Goal: Task Accomplishment & Management: Manage account settings

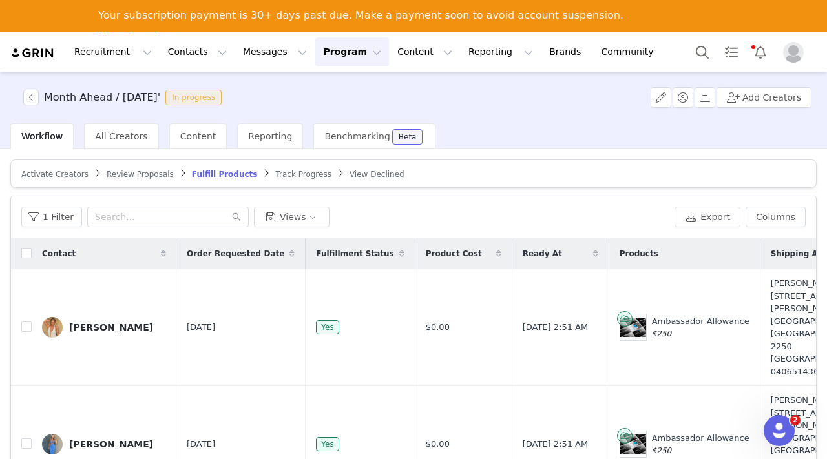
click at [329, 55] on button "Program Program" at bounding box center [352, 51] width 74 height 29
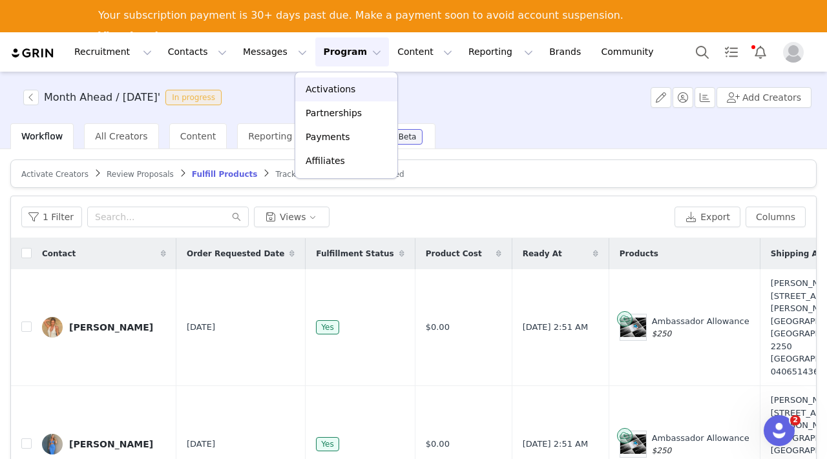
click at [328, 85] on p "Activations" at bounding box center [331, 90] width 50 height 14
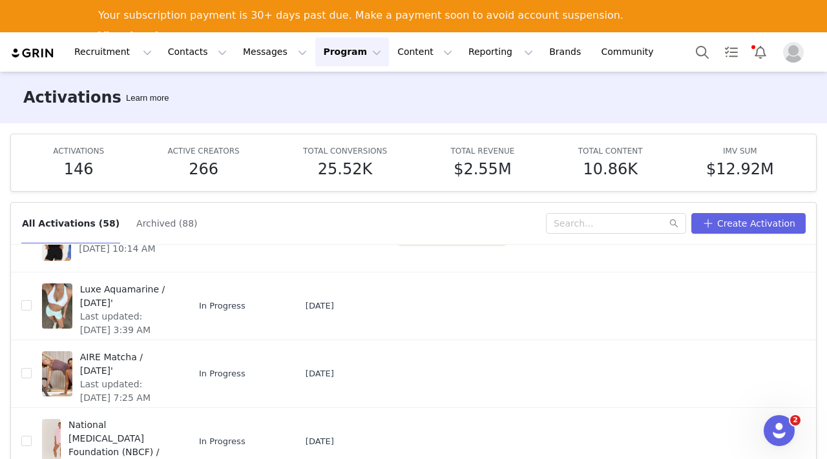
scroll to position [209, 0]
click at [89, 289] on span "Luxe Aquamarine / [DATE]'" at bounding box center [125, 295] width 90 height 27
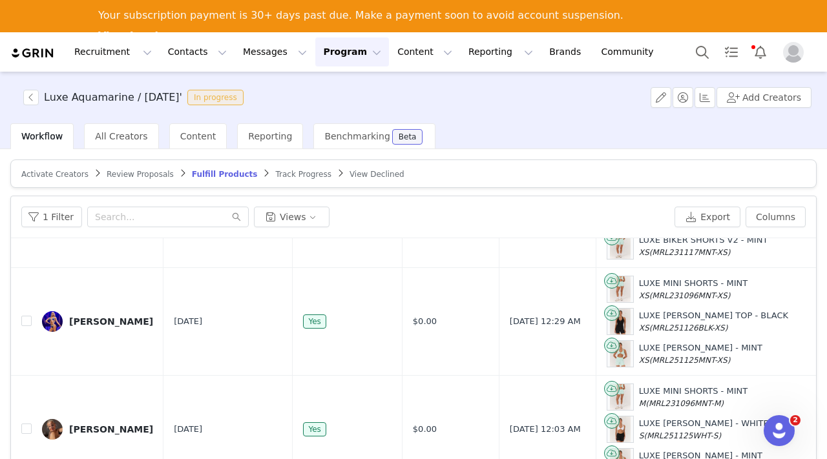
scroll to position [798, 0]
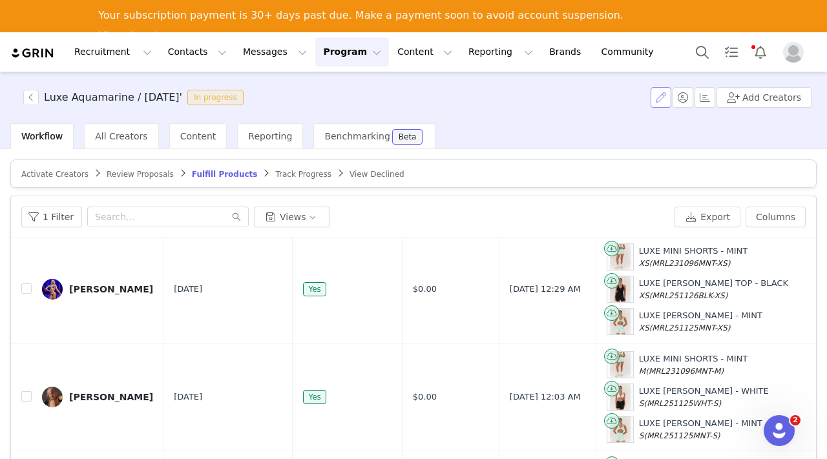
click at [662, 98] on button "button" at bounding box center [661, 97] width 21 height 21
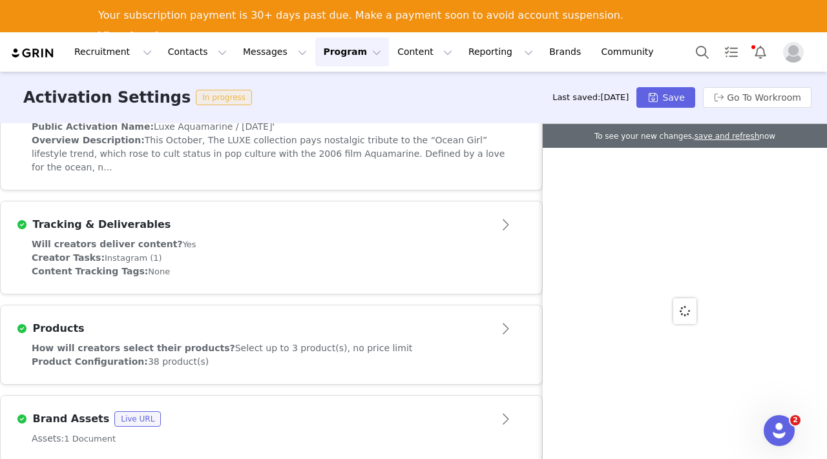
click at [357, 306] on article "Products" at bounding box center [271, 324] width 541 height 36
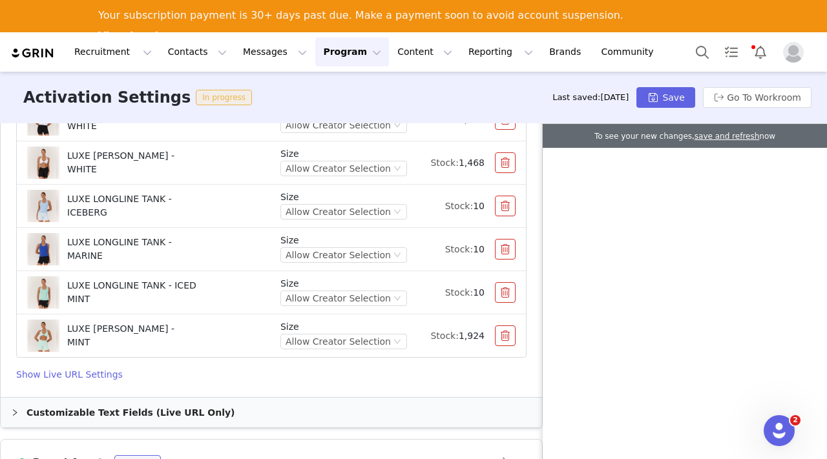
scroll to position [2122, 0]
click at [501, 284] on button "button" at bounding box center [505, 294] width 21 height 21
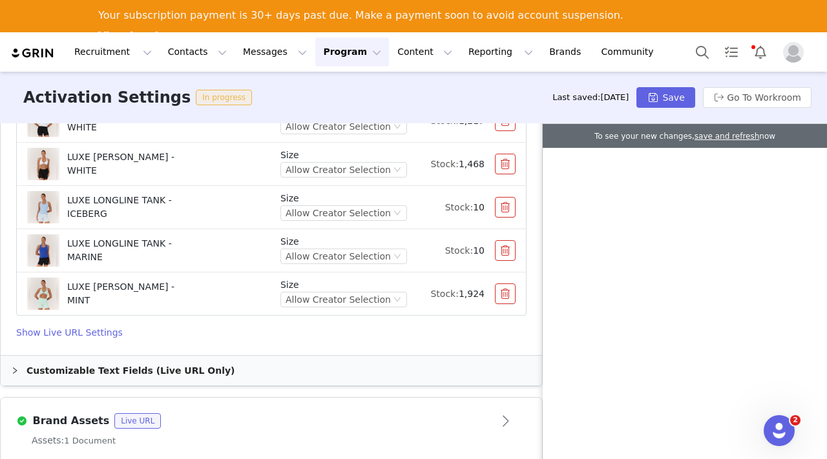
click at [505, 240] on button "button" at bounding box center [505, 250] width 21 height 21
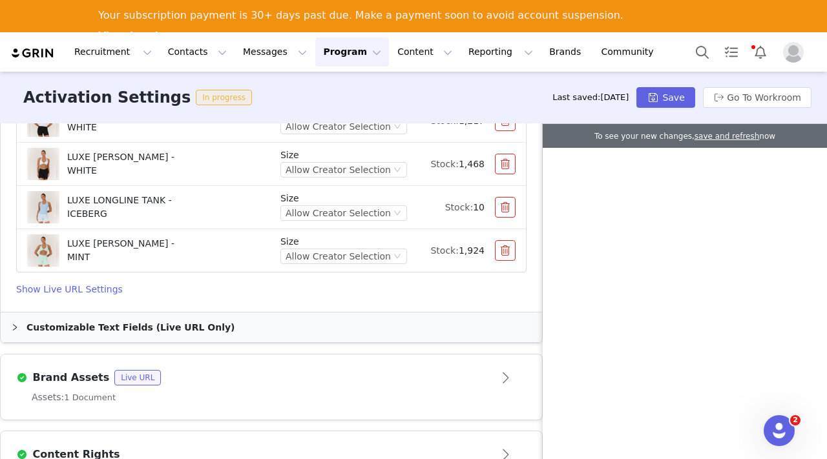
click at [504, 197] on button "button" at bounding box center [505, 207] width 21 height 21
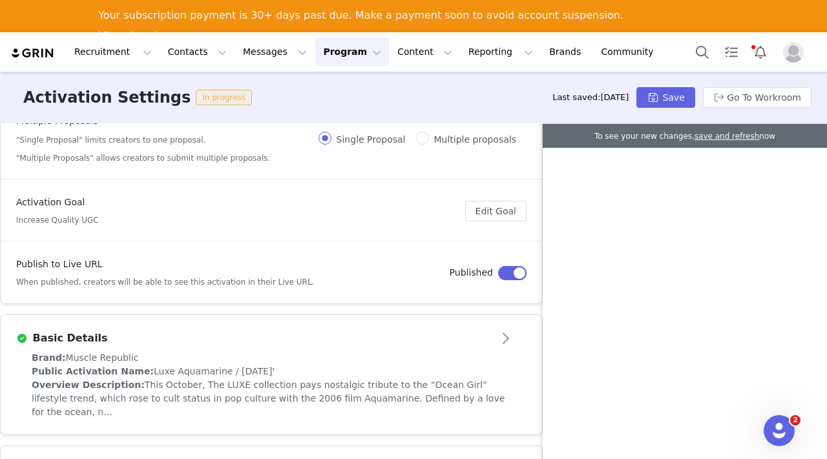
scroll to position [0, 0]
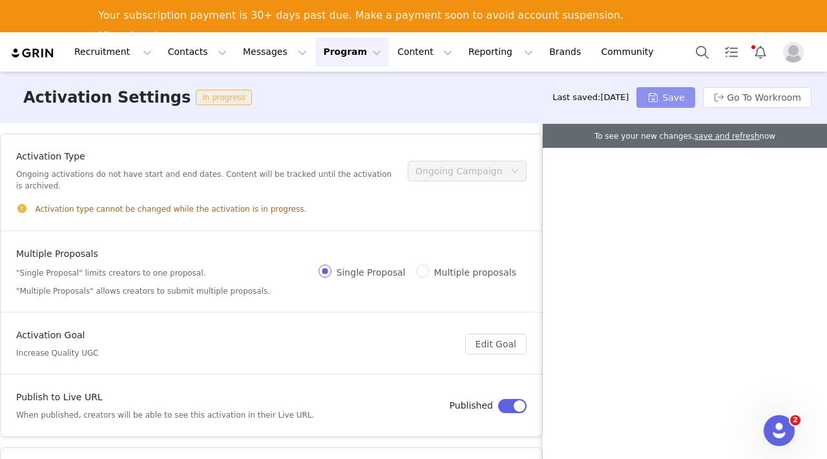
click at [652, 101] on button "Save" at bounding box center [665, 97] width 58 height 21
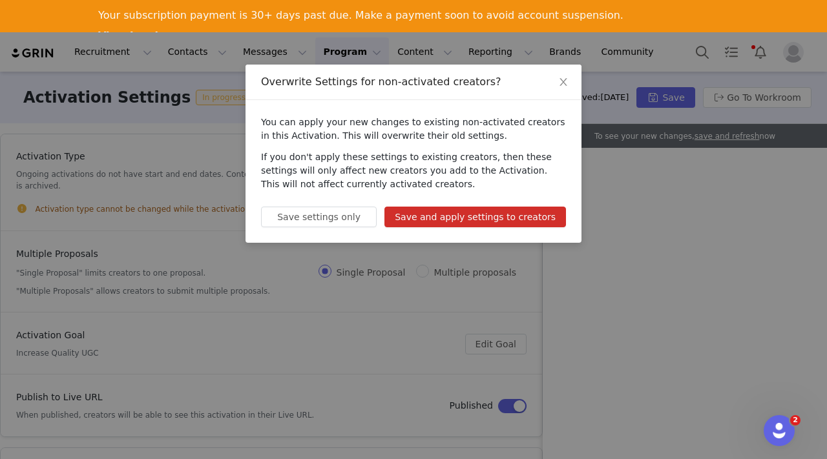
click at [519, 216] on button "Save and apply settings to creators" at bounding box center [475, 217] width 182 height 21
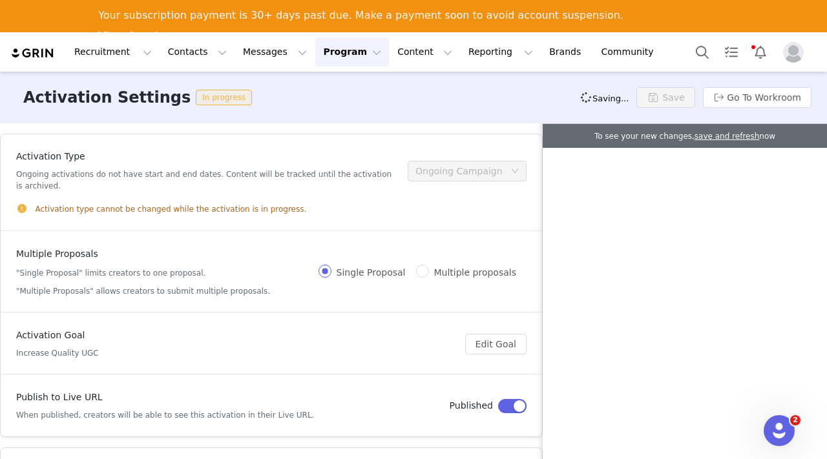
click at [320, 55] on button "Program Program" at bounding box center [352, 51] width 74 height 29
click at [328, 86] on p "Activations" at bounding box center [331, 90] width 50 height 14
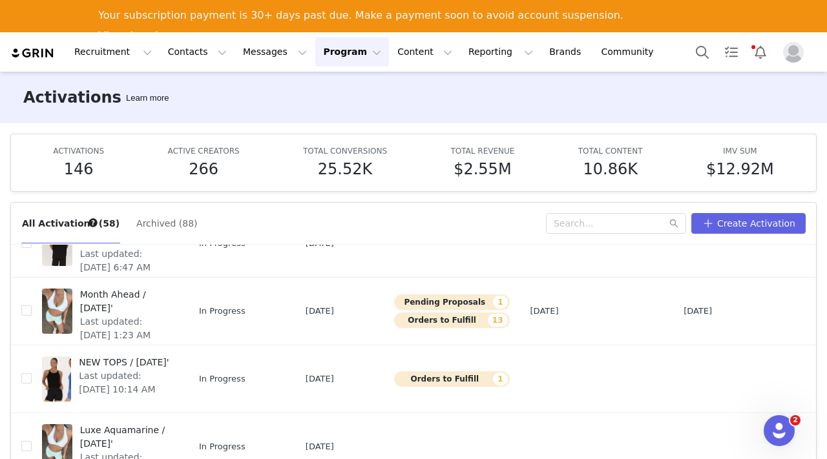
scroll to position [50, 0]
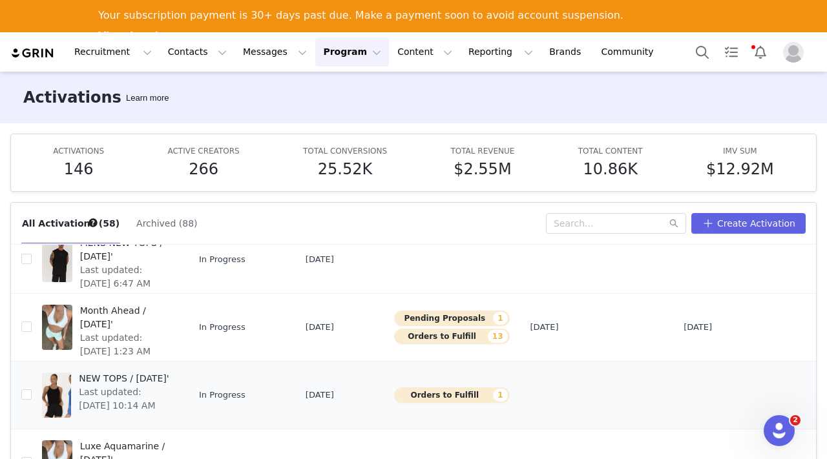
click at [93, 379] on span "NEW TOPS / [DATE]'" at bounding box center [125, 379] width 92 height 14
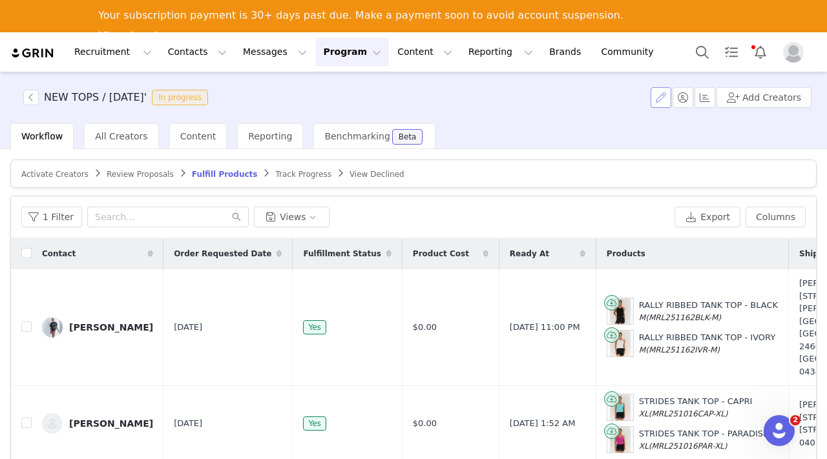
click at [662, 96] on button "button" at bounding box center [661, 97] width 21 height 21
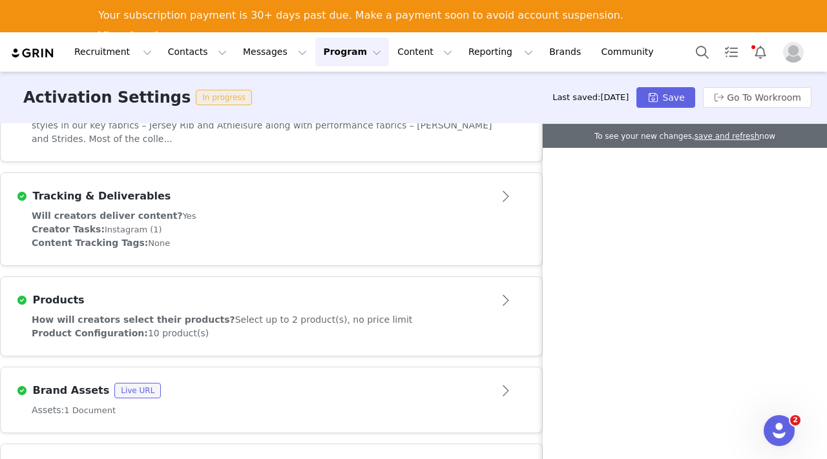
scroll to position [401, 0]
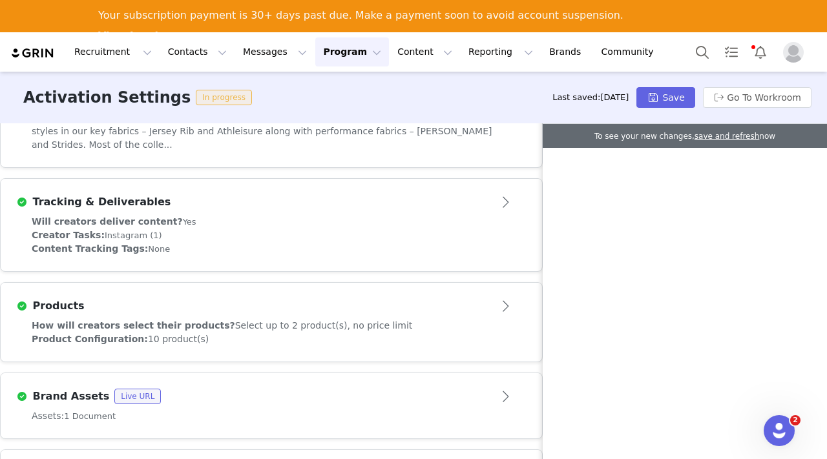
click at [511, 296] on button "Open module" at bounding box center [506, 306] width 40 height 21
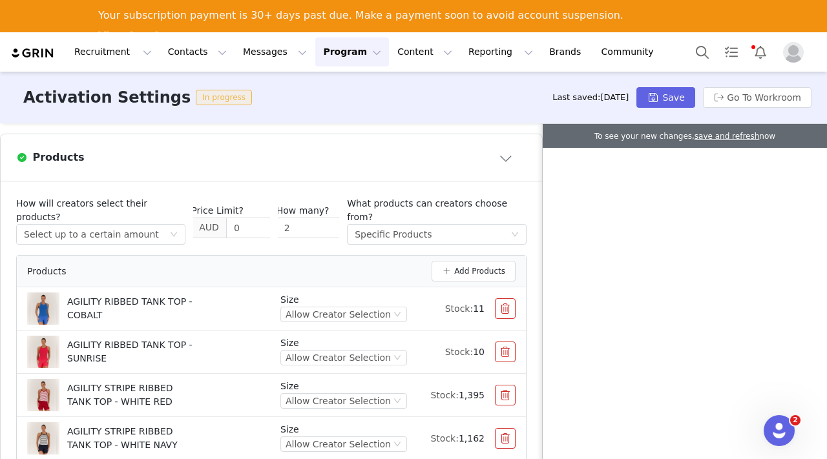
scroll to position [559, 0]
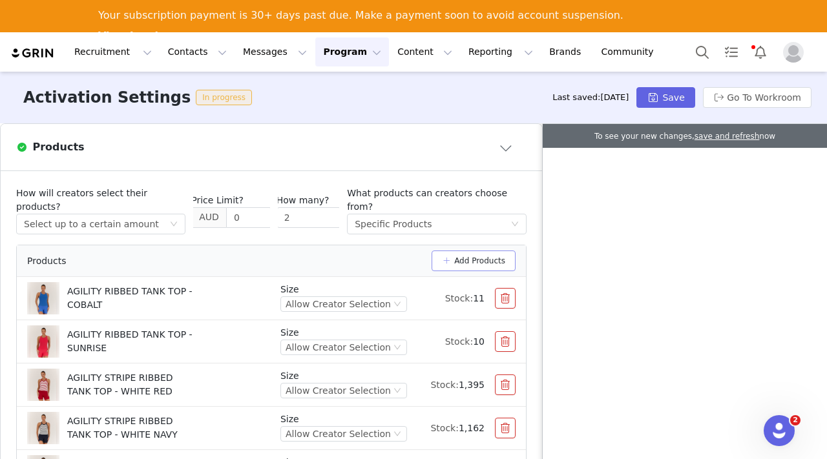
click at [455, 251] on button "Add Products" at bounding box center [474, 261] width 84 height 21
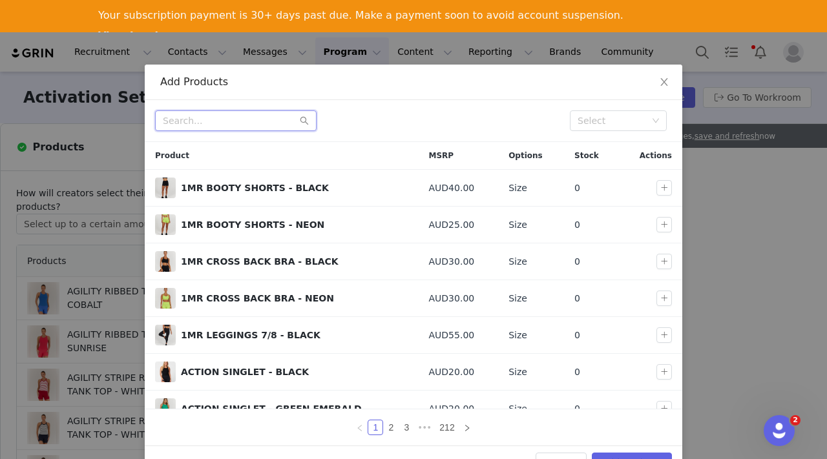
click at [203, 120] on input "text" at bounding box center [236, 120] width 162 height 21
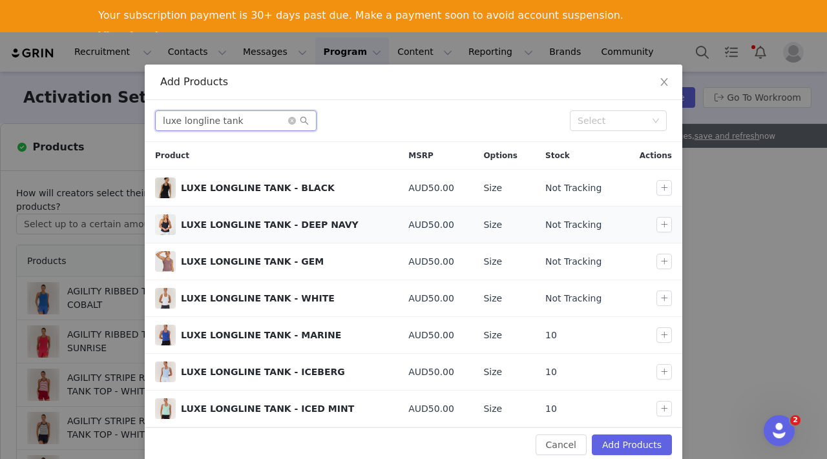
scroll to position [18, 0]
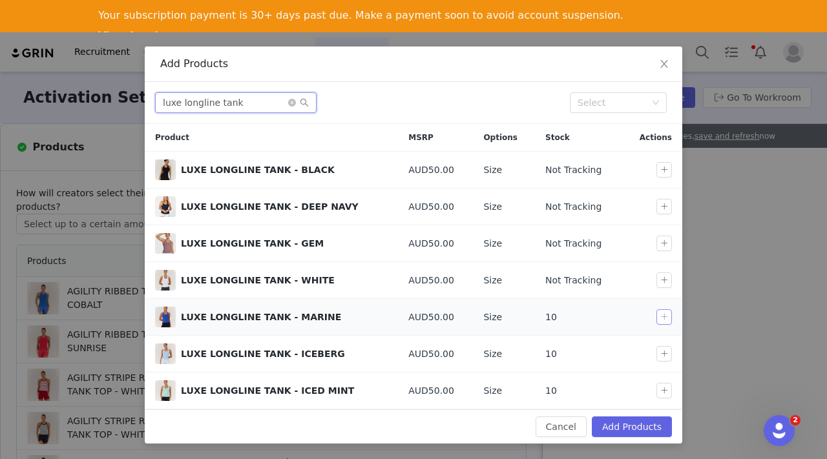
type input "luxe longline tank"
click at [664, 314] on button "button" at bounding box center [664, 317] width 16 height 16
click at [664, 345] on td at bounding box center [652, 354] width 60 height 37
click at [664, 354] on button "button" at bounding box center [664, 354] width 16 height 16
click at [663, 388] on button "button" at bounding box center [664, 391] width 16 height 16
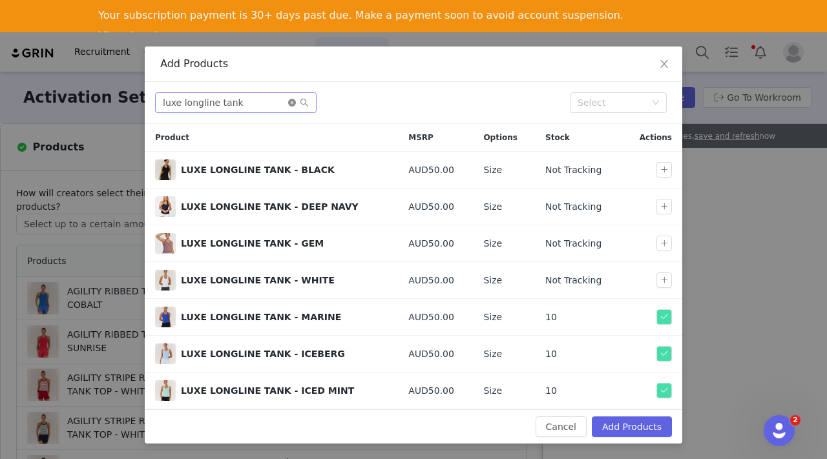
click at [291, 102] on icon "icon: close-circle" at bounding box center [292, 103] width 8 height 8
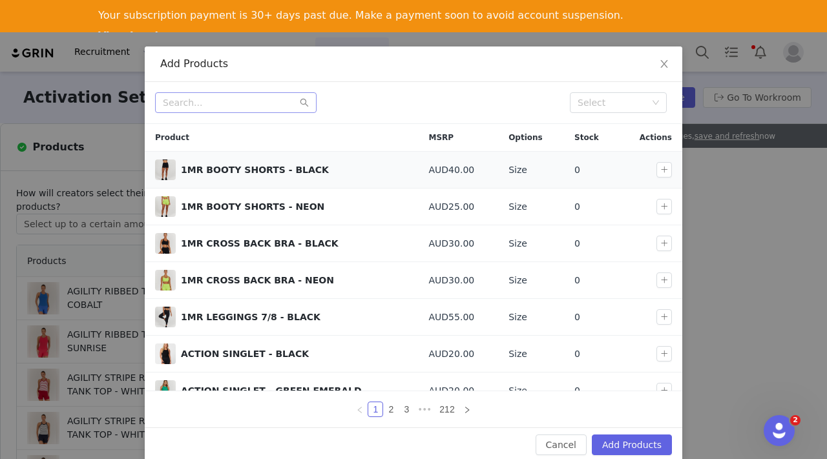
scroll to position [36, 0]
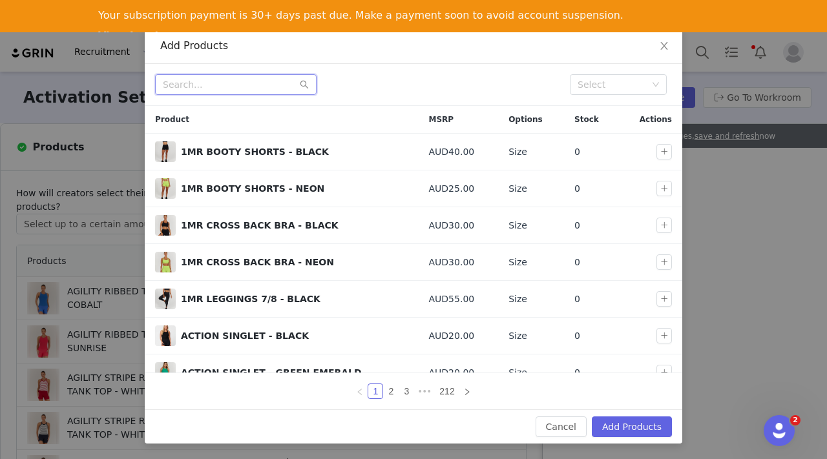
click at [187, 87] on input "text" at bounding box center [236, 84] width 162 height 21
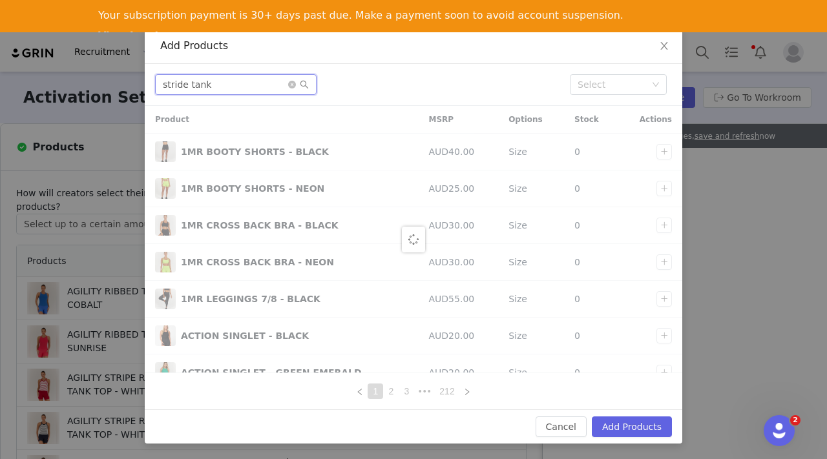
scroll to position [0, 0]
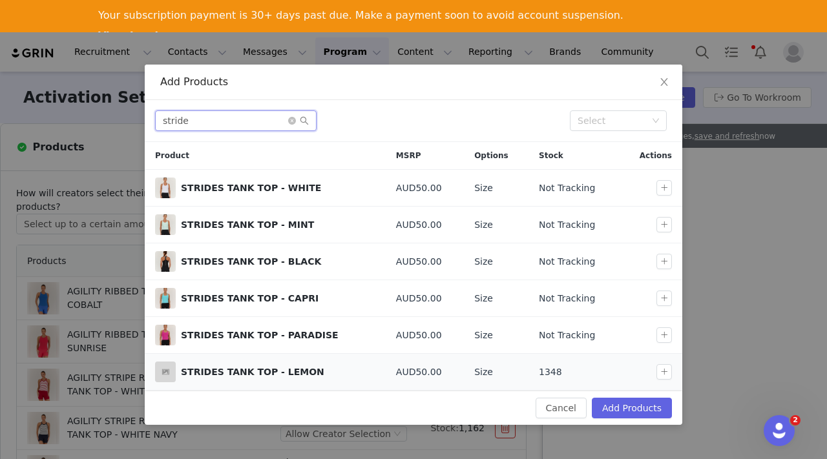
type input "stride"
click at [292, 123] on icon "icon: close-circle" at bounding box center [292, 121] width 8 height 8
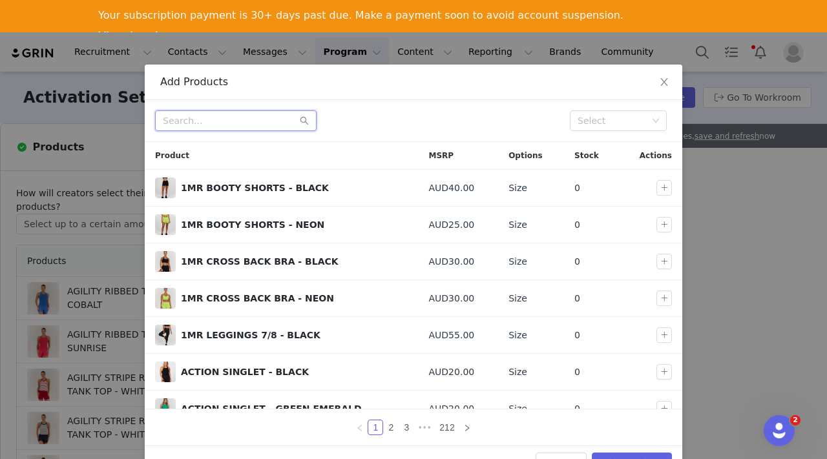
click at [256, 120] on input "text" at bounding box center [236, 120] width 162 height 21
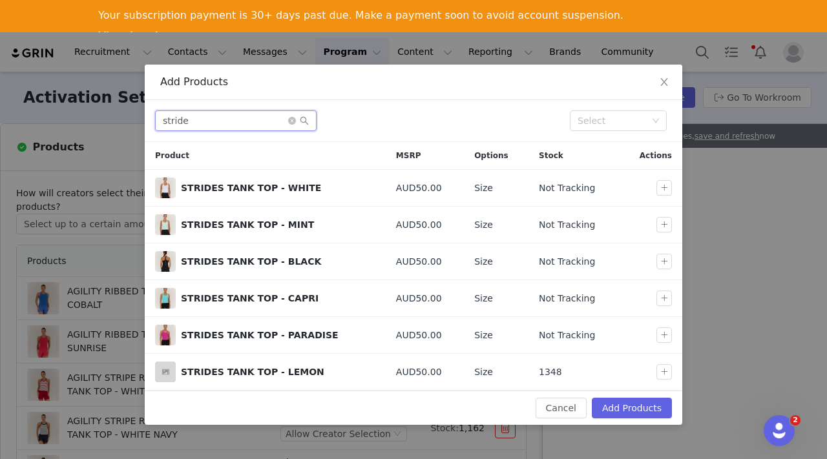
type input "stride"
click at [291, 120] on icon "icon: close-circle" at bounding box center [292, 121] width 8 height 8
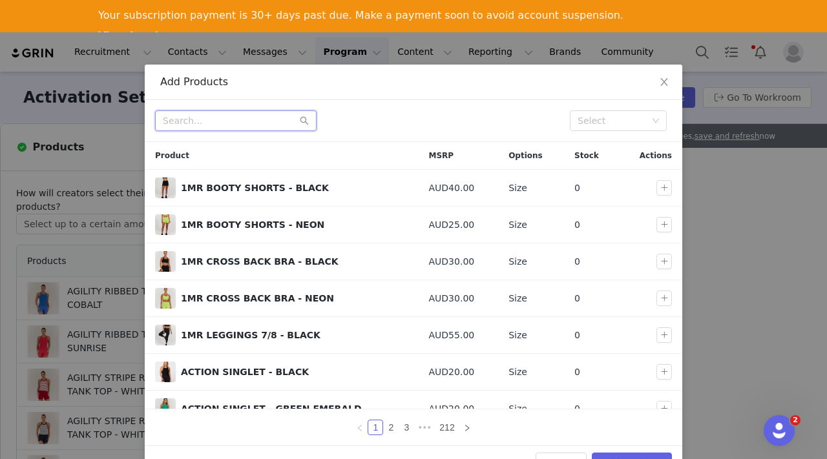
click at [226, 122] on input "text" at bounding box center [236, 120] width 162 height 21
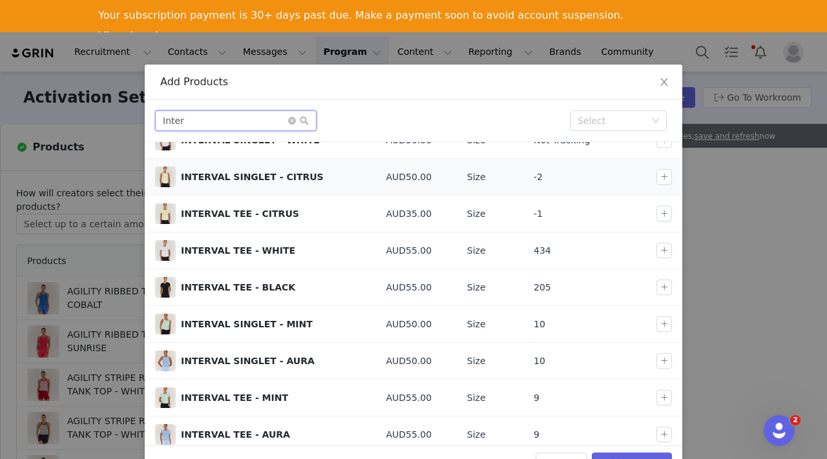
scroll to position [92, 0]
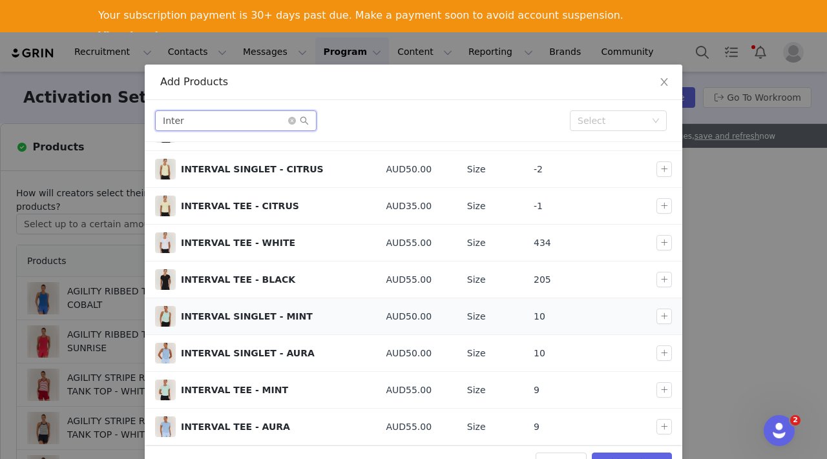
type input "Inter"
click at [664, 312] on button "button" at bounding box center [664, 317] width 16 height 16
click at [667, 349] on button "button" at bounding box center [664, 354] width 16 height 16
click at [663, 391] on button "button" at bounding box center [664, 390] width 16 height 16
click at [667, 423] on button "button" at bounding box center [664, 427] width 16 height 16
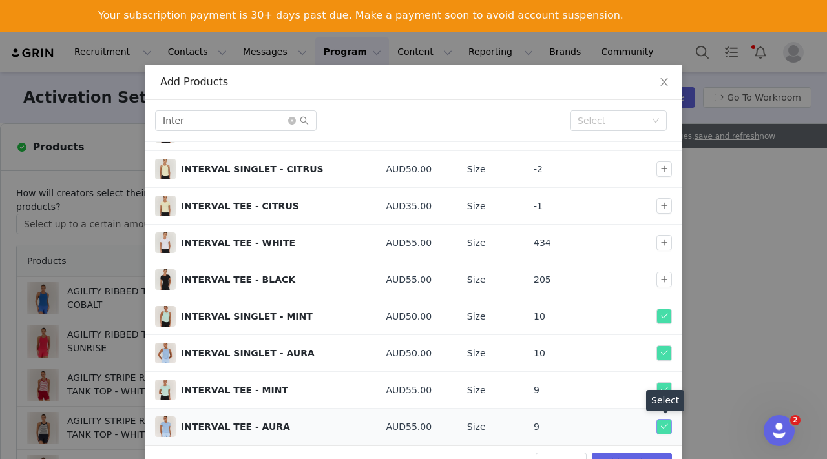
scroll to position [36, 0]
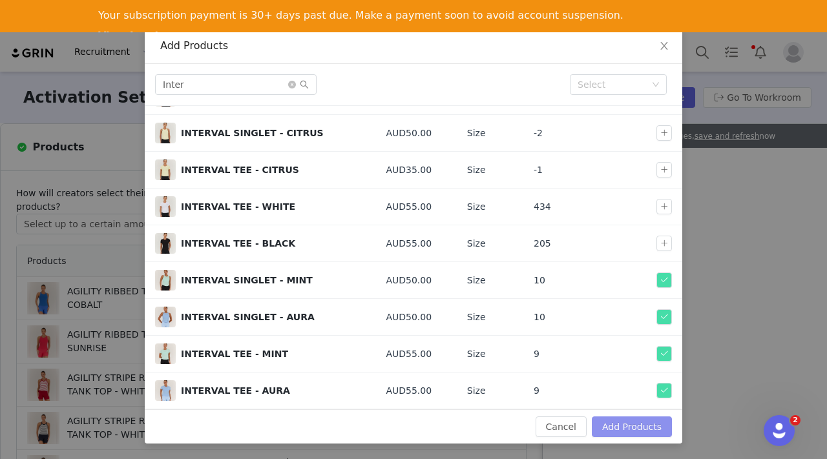
click at [637, 426] on button "Add Products" at bounding box center [632, 427] width 80 height 21
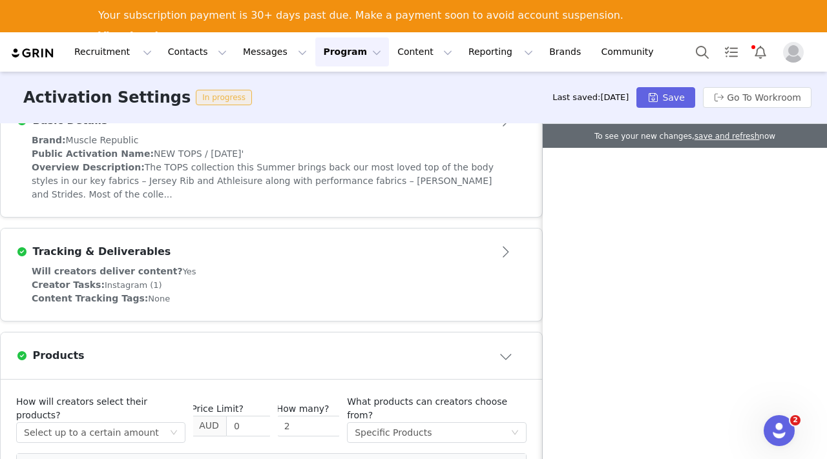
scroll to position [349, 0]
click at [652, 98] on button "Save" at bounding box center [665, 97] width 58 height 21
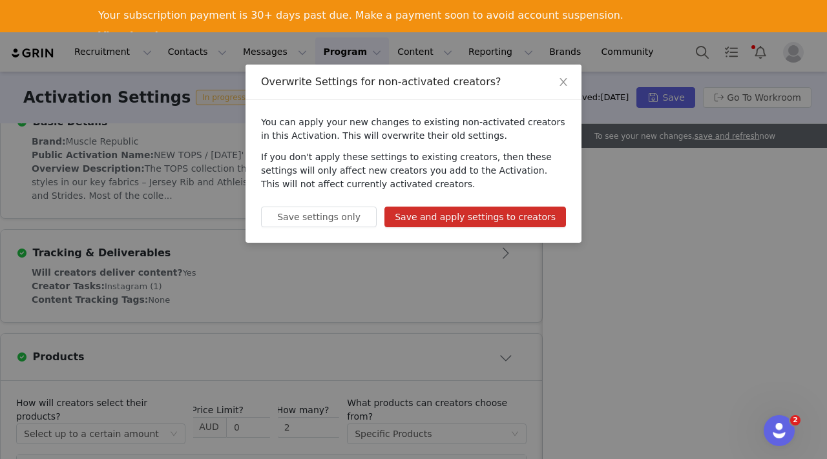
click at [501, 217] on button "Save and apply settings to creators" at bounding box center [475, 217] width 182 height 21
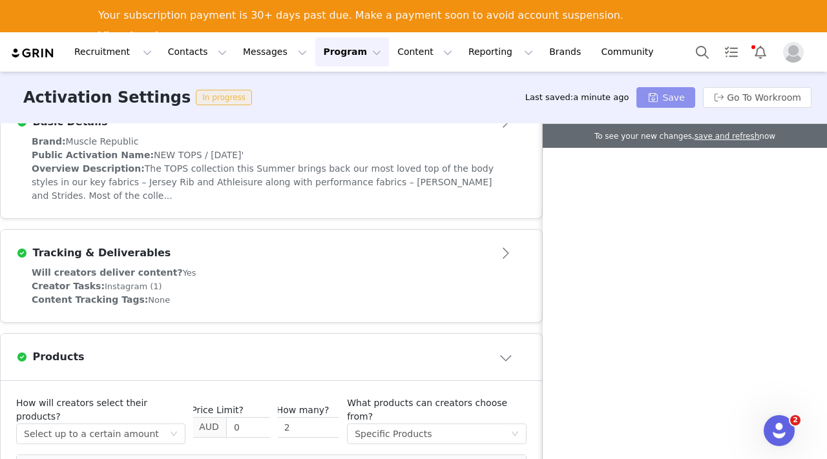
click at [668, 89] on button "Save" at bounding box center [665, 97] width 58 height 21
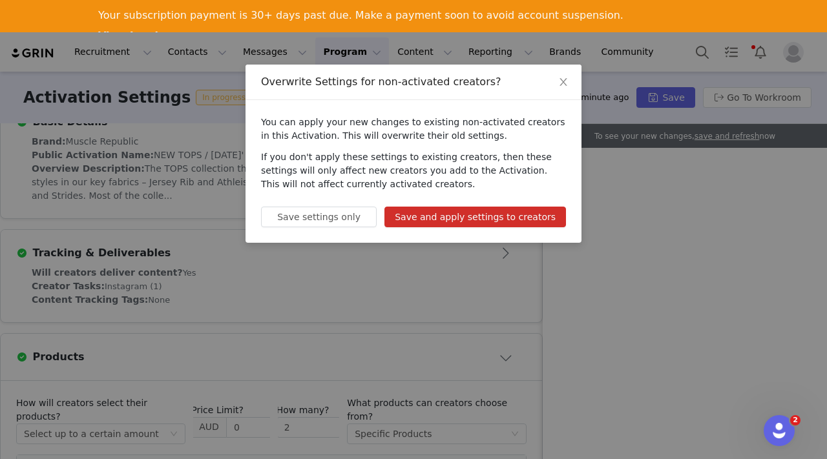
click at [468, 222] on button "Save and apply settings to creators" at bounding box center [475, 217] width 182 height 21
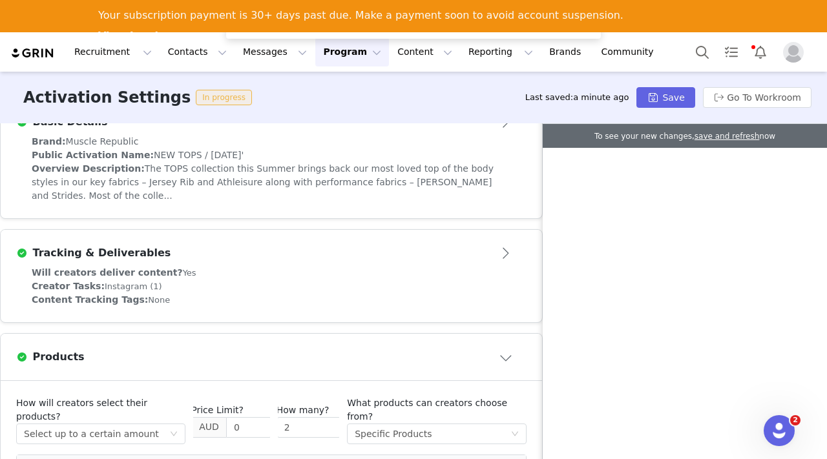
click at [335, 50] on button "Program Program" at bounding box center [352, 51] width 74 height 29
click at [335, 89] on p "Activations" at bounding box center [331, 90] width 50 height 14
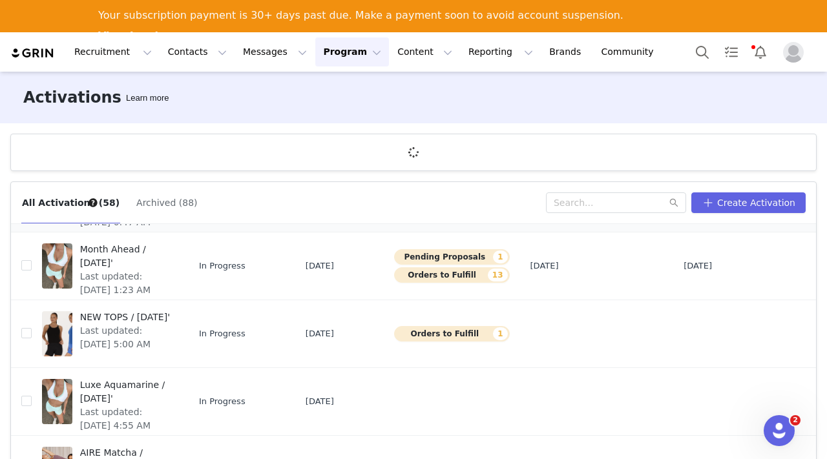
scroll to position [95, 0]
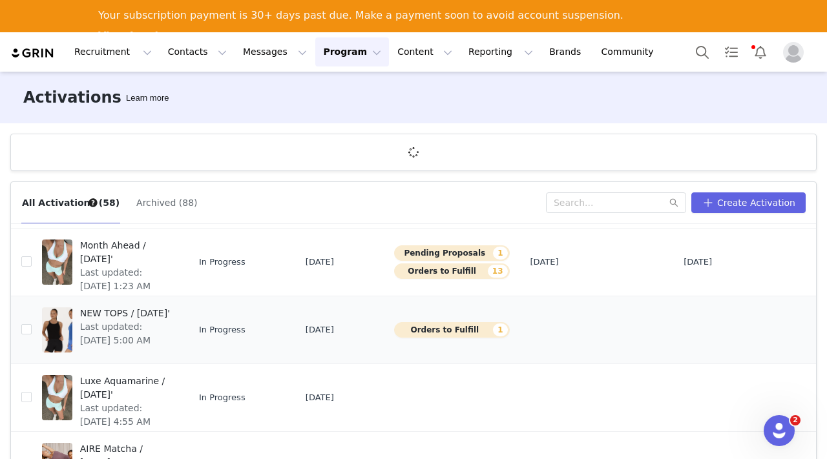
click at [97, 306] on div "NEW TOPS / October 25' Last updated: Oct 1, 2025 5:00 AM" at bounding box center [125, 330] width 106 height 52
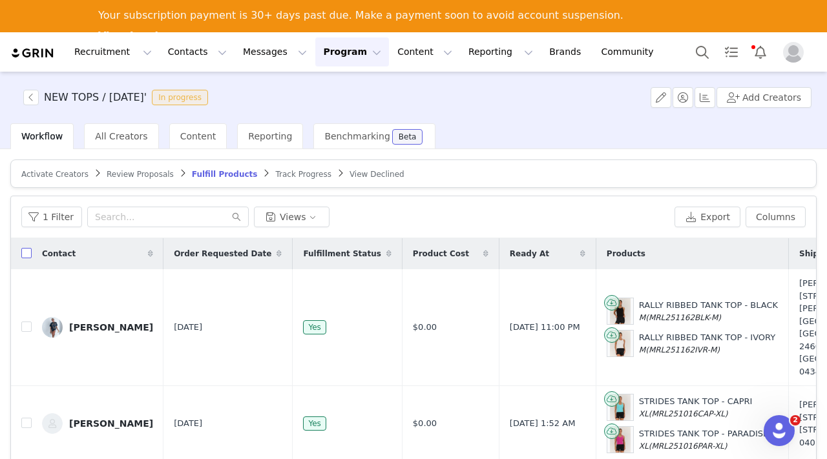
click at [28, 254] on input "checkbox" at bounding box center [26, 253] width 10 height 10
checkbox input "true"
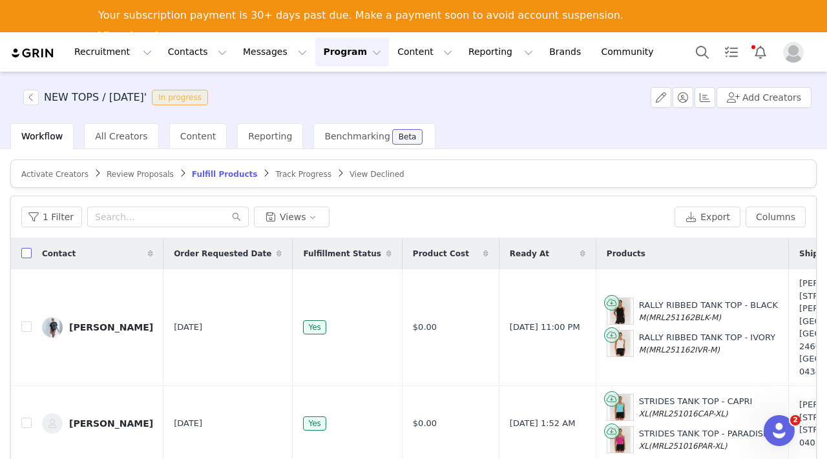
checkbox input "true"
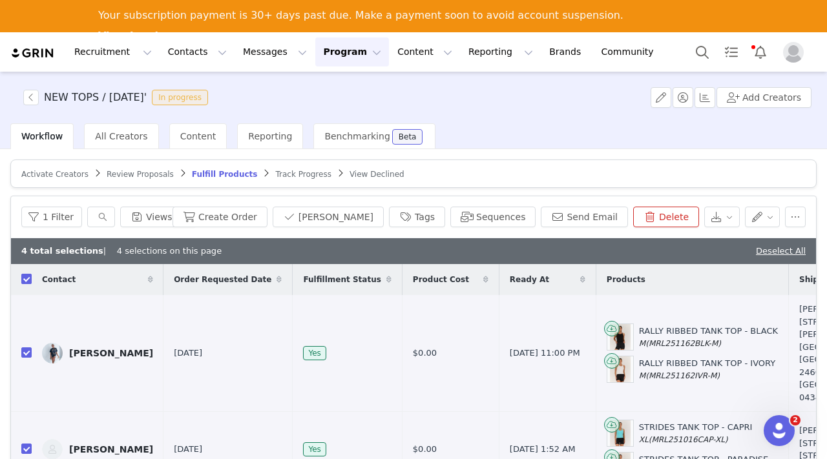
click at [29, 278] on input "checkbox" at bounding box center [26, 279] width 10 height 10
checkbox input "false"
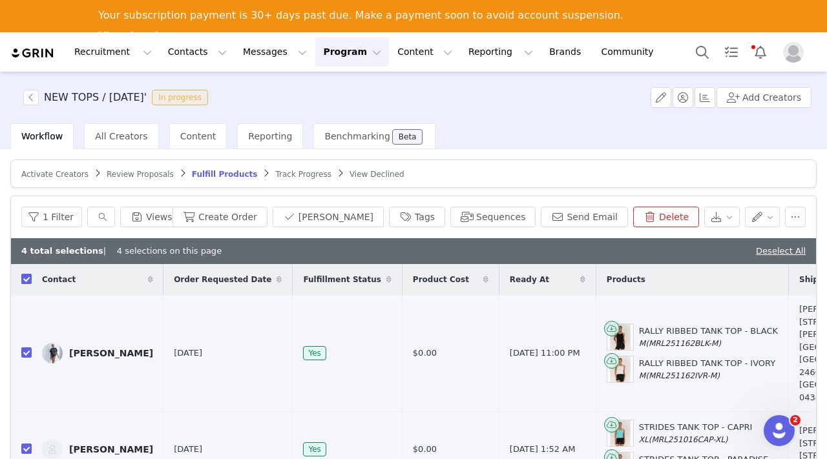
checkbox input "false"
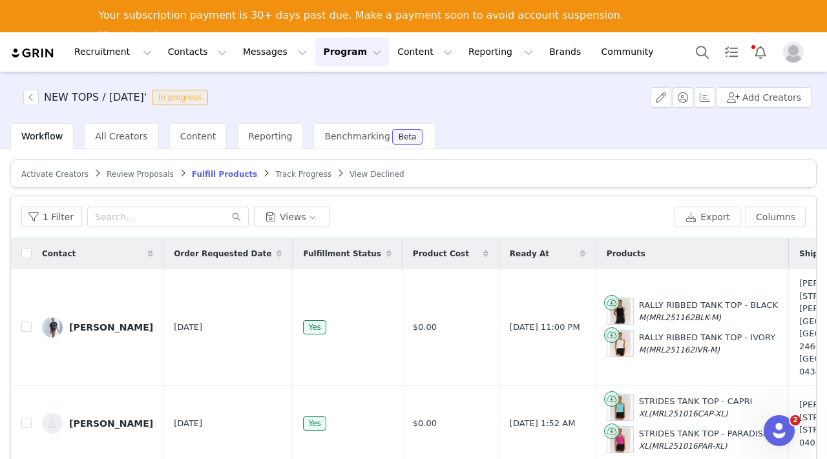
click at [63, 172] on span "Activate Creators" at bounding box center [54, 174] width 67 height 9
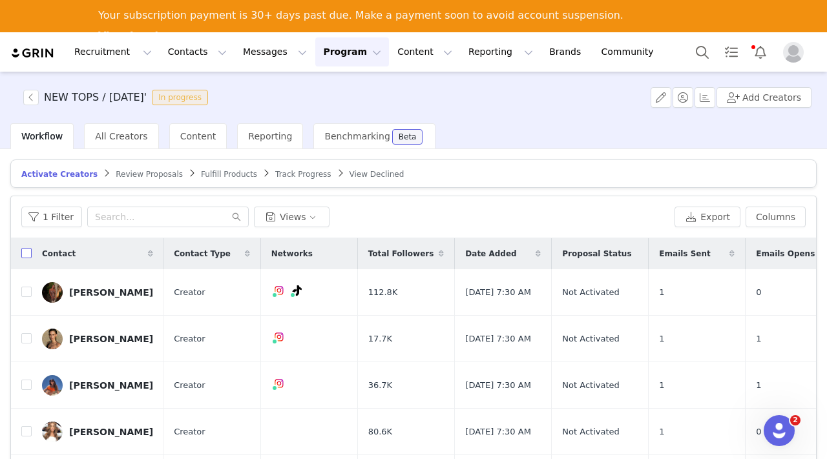
click at [29, 253] on input "checkbox" at bounding box center [26, 253] width 10 height 10
checkbox input "true"
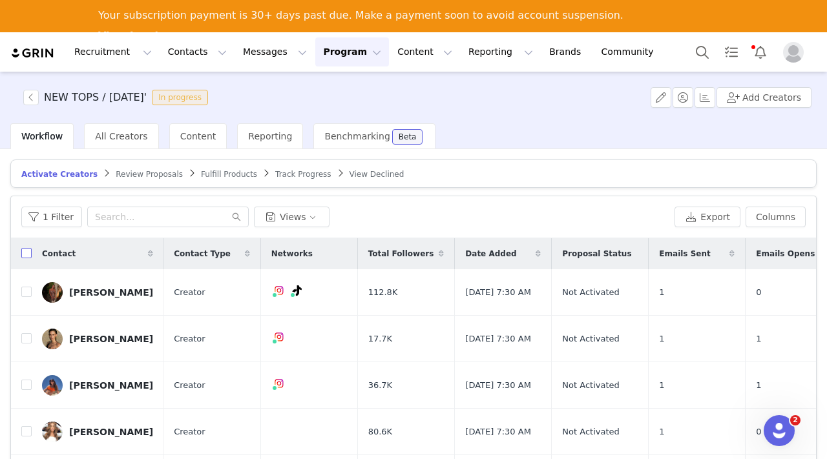
checkbox input "true"
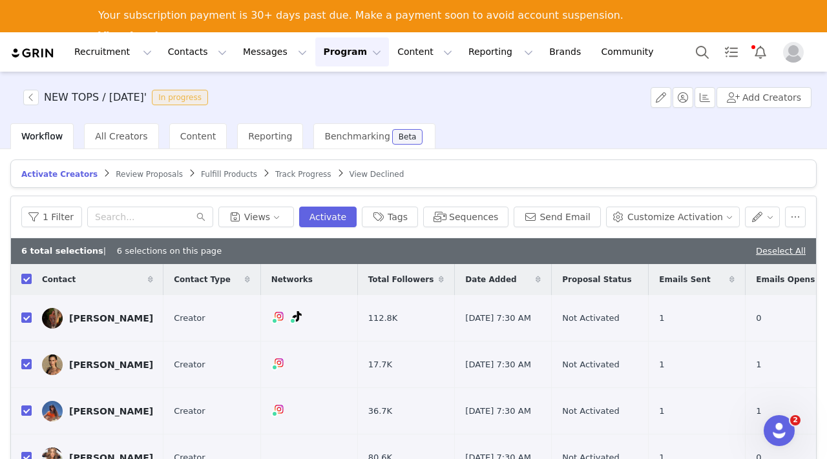
click at [136, 174] on span "Review Proposals" at bounding box center [149, 174] width 67 height 9
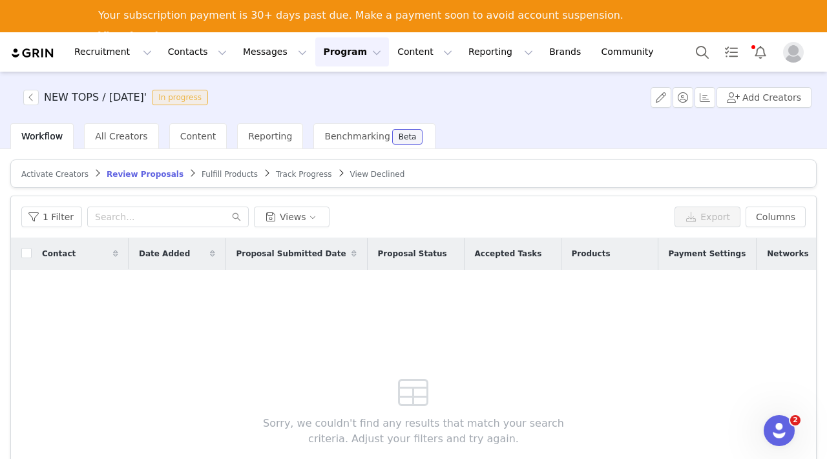
click at [222, 171] on span "Fulfill Products" at bounding box center [230, 174] width 56 height 9
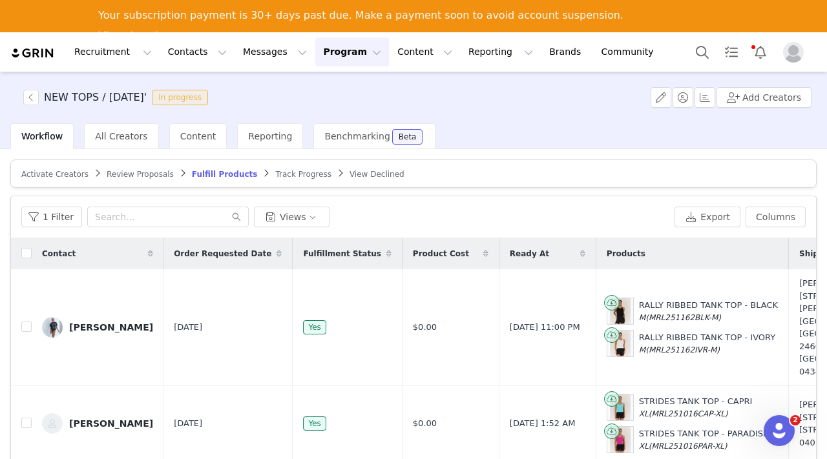
click at [74, 173] on span "Activate Creators" at bounding box center [54, 174] width 67 height 9
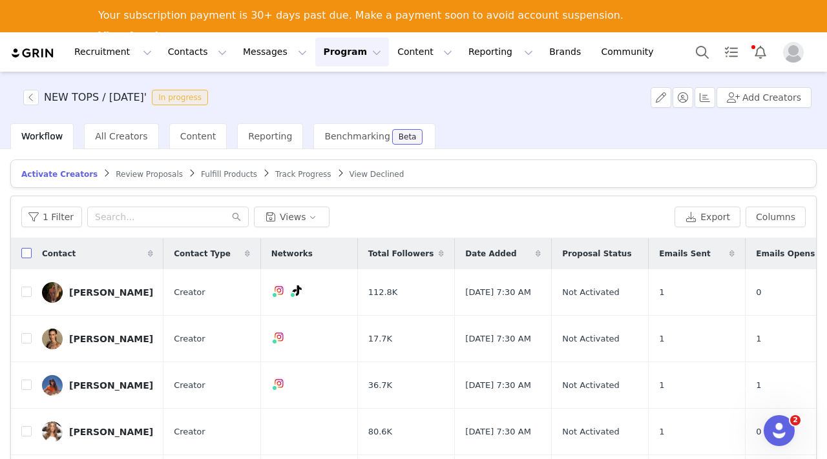
click at [26, 248] on input "checkbox" at bounding box center [26, 253] width 10 height 10
checkbox input "true"
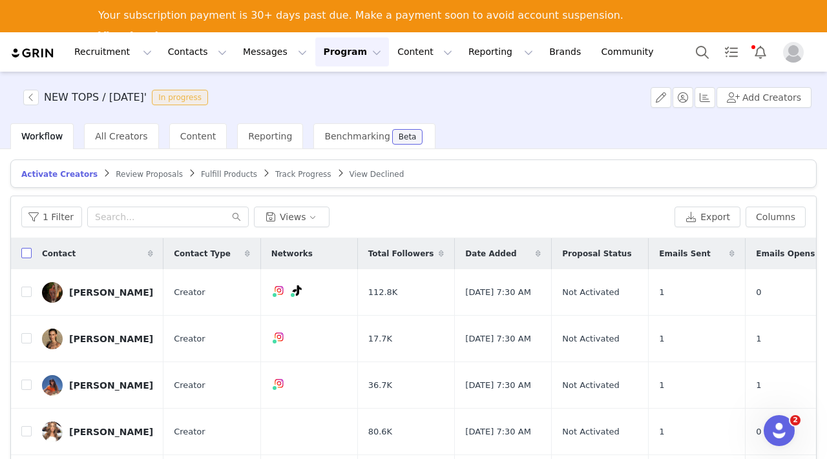
checkbox input "true"
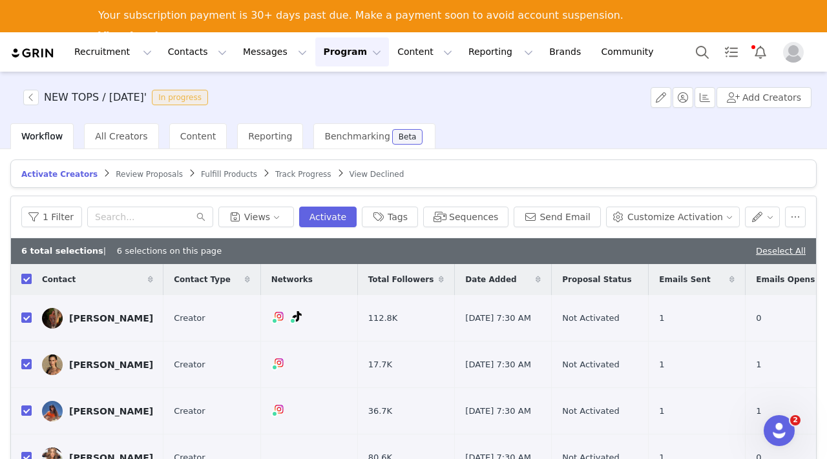
click at [28, 275] on input "checkbox" at bounding box center [26, 279] width 10 height 10
checkbox input "false"
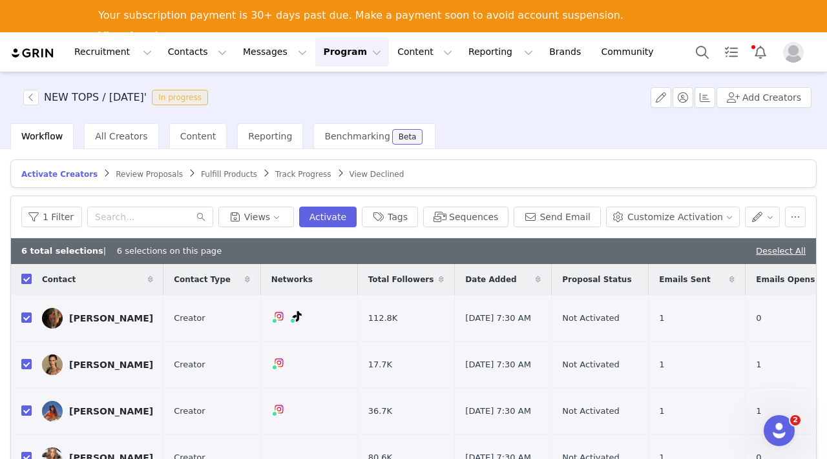
checkbox input "false"
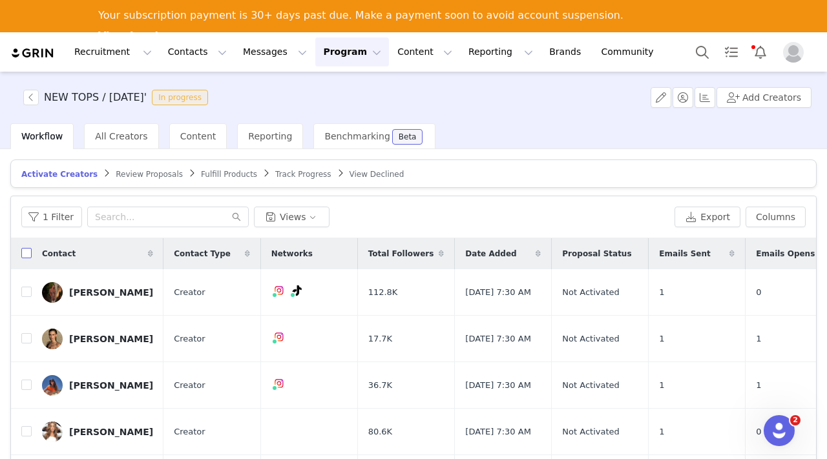
click at [28, 255] on input "checkbox" at bounding box center [26, 253] width 10 height 10
checkbox input "true"
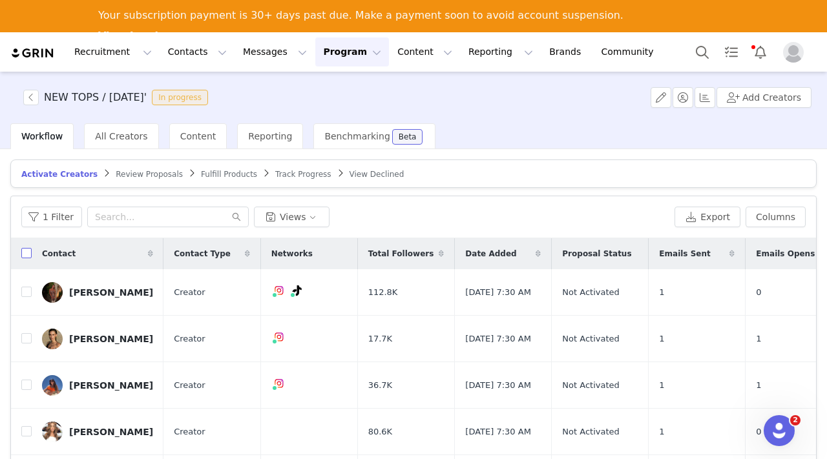
checkbox input "true"
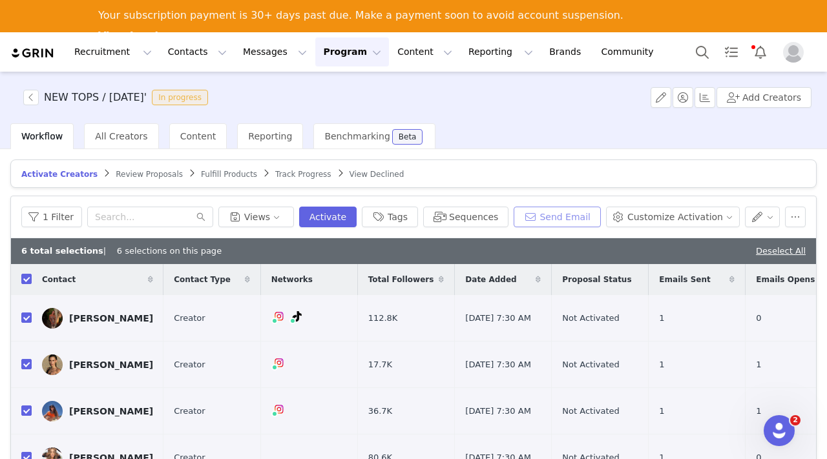
click at [564, 215] on button "Send Email" at bounding box center [557, 217] width 87 height 21
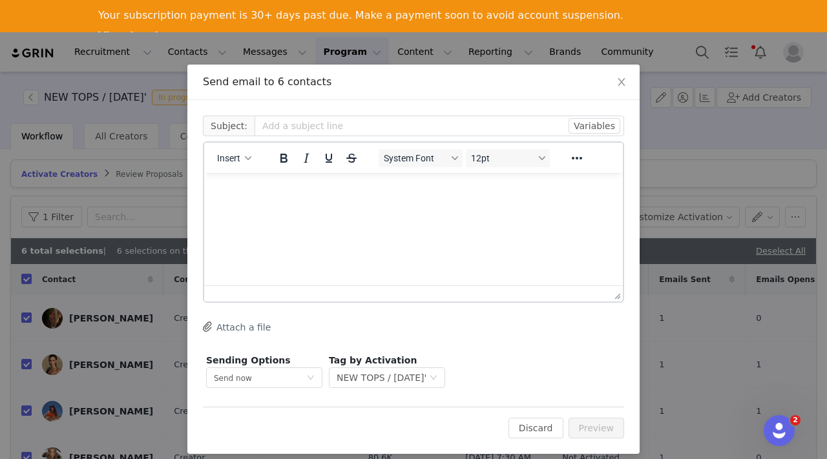
click at [372, 200] on html at bounding box center [413, 190] width 419 height 35
click at [240, 163] on span "Insert" at bounding box center [228, 158] width 23 height 10
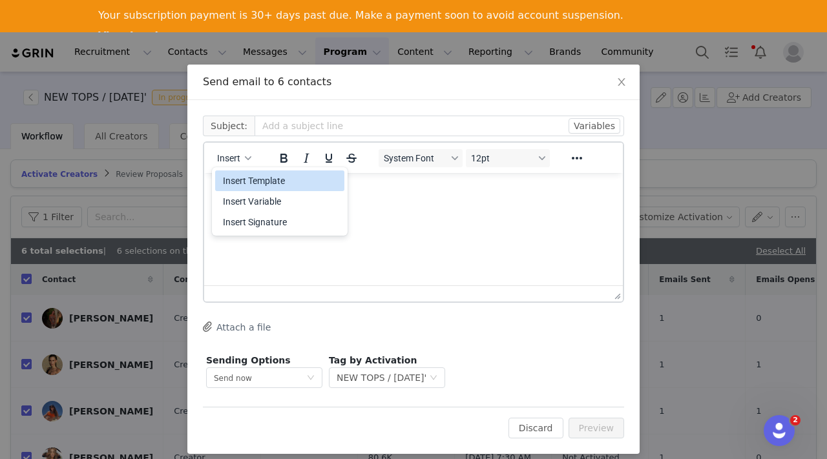
click at [249, 175] on div "Insert Template" at bounding box center [281, 181] width 116 height 16
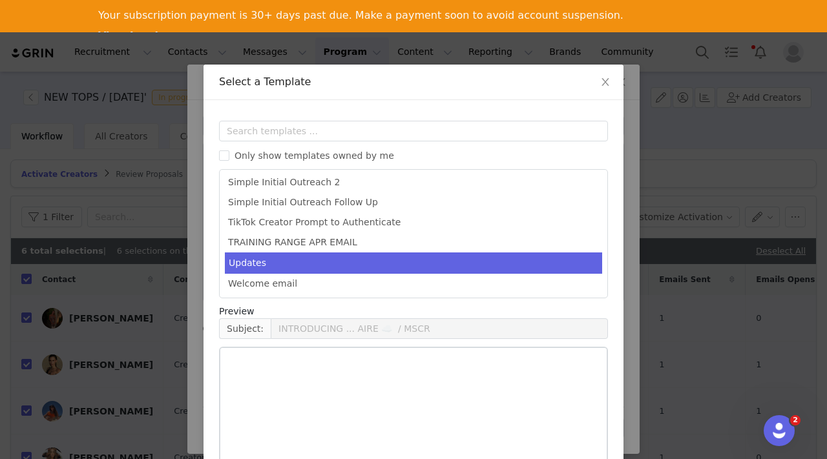
scroll to position [725, 0]
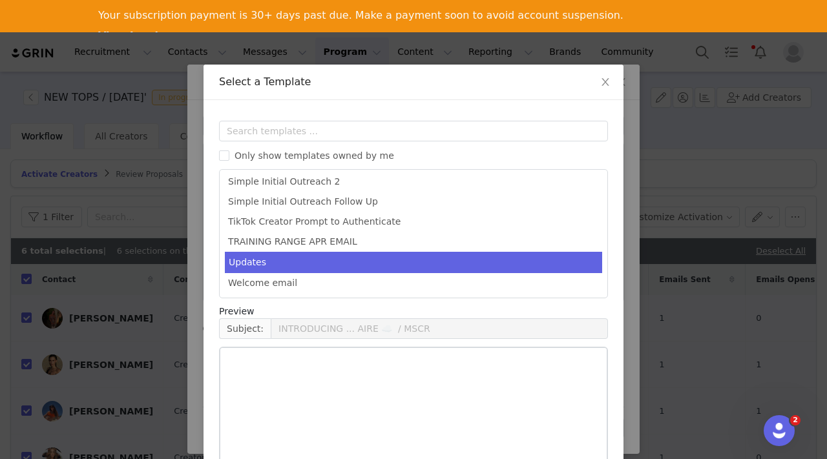
click at [262, 262] on li "Updates" at bounding box center [413, 262] width 377 height 21
type input "IMPORTANT: Graphic Tee's update!"
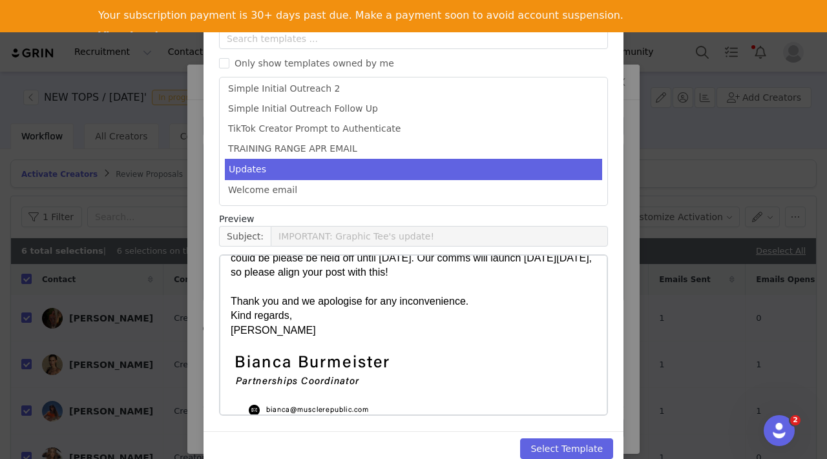
scroll to position [114, 0]
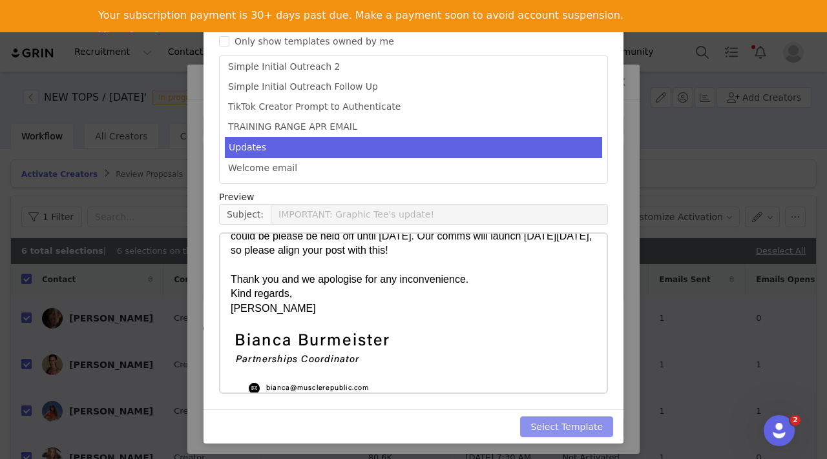
click at [543, 425] on button "Select Template" at bounding box center [566, 427] width 93 height 21
type input "IMPORTANT: Graphic Tee's update!"
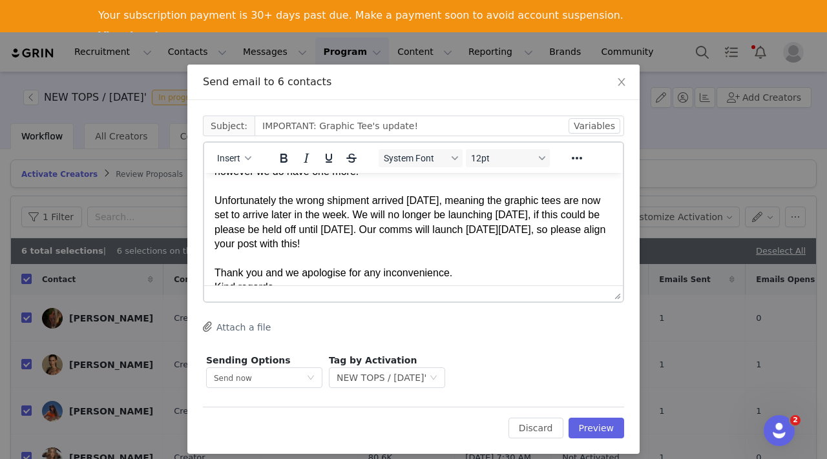
scroll to position [60, 0]
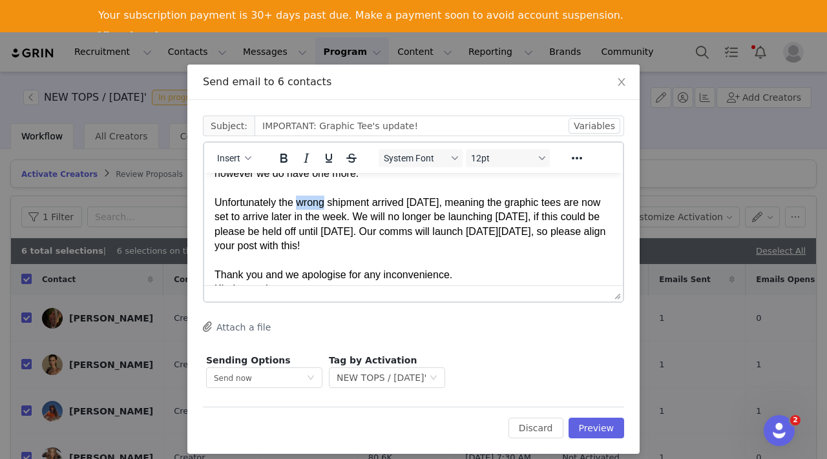
drag, startPoint x: 301, startPoint y: 201, endPoint x: 328, endPoint y: 202, distance: 26.5
click at [328, 202] on p "Hi First Name ﻿ , Hope you are well! I know this month has been so crazy with c…" at bounding box center [413, 217] width 398 height 188
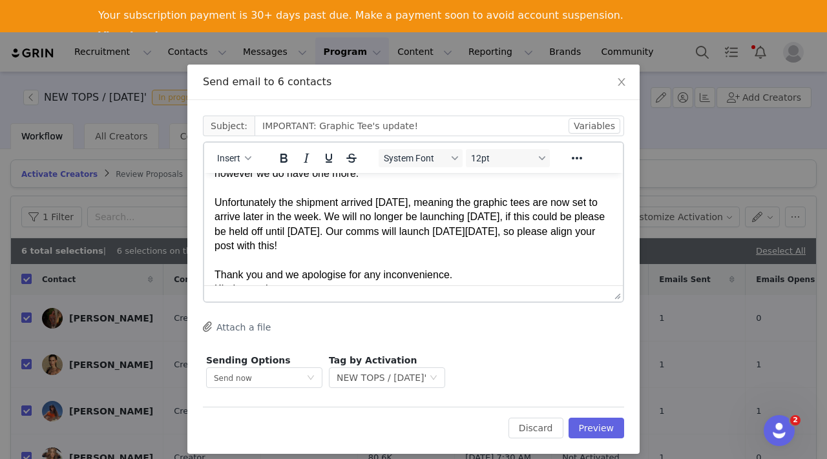
click at [331, 218] on p "Hi First Name ﻿ , Hope you are well! I know this month has been so crazy with c…" at bounding box center [413, 217] width 398 height 188
drag, startPoint x: 216, startPoint y: 202, endPoint x: 337, endPoint y: 245, distance: 128.3
click at [337, 246] on p "Hi First Name , Hope you are well! I know this month has been so crazy with cha…" at bounding box center [413, 217] width 398 height 188
click at [295, 218] on p "Hi First Name , Hope you are well! I know this month has been so crazy with cha…" at bounding box center [413, 217] width 398 height 188
click at [224, 186] on p "Hi First Name , Hope you are well! I know this month has been so crazy with cha…" at bounding box center [413, 217] width 398 height 188
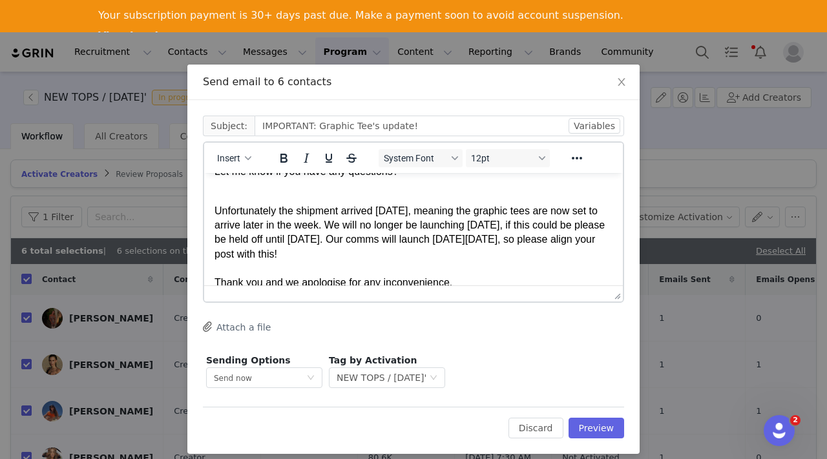
scroll to position [147, 0]
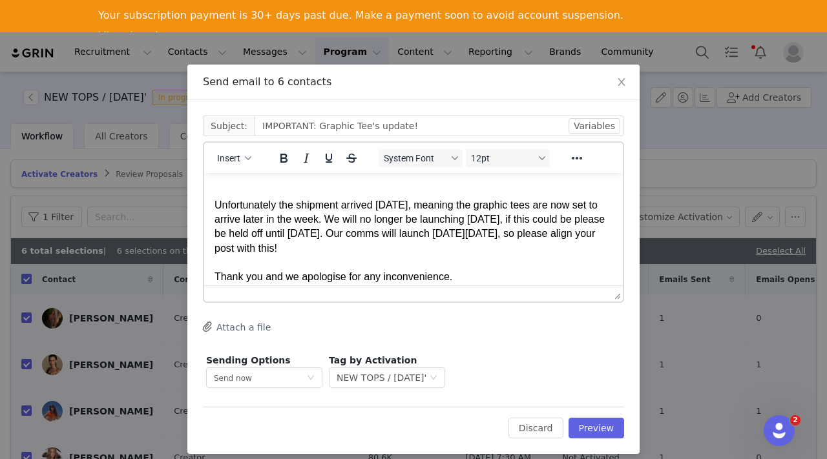
drag, startPoint x: 216, startPoint y: 203, endPoint x: 342, endPoint y: 251, distance: 134.7
click at [342, 251] on p "Unfortunately the shipment arrived yesterday, meaning the graphic tees are now …" at bounding box center [413, 248] width 398 height 130
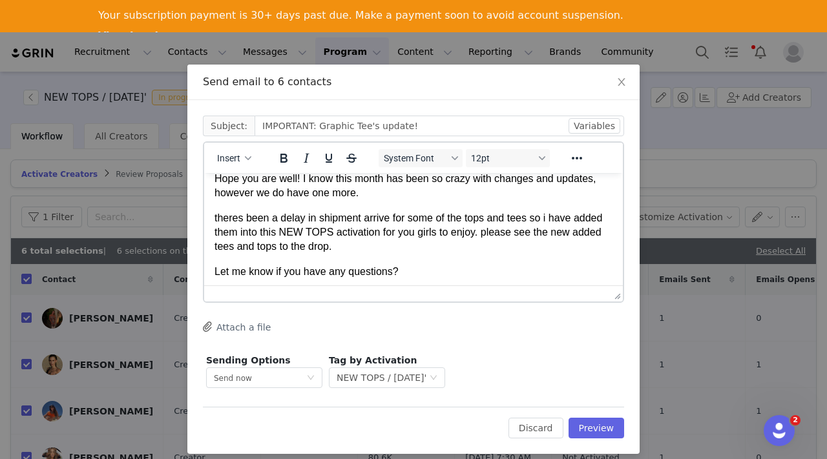
scroll to position [43, 0]
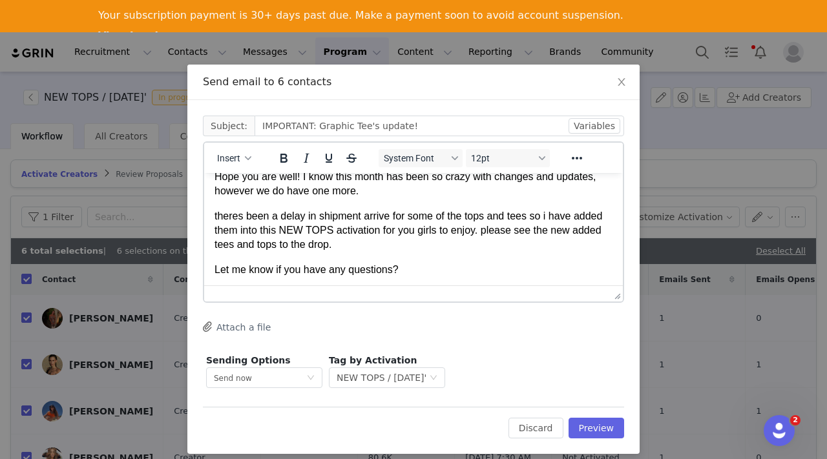
click at [217, 214] on p "theres been a delay in shipment arrive for some of the tops and tees so i have …" at bounding box center [413, 230] width 398 height 43
drag, startPoint x: 214, startPoint y: 213, endPoint x: 346, endPoint y: 251, distance: 137.4
click at [346, 251] on p "Theres been a delay in shipment arrive for some of the tops and tees so i have …" at bounding box center [413, 230] width 398 height 43
copy p "Theres been a delay in shipment arrive for some of the tops and tees so i have …"
click at [468, 215] on p "Theres been a delay in shipment arrive for some of the tops and tees so i have …" at bounding box center [413, 230] width 398 height 43
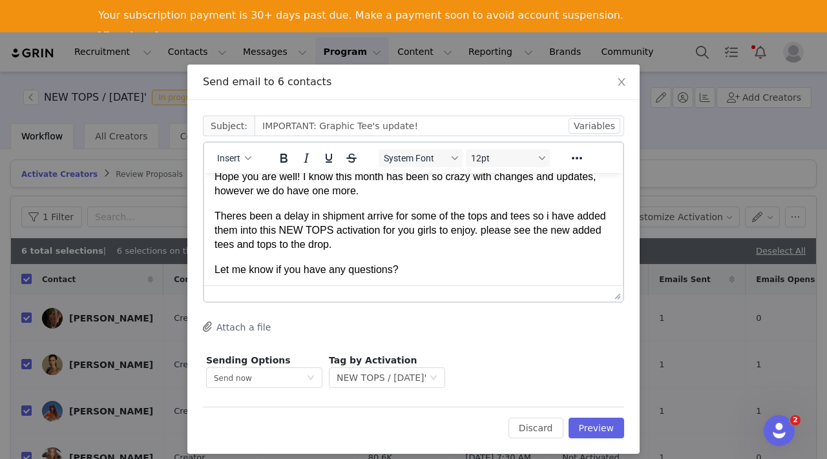
drag, startPoint x: 214, startPoint y: 214, endPoint x: 344, endPoint y: 245, distance: 133.5
click at [344, 245] on p "Theres been a delay in shipment arrive for some of the tops and tees so i have …" at bounding box center [413, 230] width 398 height 43
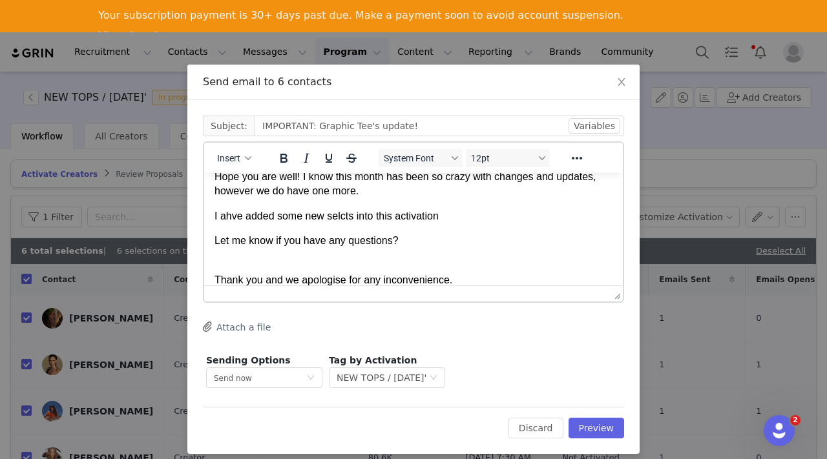
click at [227, 212] on p "I ahve added some new selcts into this activation" at bounding box center [413, 216] width 398 height 14
click at [340, 213] on p "I have added some new selcts into this activation" at bounding box center [413, 216] width 398 height 14
click at [461, 219] on p "I have added some new selects into this activation" at bounding box center [413, 216] width 398 height 14
click at [301, 212] on p "I have added some new selects into this activation so" at bounding box center [413, 216] width 398 height 14
click at [304, 214] on p "I have added new selects into this activation so" at bounding box center [413, 216] width 398 height 14
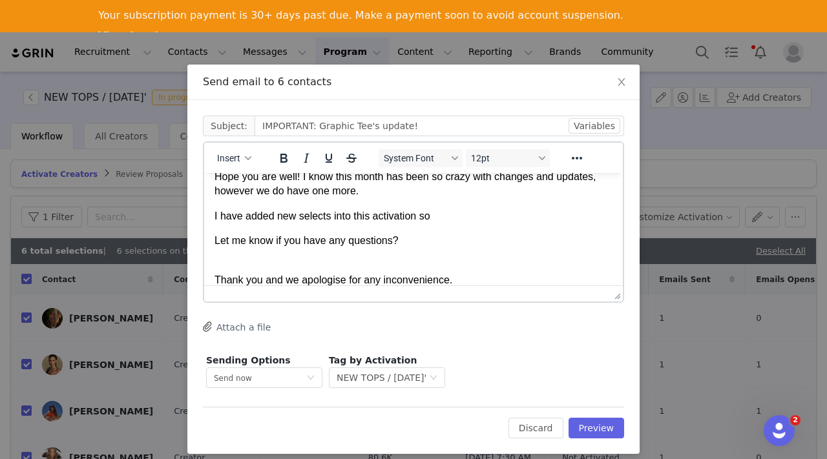
click at [331, 214] on p "I have added new selects into this activation so" at bounding box center [413, 216] width 398 height 14
click at [454, 212] on p "I have added new Products into this activation so" at bounding box center [413, 216] width 398 height 14
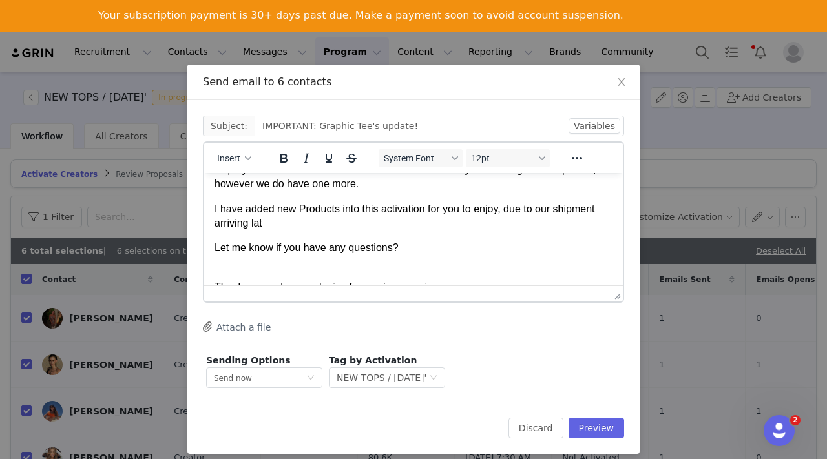
scroll to position [49, 0]
click at [341, 222] on p "I have added new Products into this activation for you to enjoy, due to our shi…" at bounding box center [413, 217] width 398 height 29
click at [409, 222] on p "I have added new Products into this activation for you to enjoy, due to our shi…" at bounding box center [413, 217] width 398 height 29
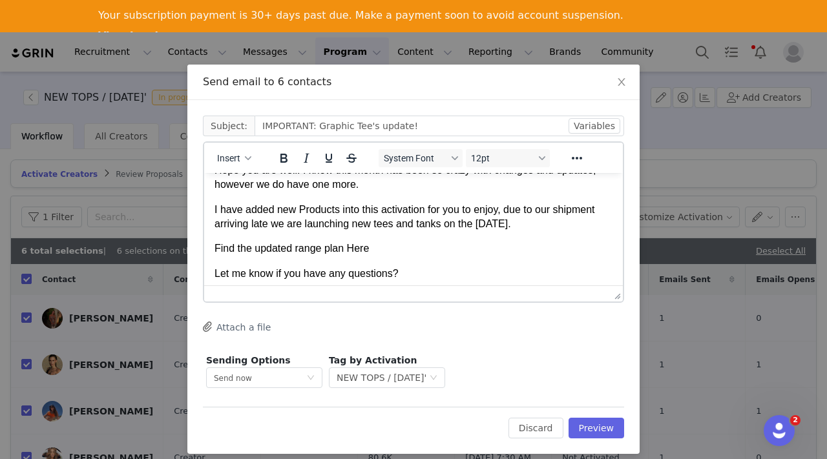
drag, startPoint x: 373, startPoint y: 249, endPoint x: 349, endPoint y: 248, distance: 24.6
click at [348, 248] on p "Find the updated range plan Here" at bounding box center [413, 249] width 398 height 14
click at [225, 276] on link "here" at bounding box center [224, 273] width 21 height 11
click at [253, 276] on p "here" at bounding box center [413, 274] width 398 height 14
click at [362, 254] on p "Find the updated range plan" at bounding box center [413, 249] width 398 height 14
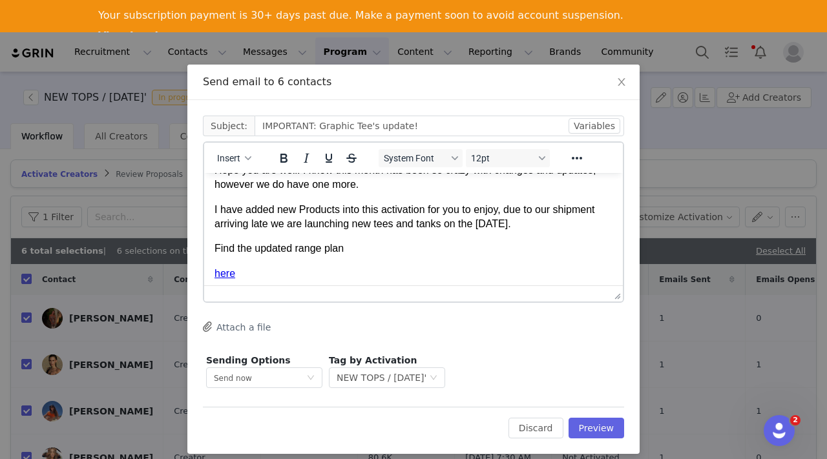
click at [214, 276] on link "here" at bounding box center [224, 273] width 21 height 11
click at [216, 321] on button "Attach a file" at bounding box center [237, 327] width 68 height 16
click at [358, 249] on link "here" at bounding box center [354, 248] width 21 height 11
click at [377, 243] on p "Find the updated range plan here" at bounding box center [413, 249] width 398 height 14
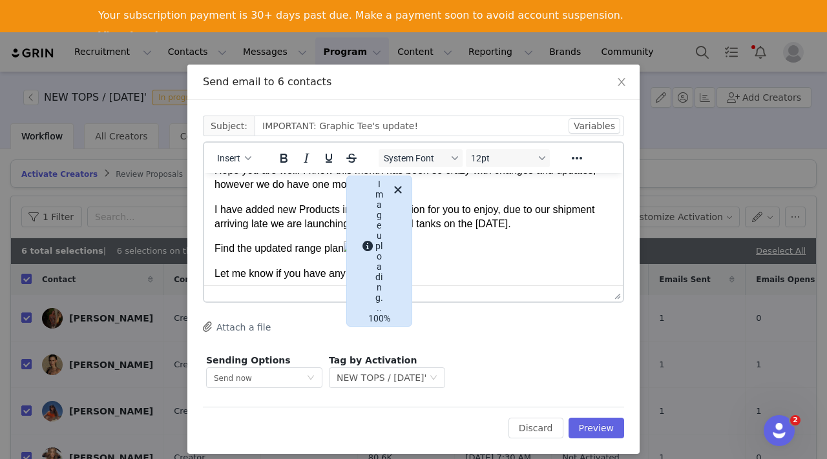
click at [354, 252] on img "Rich Text Area. Press ALT-0 for help." at bounding box center [349, 247] width 10 height 10
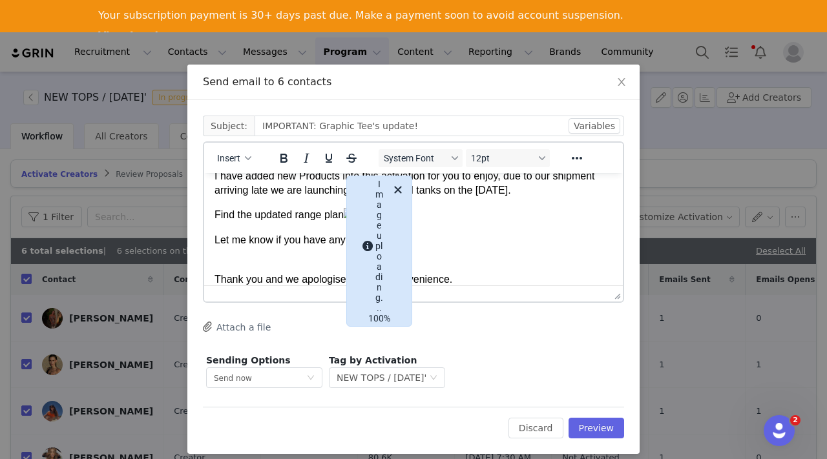
scroll to position [95, 0]
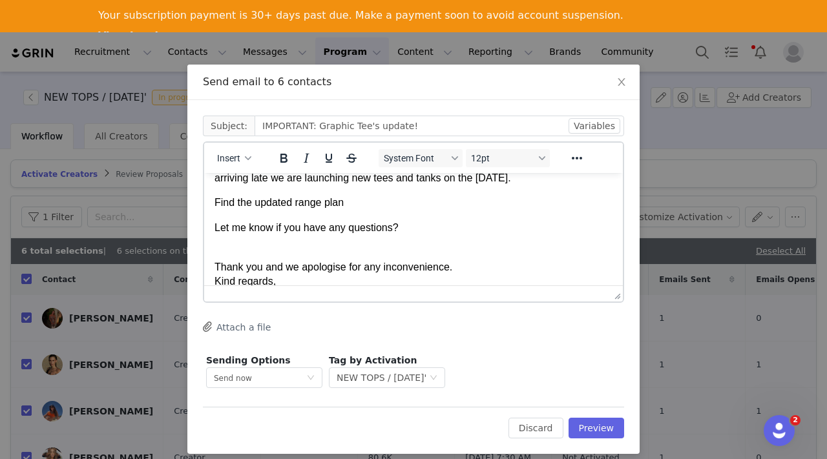
click at [249, 322] on button "Attach a file" at bounding box center [237, 327] width 68 height 16
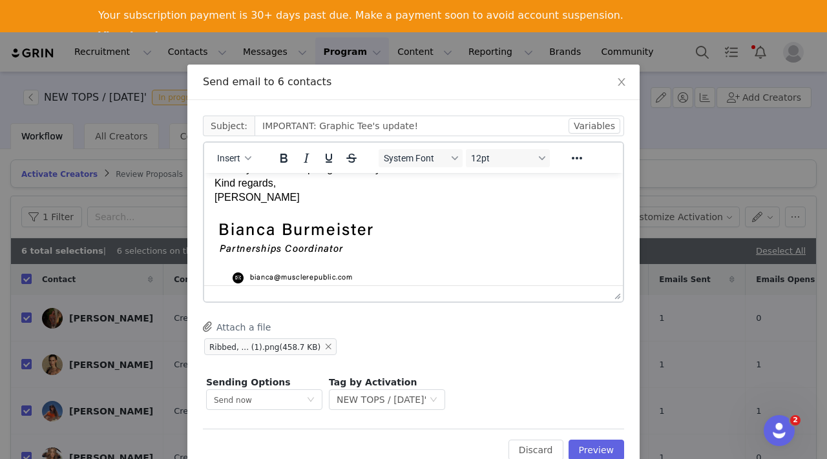
scroll to position [178, 0]
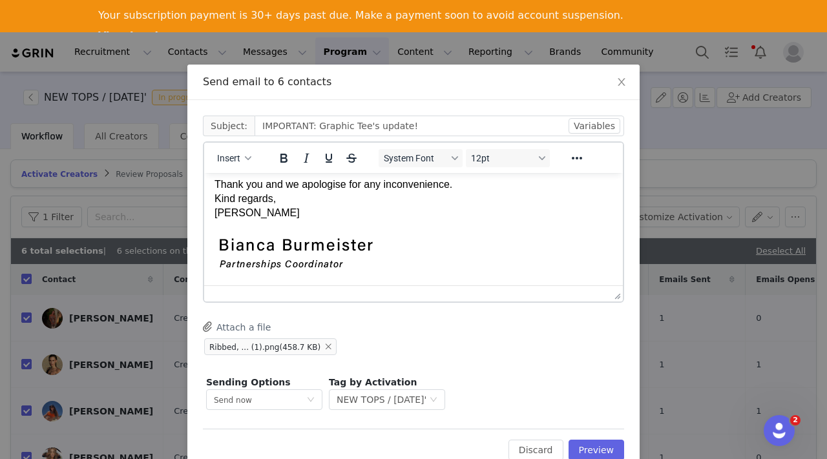
click at [252, 214] on p "Thank you and we apologise for any inconvenience. Kind regards, Bianca" at bounding box center [413, 192] width 398 height 58
click at [257, 225] on body "Hi First Name , Hope you are well! I know this month has been so crazy with cha…" at bounding box center [413, 226] width 398 height 440
click at [272, 249] on img "Rich Text Area. Press ALT-0 for help." at bounding box center [371, 336] width 315 height 211
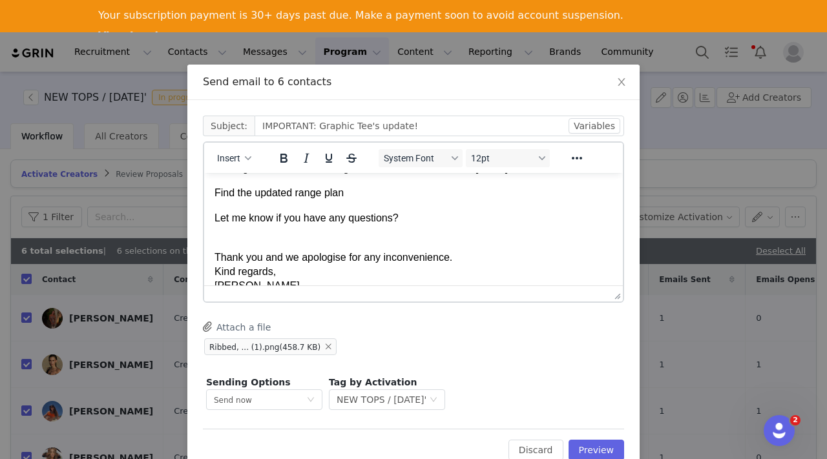
scroll to position [148, 0]
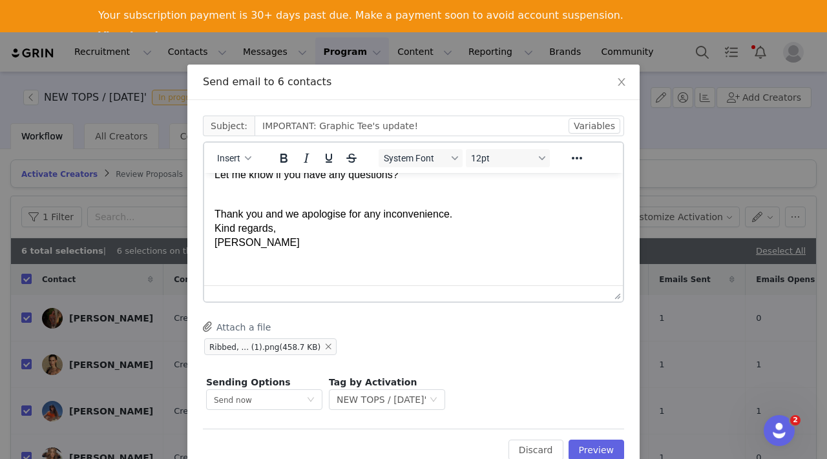
click at [239, 269] on p "Rich Text Area. Press ALT-0 for help." at bounding box center [413, 268] width 398 height 14
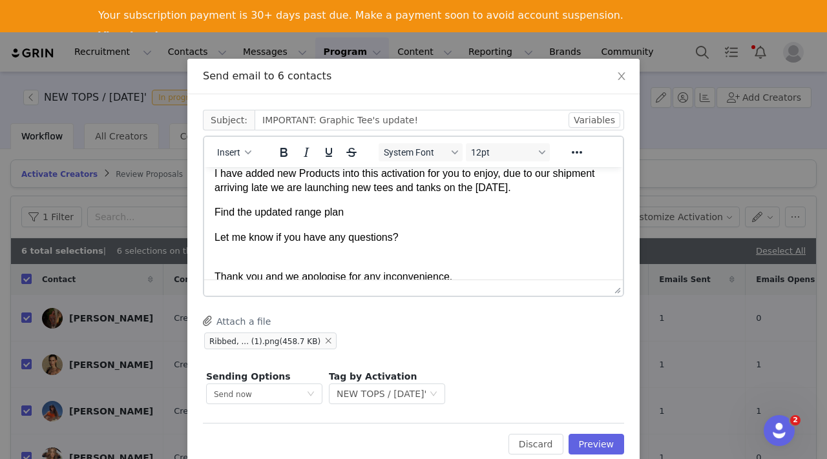
scroll to position [78, 0]
click at [353, 188] on p "I have added new Products into this activation for you to enjoy, due to our shi…" at bounding box center [413, 182] width 398 height 29
click at [410, 189] on p "I have added new Products into this activation for you to enjoy, due to our shi…" at bounding box center [413, 182] width 398 height 29
click at [429, 187] on p "I have added new Products into this activation for you to enjoy, due to our shi…" at bounding box center [413, 182] width 398 height 29
click at [410, 189] on p "I have added new Products into this activation for you to enjoy, due to our shi…" at bounding box center [413, 182] width 398 height 29
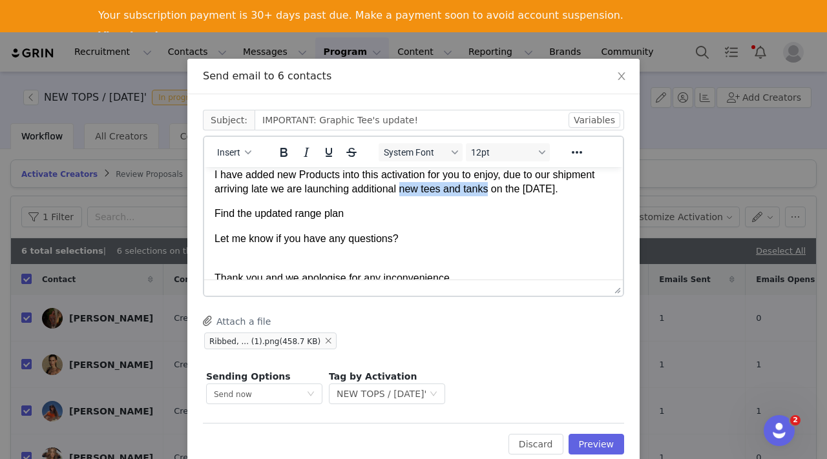
drag, startPoint x: 403, startPoint y: 190, endPoint x: 492, endPoint y: 191, distance: 89.2
click at [492, 191] on p "I have added new Products into this activation for you to enjoy, due to our shi…" at bounding box center [413, 182] width 398 height 29
click at [498, 207] on p "Find the updated range plan" at bounding box center [413, 214] width 398 height 14
click at [468, 188] on strong "new tees and tanks" at bounding box center [443, 188] width 95 height 11
click at [430, 186] on strong "new tees & tanks" at bounding box center [438, 188] width 84 height 11
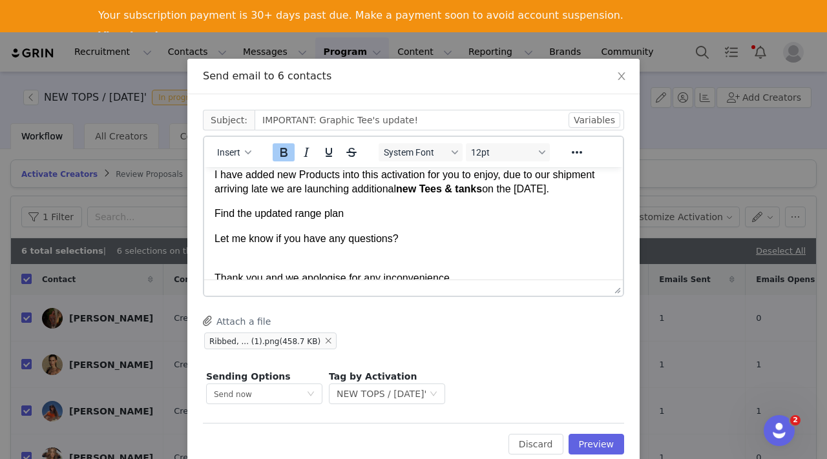
click at [466, 189] on strong "new Tees & tanks" at bounding box center [439, 188] width 86 height 11
click at [408, 191] on strong "new Tees & Tanks" at bounding box center [440, 188] width 88 height 11
click at [404, 190] on p "I have added new Products into this activation for you to enjoy, due to our shi…" at bounding box center [413, 182] width 398 height 29
click at [433, 202] on body "Hi First Name , Hope you are well! I know this month has been so crazy with cha…" at bounding box center [413, 345] width 398 height 493
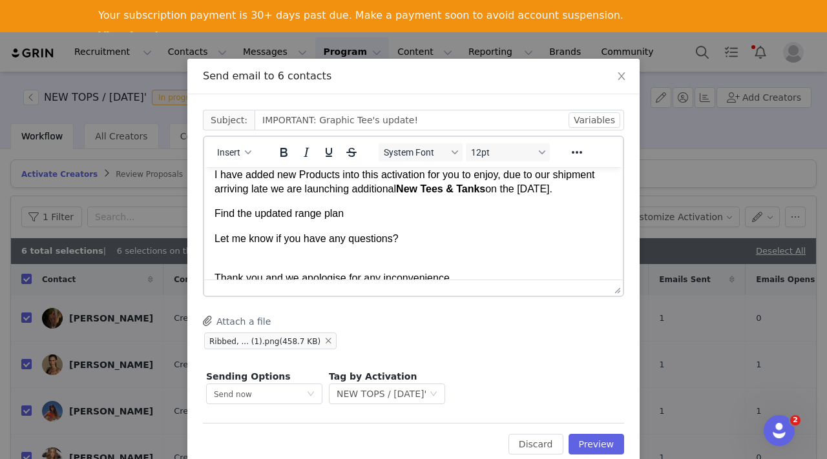
click at [348, 213] on p "Find the updated range plan" at bounding box center [413, 214] width 398 height 14
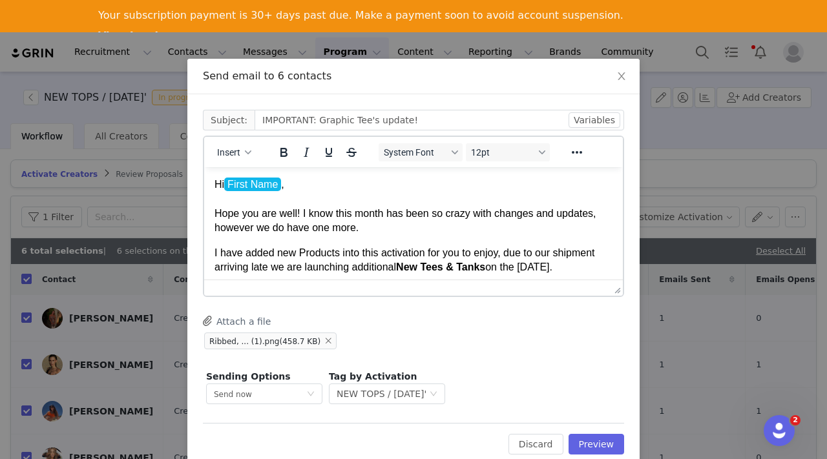
scroll to position [0, 0]
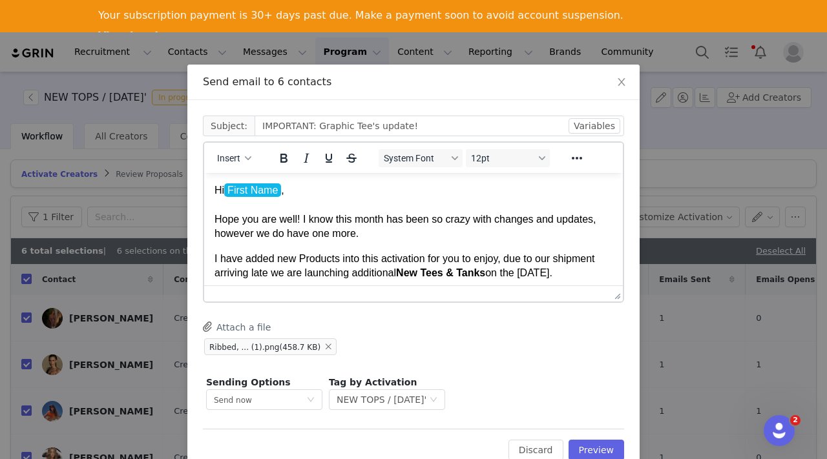
drag, startPoint x: 213, startPoint y: 188, endPoint x: 219, endPoint y: 193, distance: 7.4
click at [219, 193] on html "Hi First Name , Hope you are well! I know this month has been so crazy with cha…" at bounding box center [413, 430] width 419 height 514
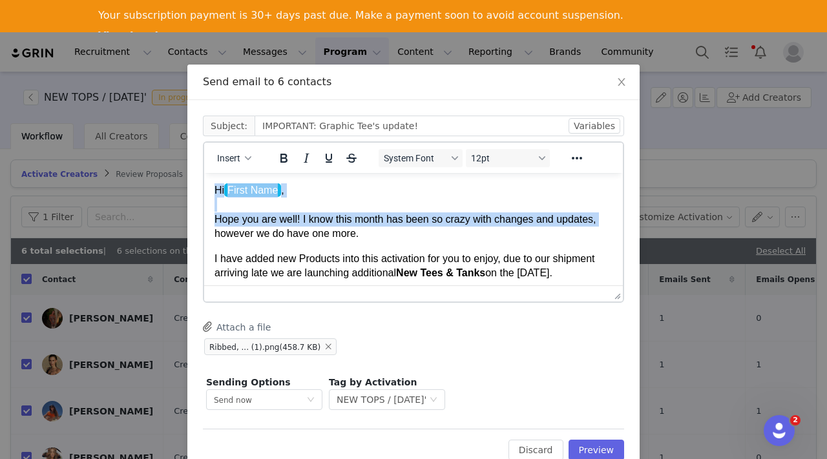
drag, startPoint x: 215, startPoint y: 189, endPoint x: 216, endPoint y: 227, distance: 38.1
click at [216, 227] on p "Hi First Name , Hope you are well! I know this month has been so crazy with cha…" at bounding box center [413, 212] width 398 height 58
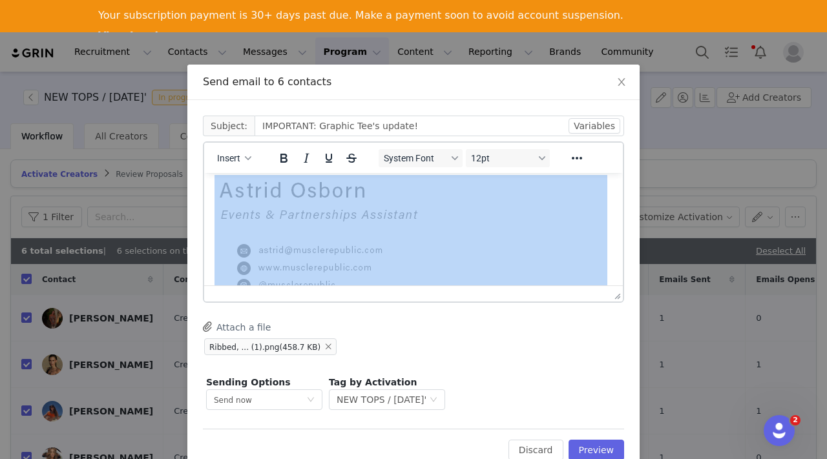
scroll to position [207, 0]
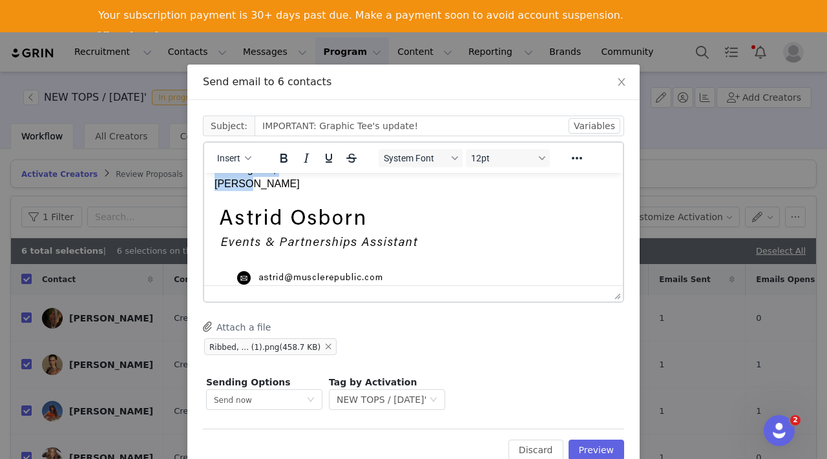
drag, startPoint x: 216, startPoint y: 216, endPoint x: 363, endPoint y: 183, distance: 150.8
click at [363, 183] on body "Hi First Name , Hope you are well! I know this month has been so crazy with cha…" at bounding box center [413, 223] width 398 height 493
copy body "Hope you are well! I know this month has been so crazy with changes and updates…"
click at [384, 190] on p "Thank you and we apologise for any inconvenience. Kind regards, Astrid" at bounding box center [413, 163] width 398 height 58
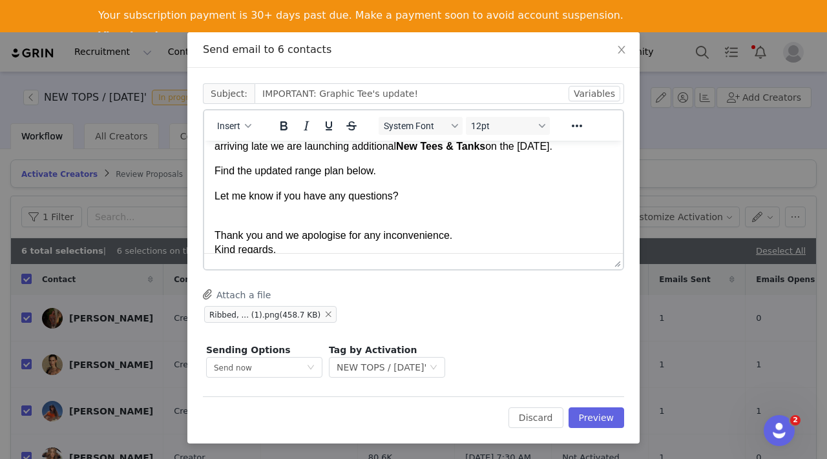
scroll to position [85, 0]
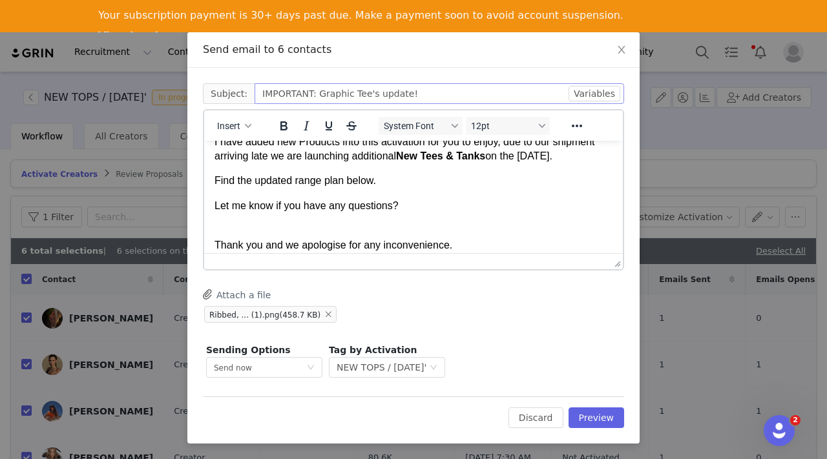
click at [371, 94] on input "IMPORTANT: Graphic Tee's update!" at bounding box center [440, 93] width 370 height 21
drag, startPoint x: 350, startPoint y: 94, endPoint x: 317, endPoint y: 95, distance: 33.6
click at [317, 95] on input "IMPORTANT: Graphic Tee's update!" at bounding box center [440, 93] width 370 height 21
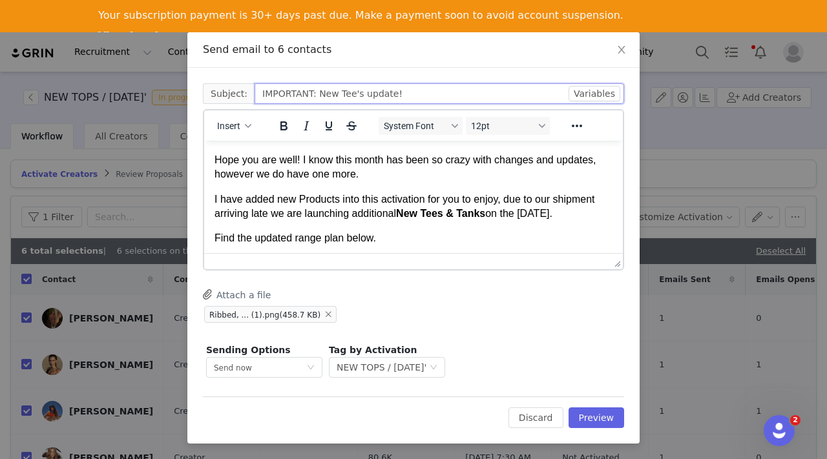
scroll to position [30, 0]
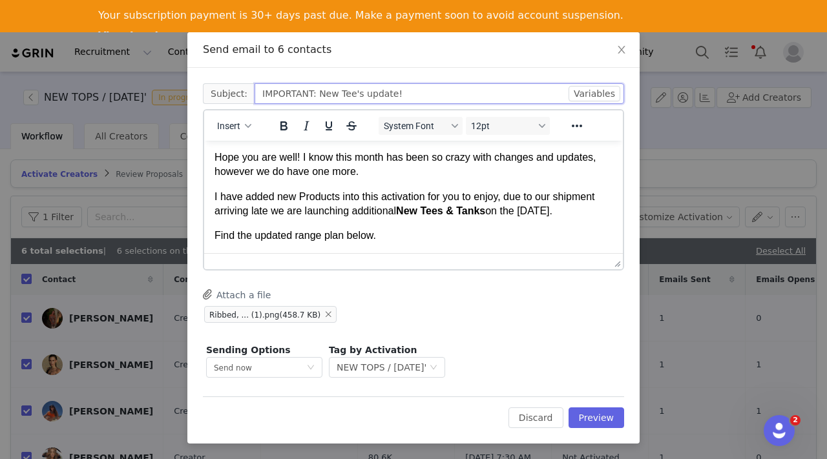
click at [347, 93] on input "IMPORTANT: New Tee's update!" at bounding box center [440, 93] width 370 height 21
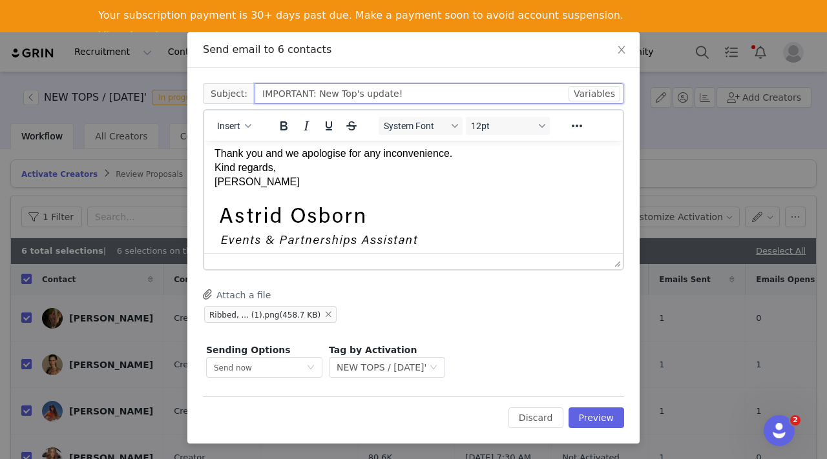
scroll to position [183, 0]
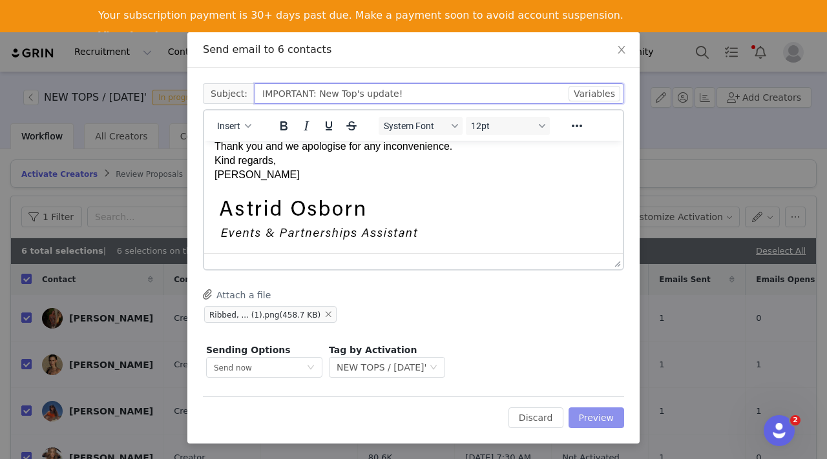
type input "IMPORTANT: New Top's update!"
click at [598, 413] on button "Preview" at bounding box center [597, 418] width 56 height 21
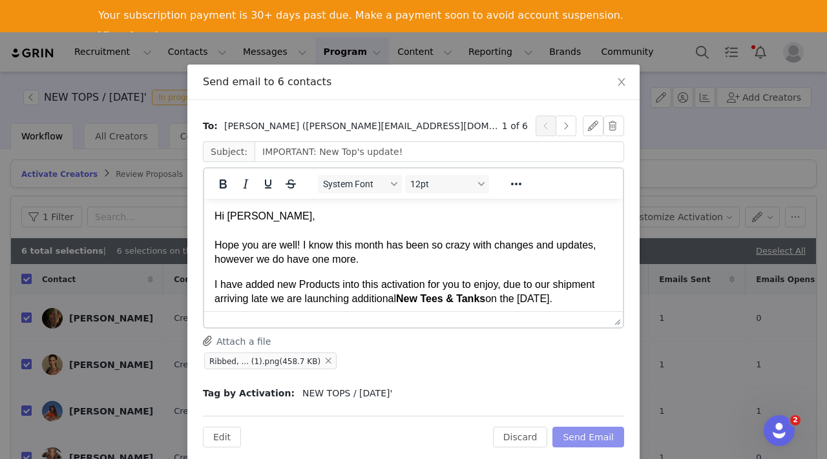
scroll to position [0, 0]
click at [566, 127] on button "button" at bounding box center [566, 126] width 21 height 21
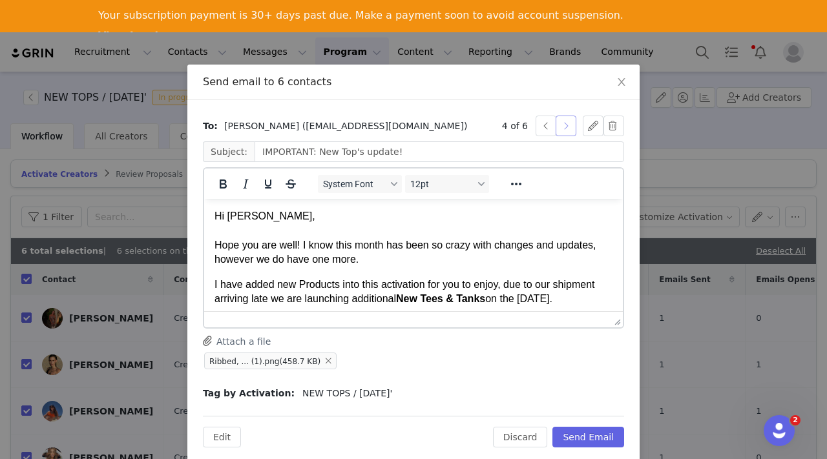
click at [566, 127] on button "button" at bounding box center [566, 126] width 21 height 21
click at [598, 433] on button "Send Email" at bounding box center [588, 437] width 72 height 21
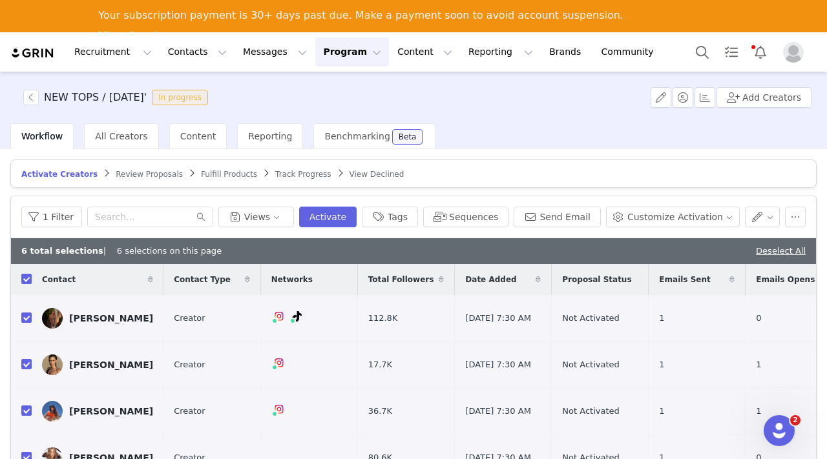
click at [337, 54] on button "Program Program" at bounding box center [352, 51] width 74 height 29
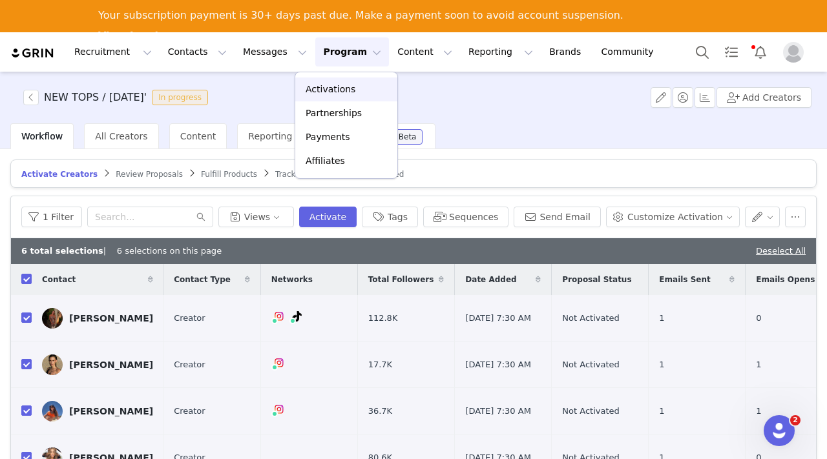
click at [337, 86] on p "Activations" at bounding box center [331, 90] width 50 height 14
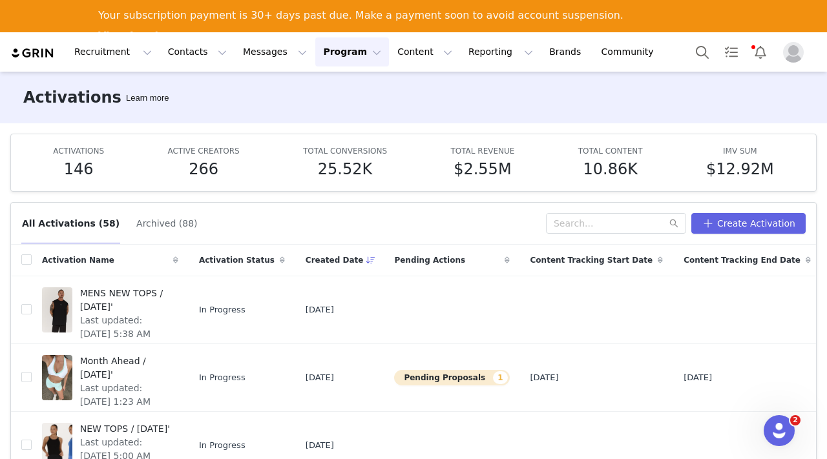
click at [340, 51] on button "Program Program" at bounding box center [352, 51] width 74 height 29
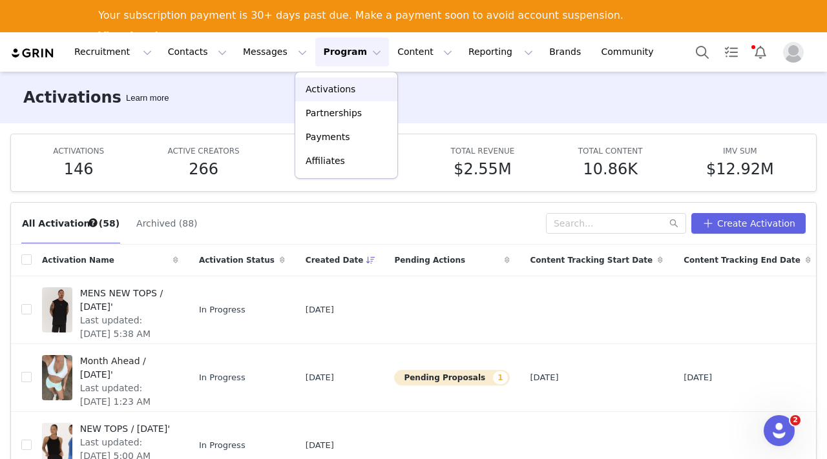
click at [331, 92] on p "Activations" at bounding box center [331, 90] width 50 height 14
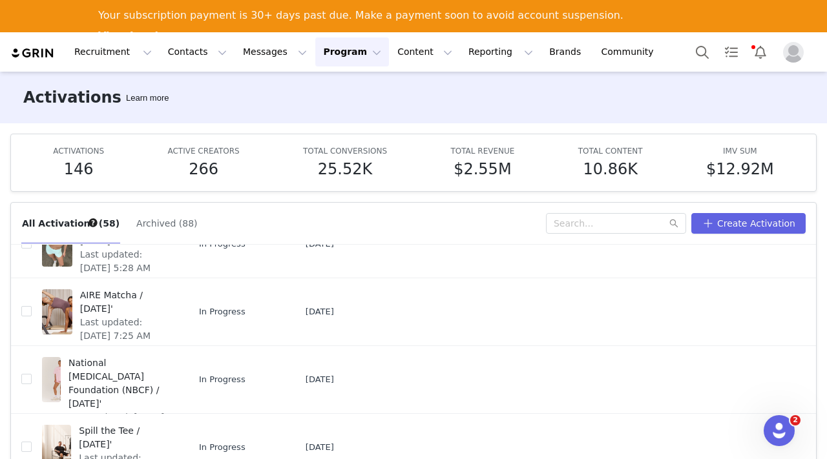
scroll to position [219, 0]
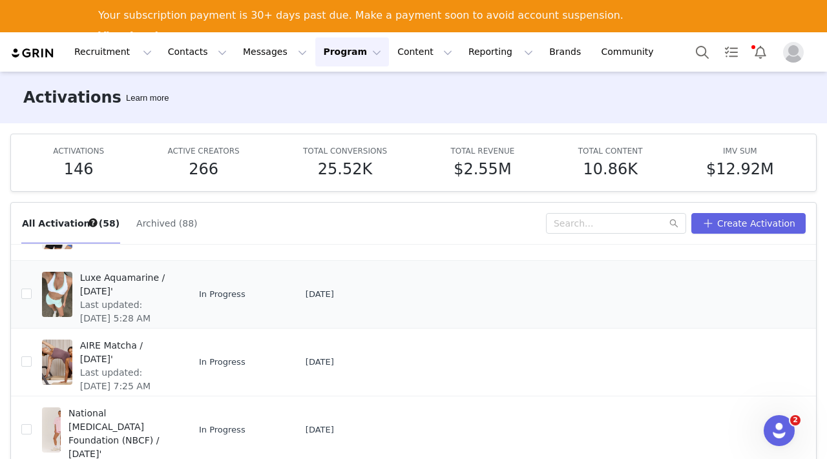
click at [104, 270] on div "Luxe Aquamarine / [DATE]' Last updated: [DATE] 5:28 AM" at bounding box center [125, 295] width 106 height 52
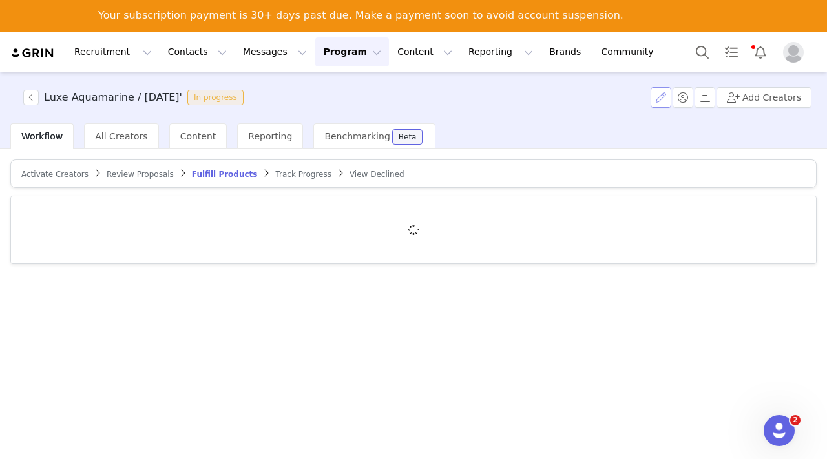
click at [669, 98] on button "button" at bounding box center [661, 97] width 21 height 21
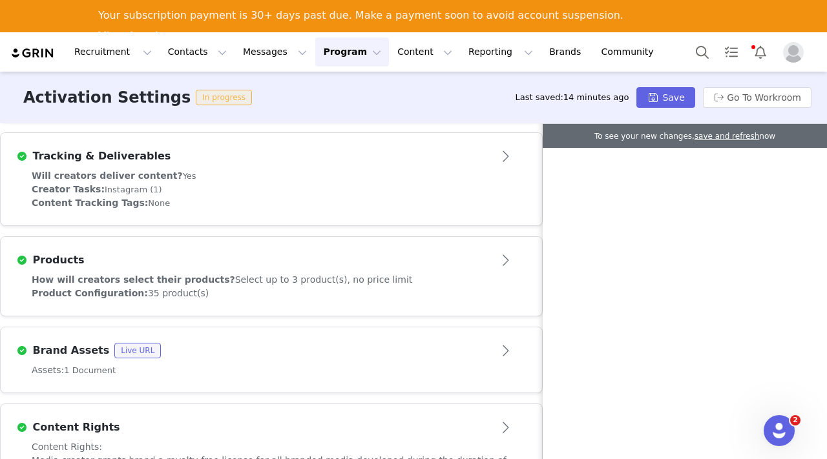
scroll to position [449, 0]
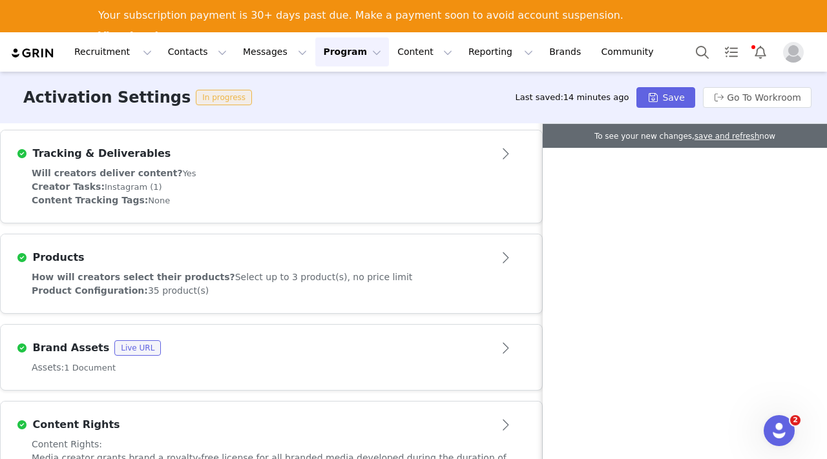
click at [507, 247] on button "Open module" at bounding box center [506, 257] width 40 height 21
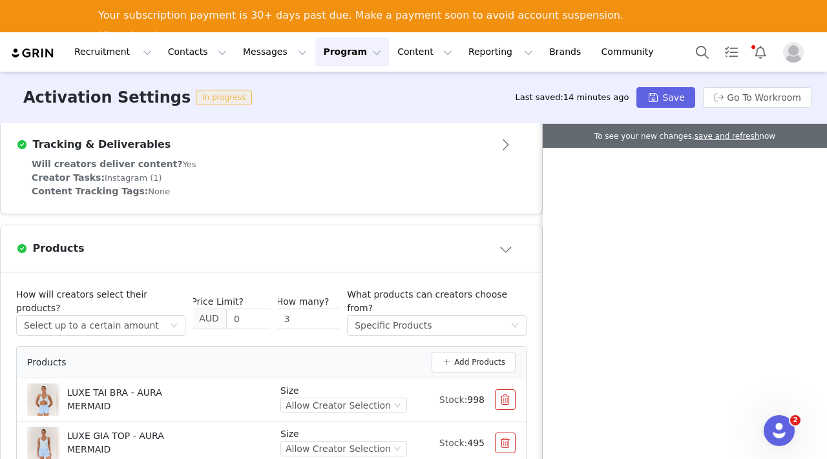
scroll to position [463, 0]
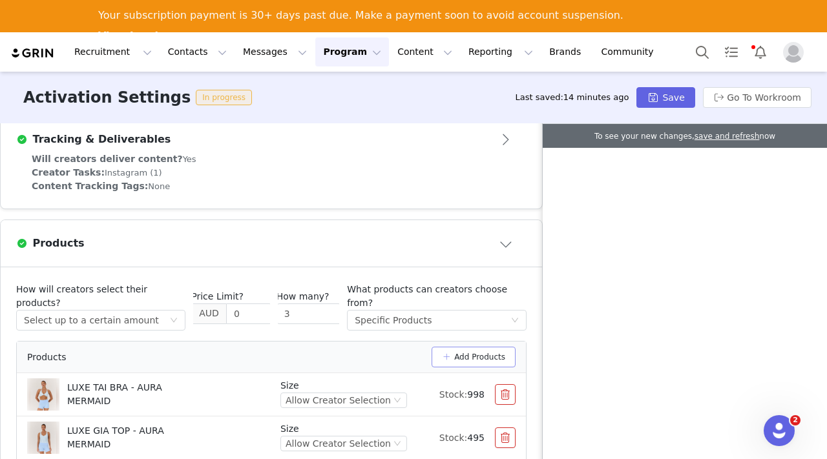
click at [448, 347] on button "Add Products" at bounding box center [474, 357] width 84 height 21
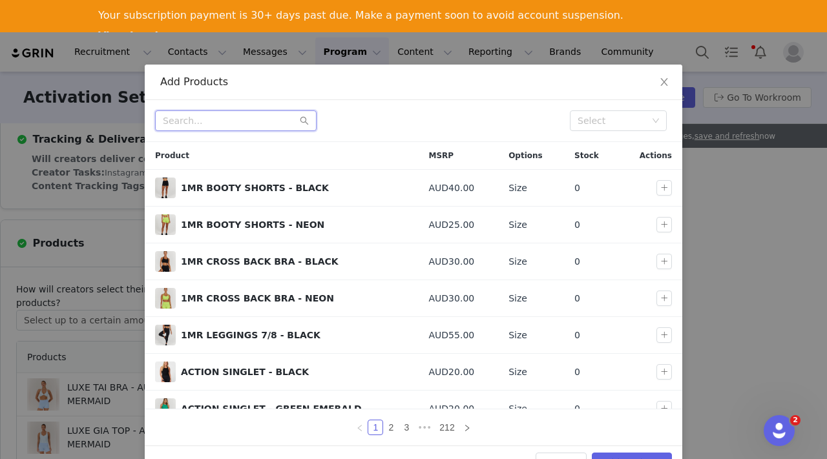
click at [223, 120] on input "text" at bounding box center [236, 120] width 162 height 21
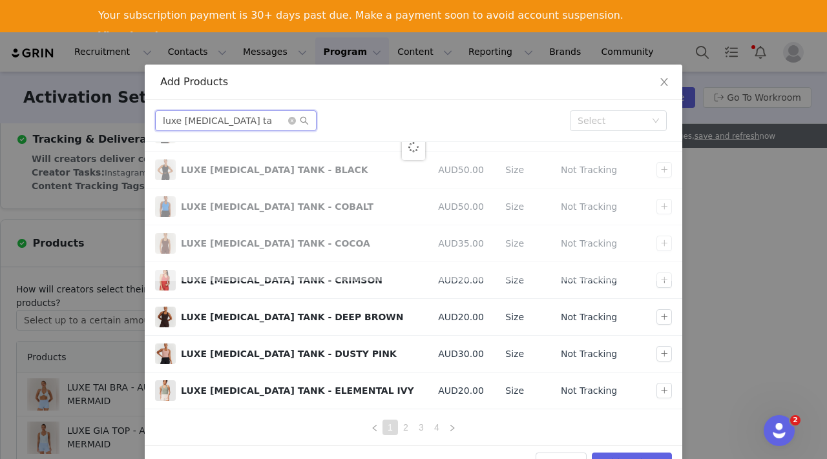
scroll to position [0, 0]
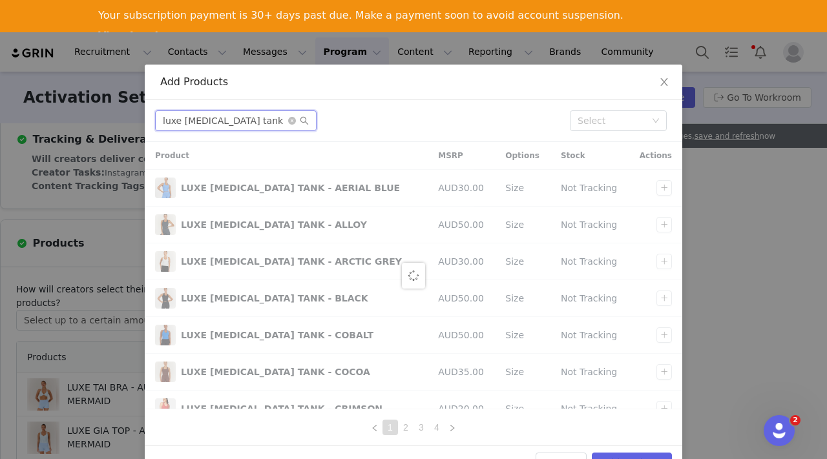
type input "luxe midriff tank"
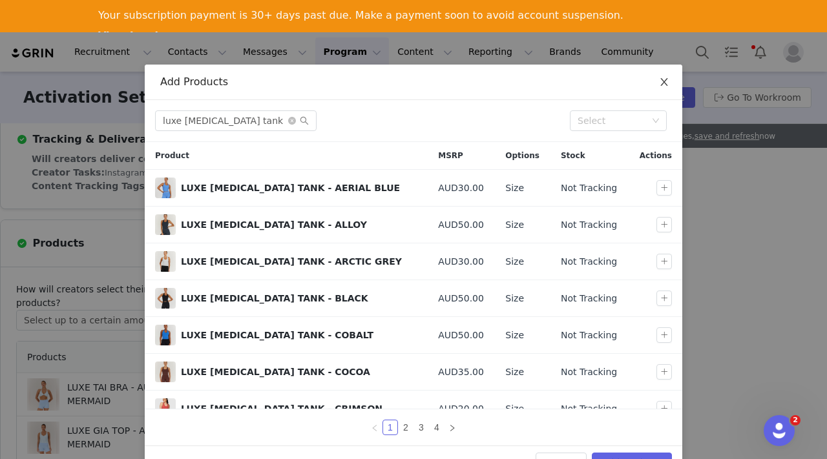
click at [664, 79] on icon "icon: close" at bounding box center [664, 82] width 10 height 10
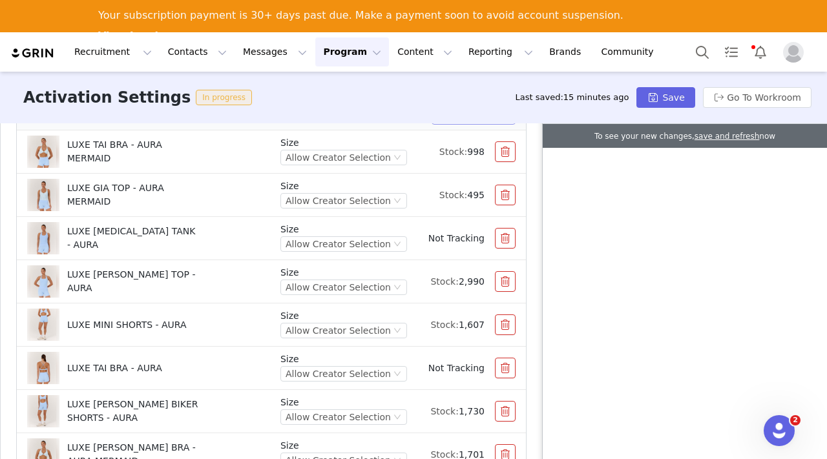
scroll to position [813, 0]
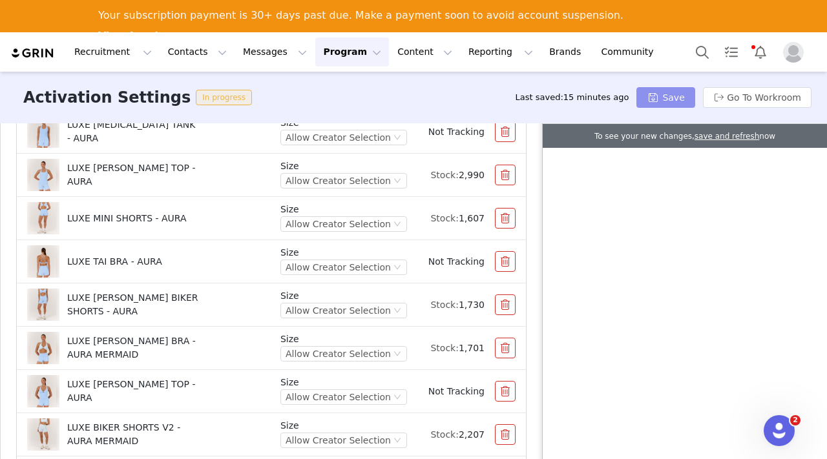
click at [654, 95] on button "Save" at bounding box center [665, 97] width 58 height 21
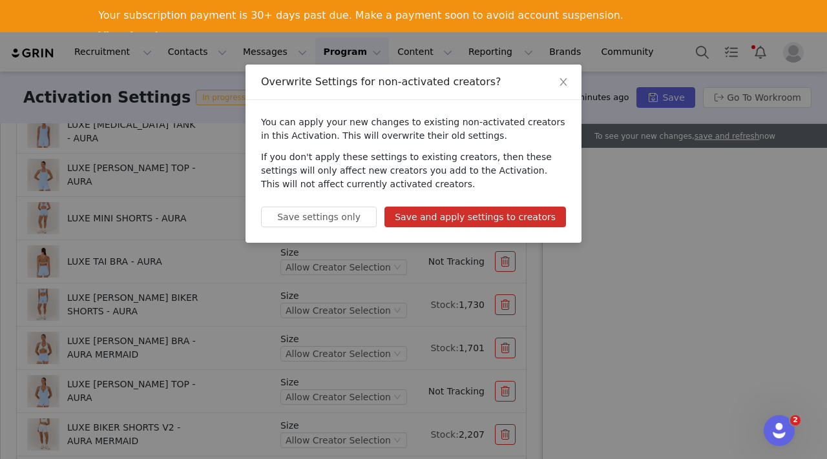
click at [451, 221] on button "Save and apply settings to creators" at bounding box center [475, 217] width 182 height 21
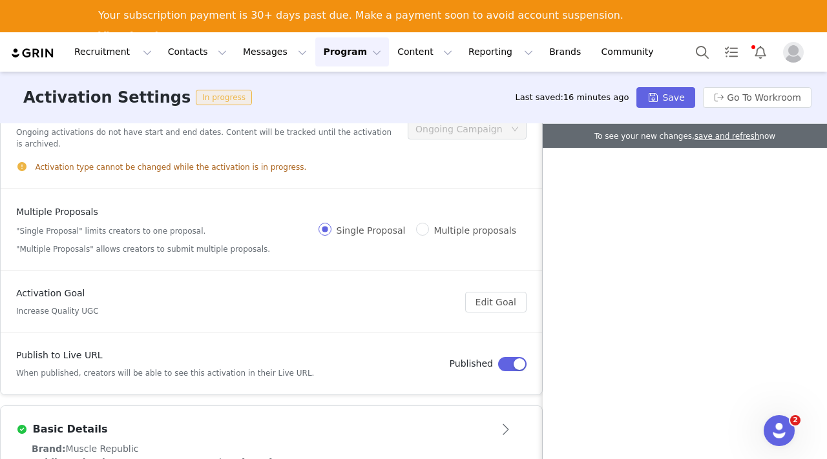
scroll to position [0, 0]
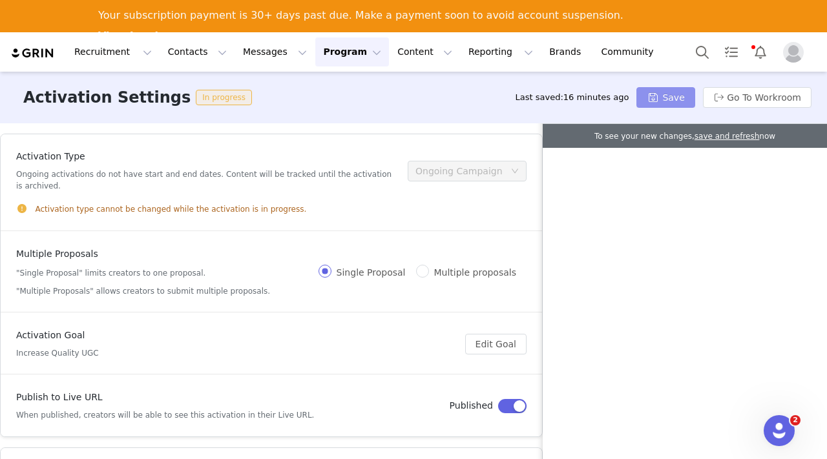
click at [659, 101] on button "Save" at bounding box center [665, 97] width 58 height 21
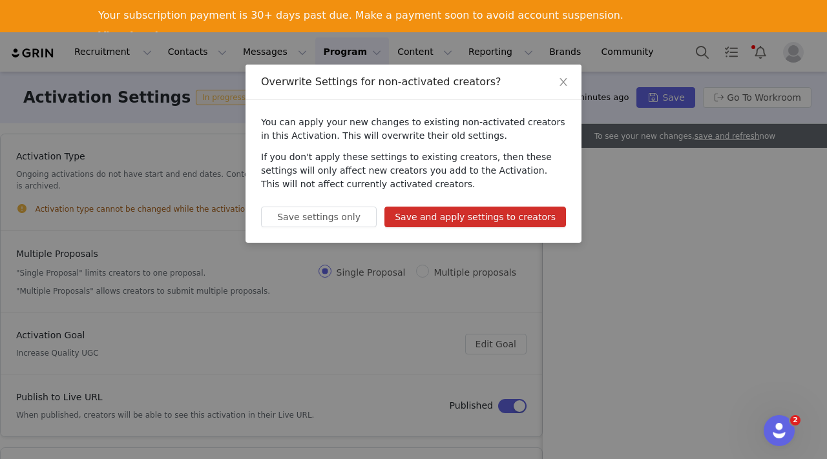
click at [487, 211] on button "Save and apply settings to creators" at bounding box center [475, 217] width 182 height 21
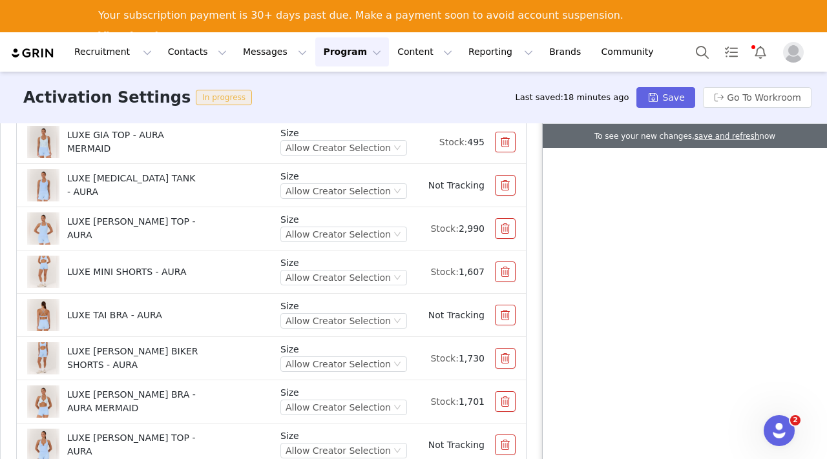
scroll to position [761, 0]
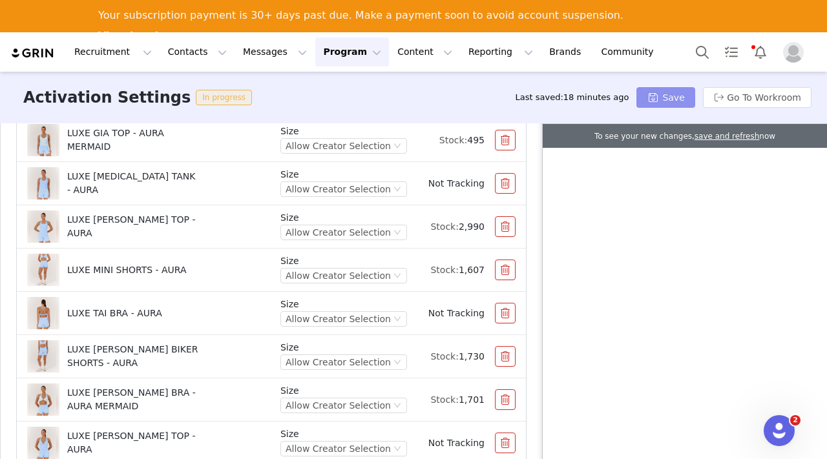
click at [656, 96] on button "Save" at bounding box center [665, 97] width 58 height 21
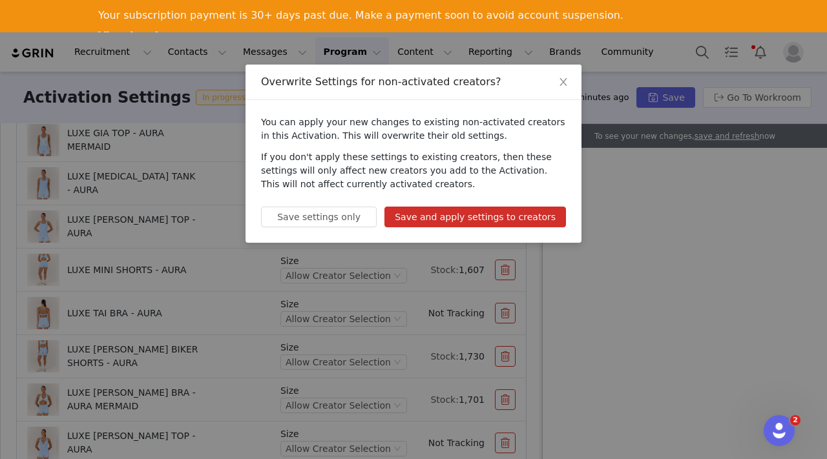
click at [424, 215] on button "Save and apply settings to creators" at bounding box center [475, 217] width 182 height 21
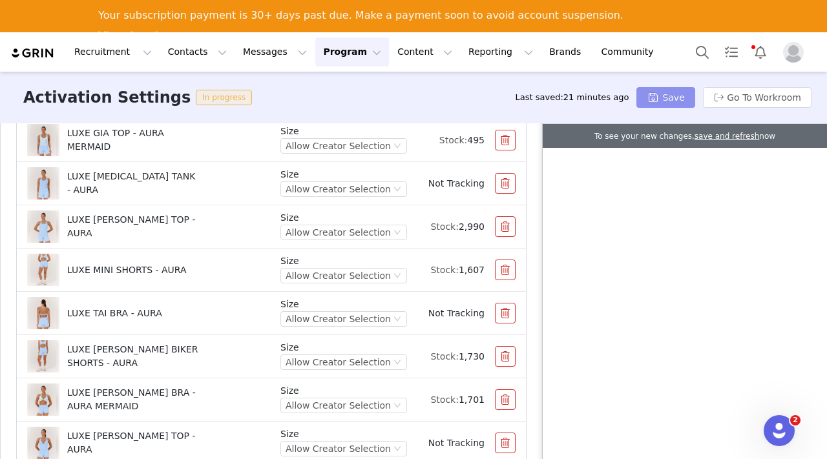
click at [674, 92] on button "Save" at bounding box center [665, 97] width 58 height 21
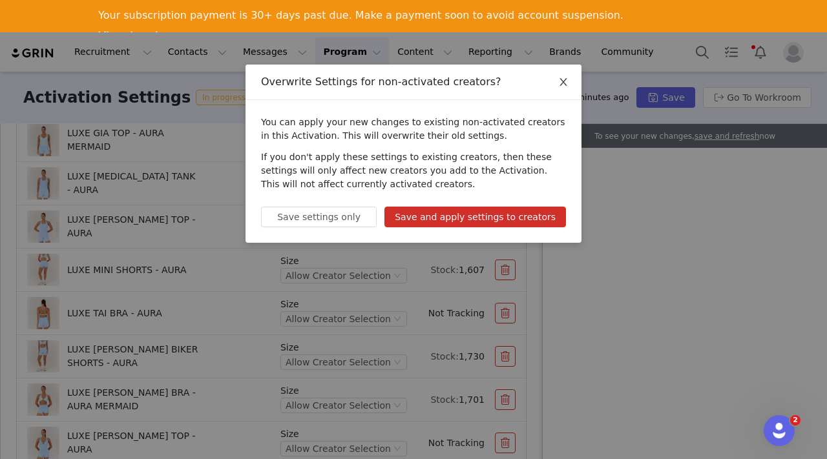
click at [563, 81] on icon "icon: close" at bounding box center [563, 82] width 10 height 10
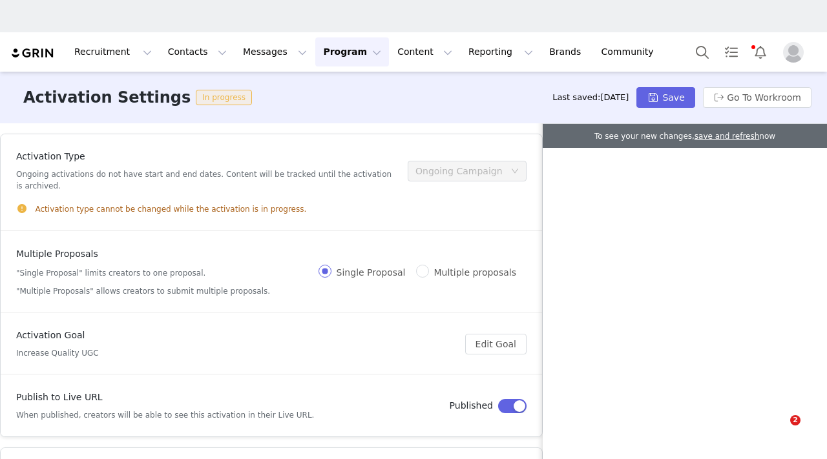
click at [317, 54] on button "Program Program" at bounding box center [352, 51] width 74 height 29
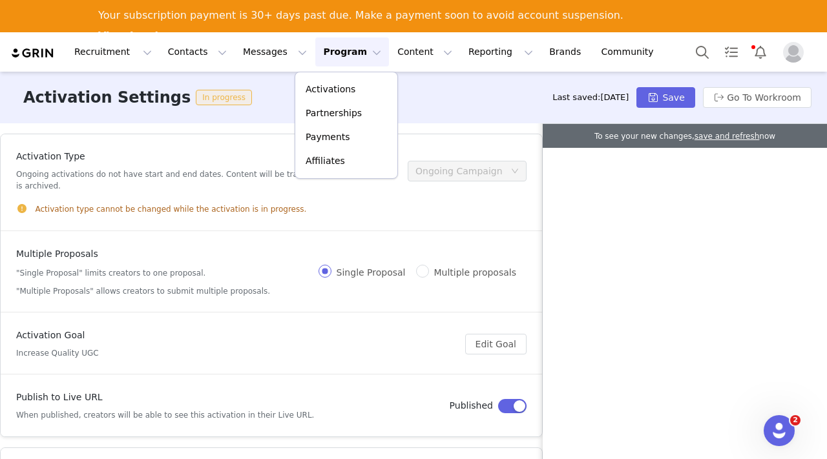
click at [477, 97] on div "Activation Settings In progress Last saved: [DATE] Save Go To Workroom" at bounding box center [413, 98] width 827 height 52
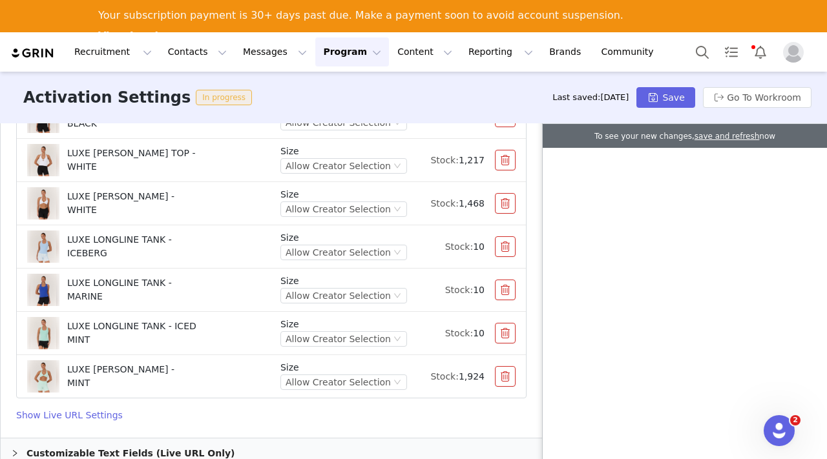
scroll to position [2081, 0]
click at [507, 238] on button "button" at bounding box center [505, 248] width 21 height 21
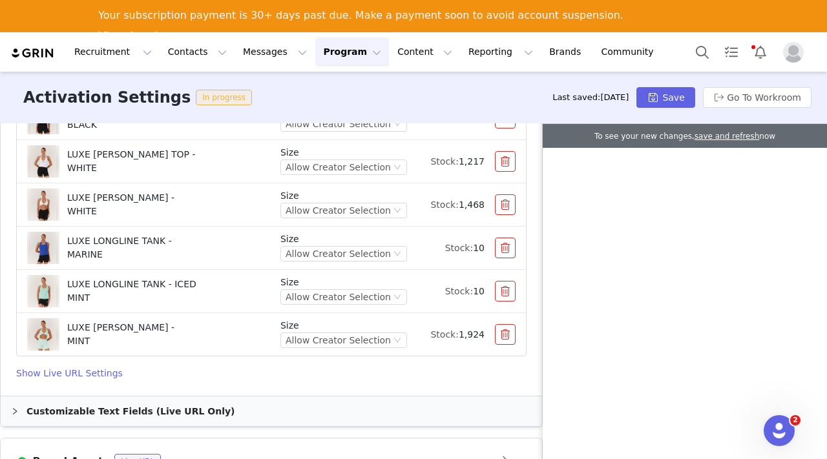
click at [505, 240] on button "button" at bounding box center [505, 248] width 21 height 21
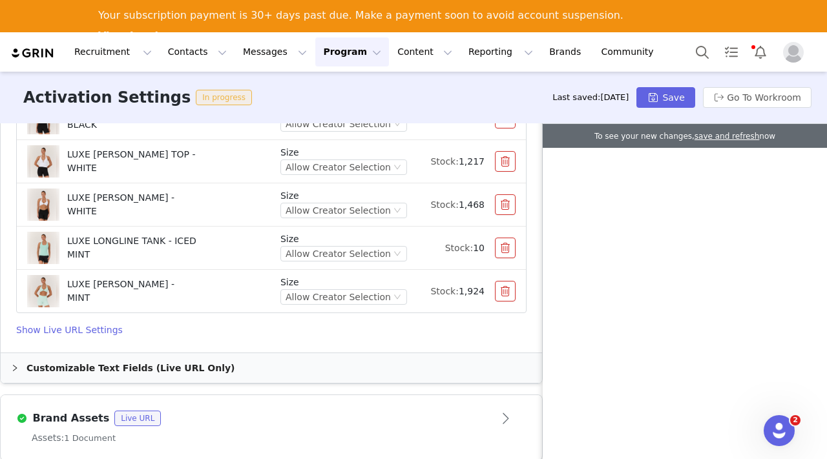
click at [504, 238] on button "button" at bounding box center [505, 248] width 21 height 21
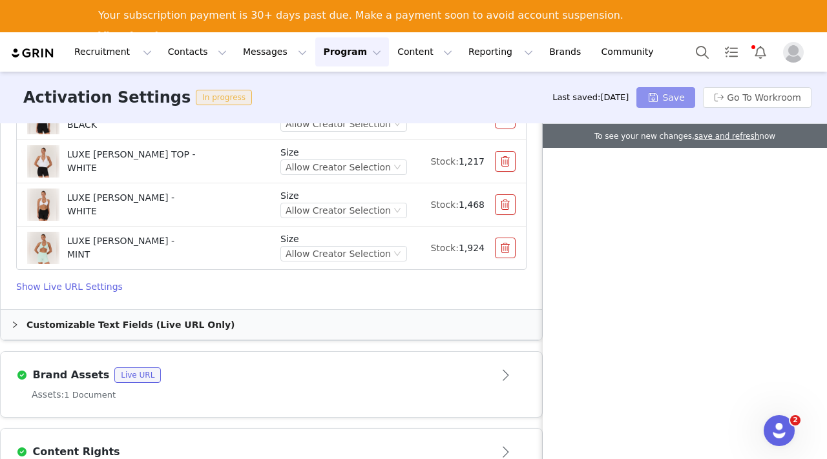
click at [661, 95] on button "Save" at bounding box center [665, 97] width 58 height 21
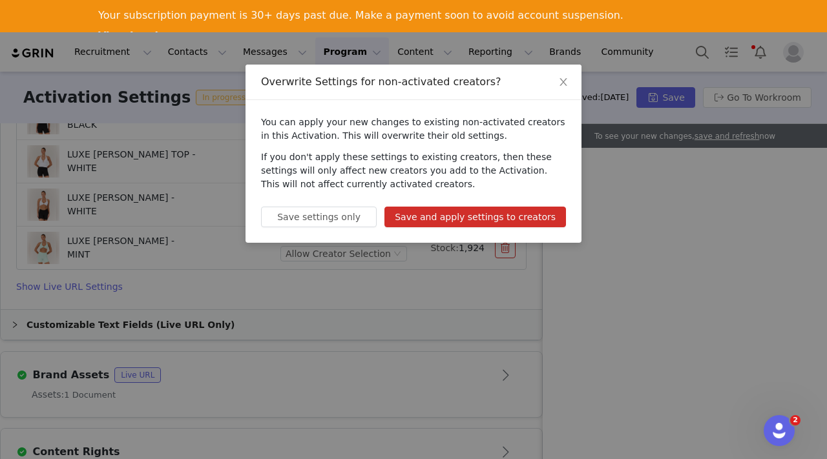
click at [458, 214] on button "Save and apply settings to creators" at bounding box center [475, 217] width 182 height 21
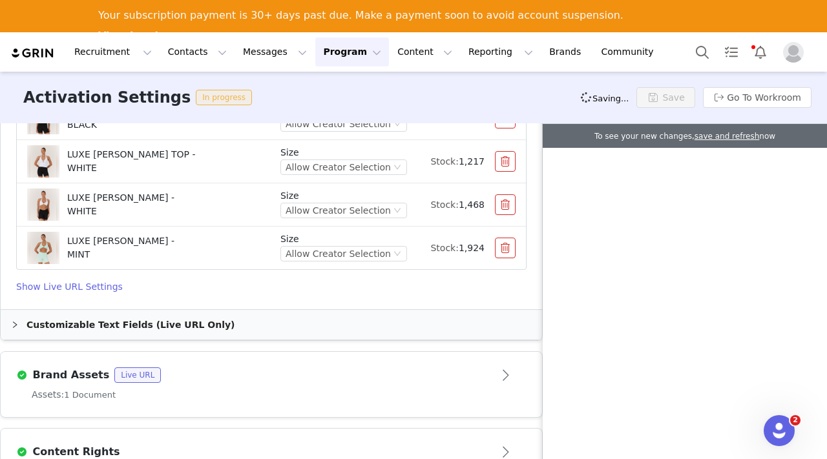
click at [339, 49] on button "Program Program" at bounding box center [352, 51] width 74 height 29
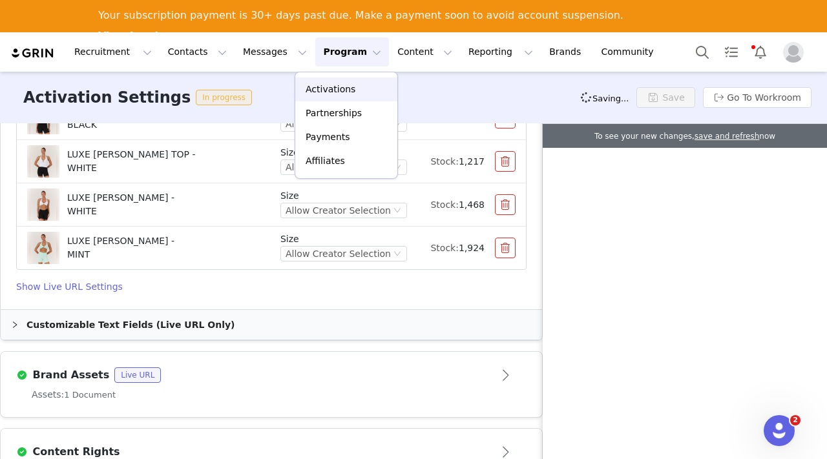
click at [331, 90] on p "Activations" at bounding box center [331, 90] width 50 height 14
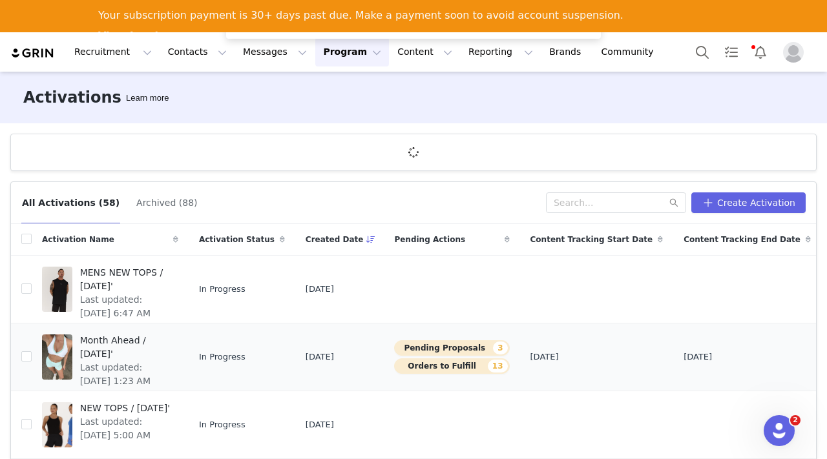
scroll to position [58, 0]
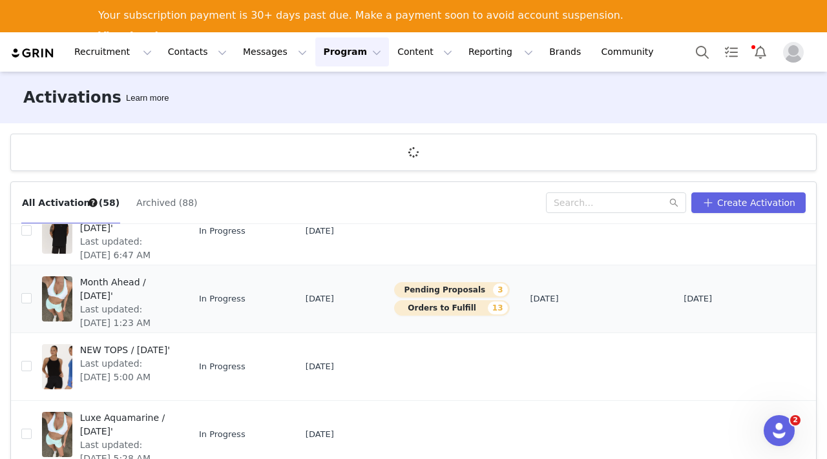
click at [109, 285] on span "Month Ahead / [DATE]'" at bounding box center [125, 289] width 90 height 27
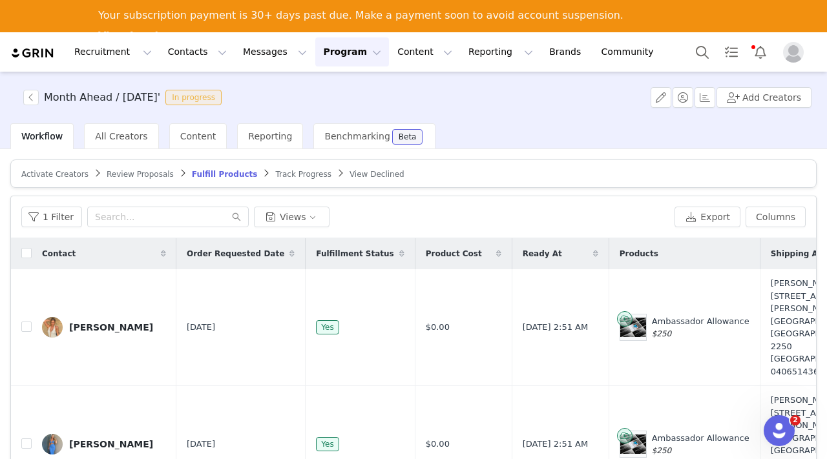
click at [125, 174] on span "Review Proposals" at bounding box center [140, 174] width 67 height 9
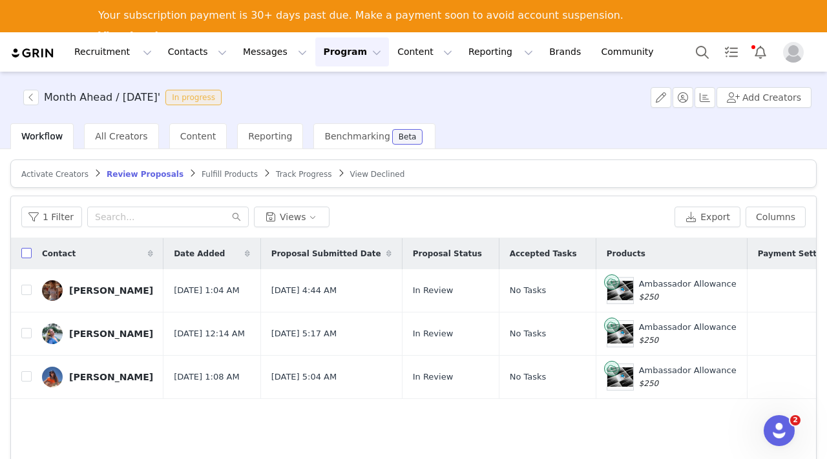
click at [30, 254] on input "checkbox" at bounding box center [26, 253] width 10 height 10
checkbox input "true"
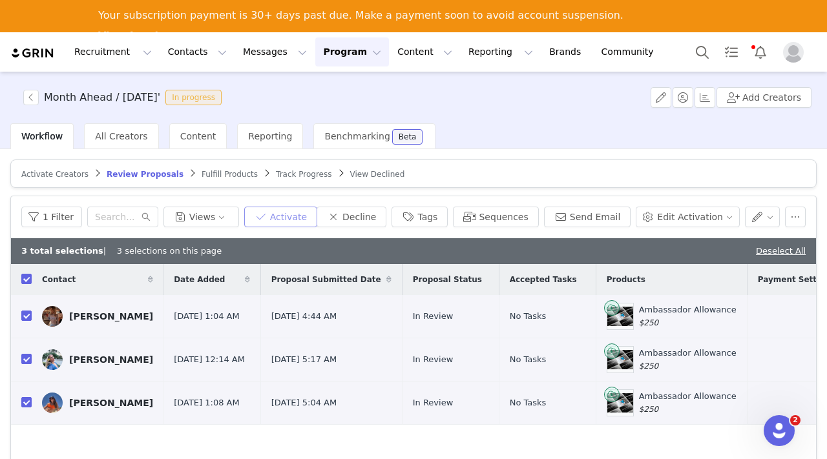
click at [287, 225] on button "Activate" at bounding box center [280, 217] width 73 height 21
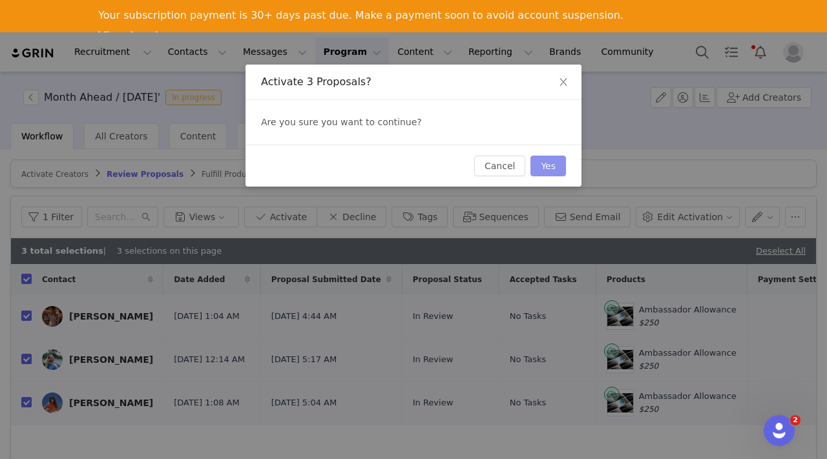
click at [553, 169] on button "Yes" at bounding box center [548, 166] width 36 height 21
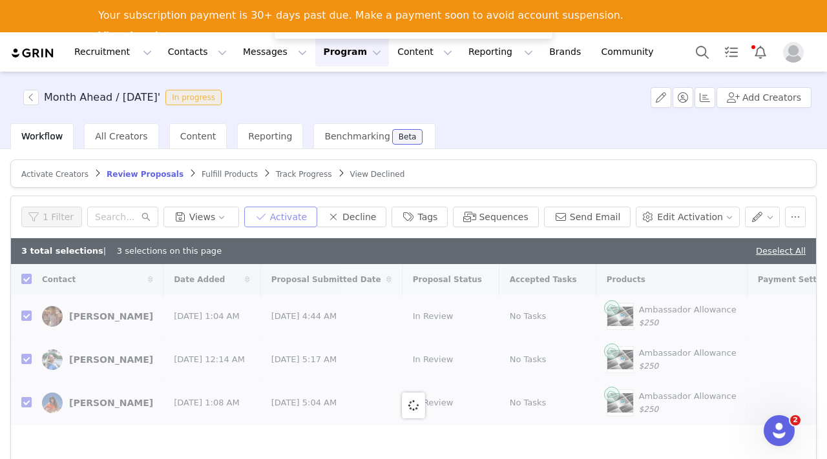
checkbox input "false"
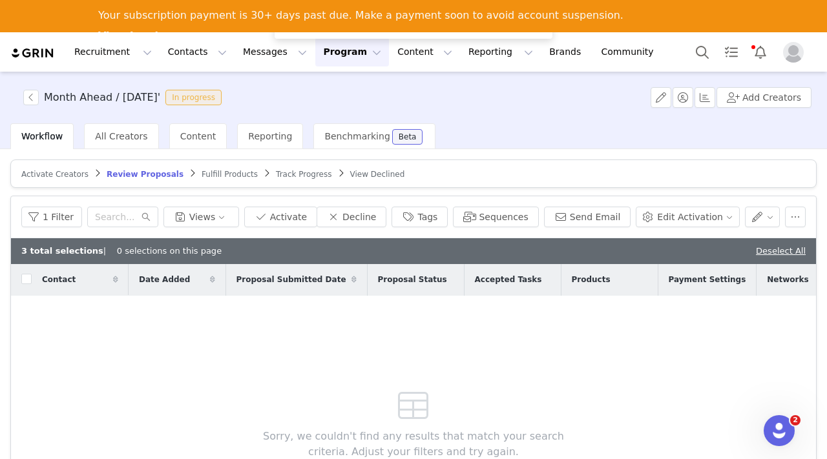
click at [205, 171] on span "Fulfill Products" at bounding box center [230, 174] width 56 height 9
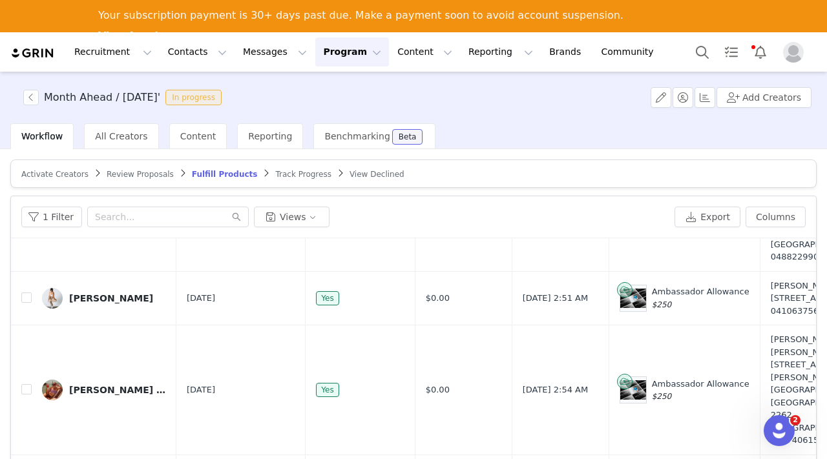
scroll to position [103, 0]
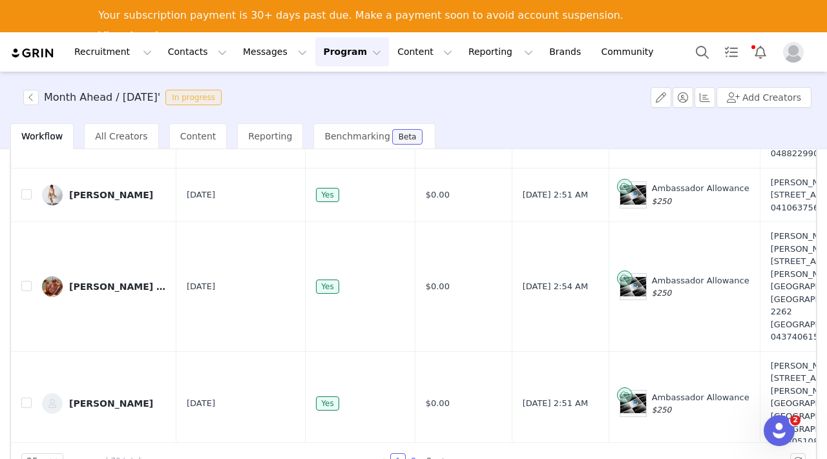
click at [413, 458] on link "2" at bounding box center [413, 461] width 14 height 14
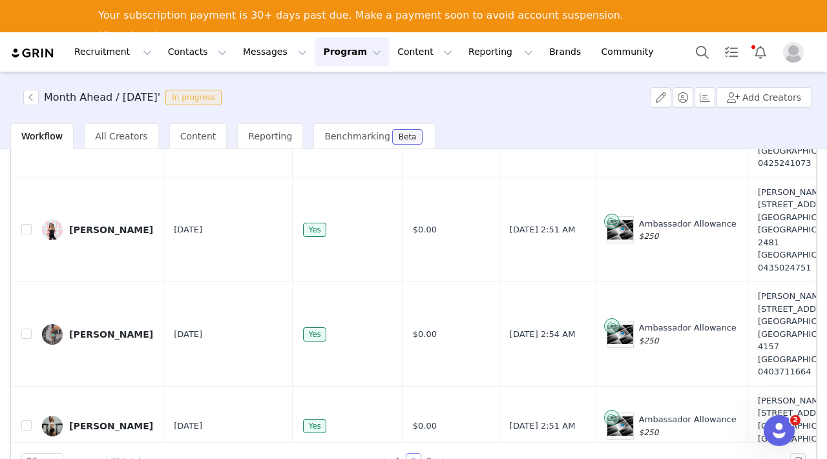
scroll to position [2156, 0]
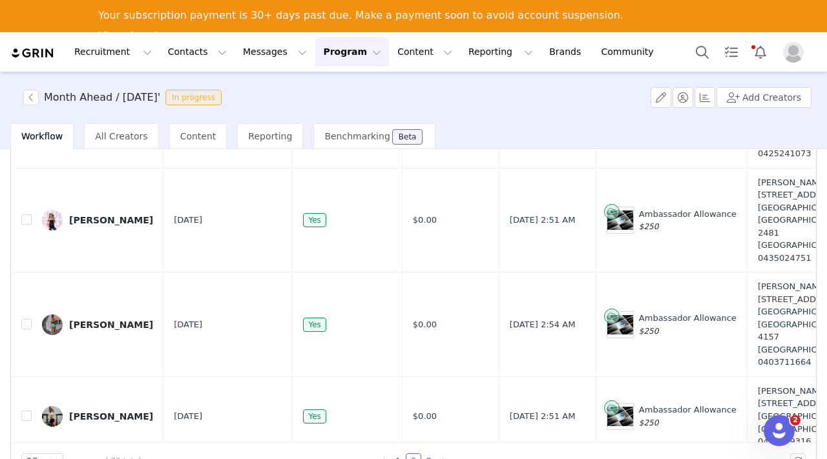
click at [427, 457] on link "3" at bounding box center [429, 461] width 14 height 14
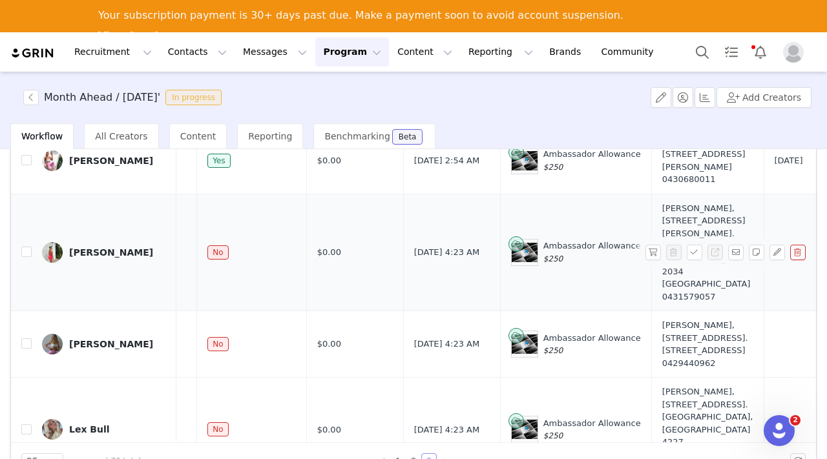
scroll to position [377, 0]
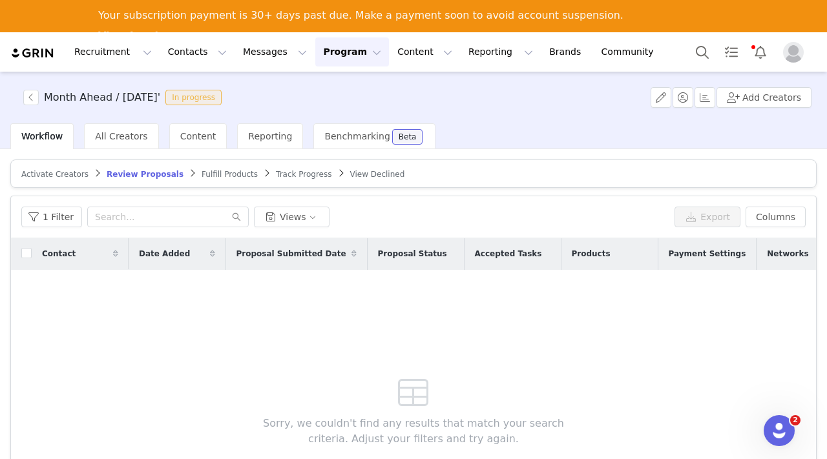
click at [63, 173] on span "Activate Creators" at bounding box center [54, 174] width 67 height 9
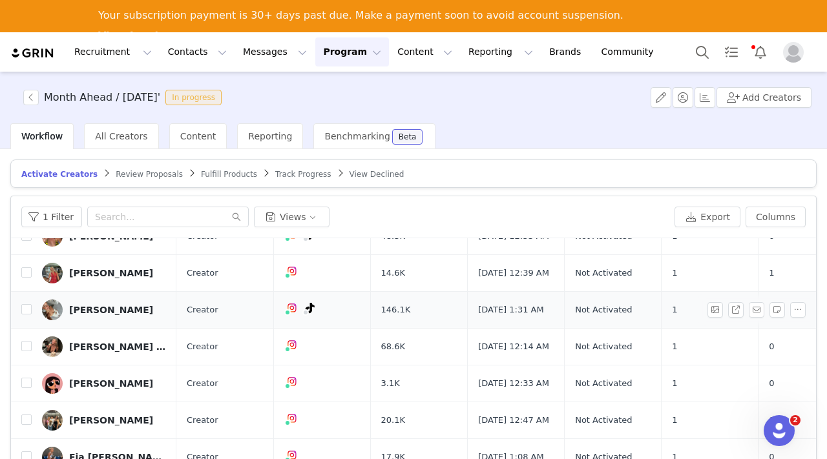
scroll to position [50, 0]
click at [207, 174] on span "Fulfill Products" at bounding box center [229, 174] width 56 height 9
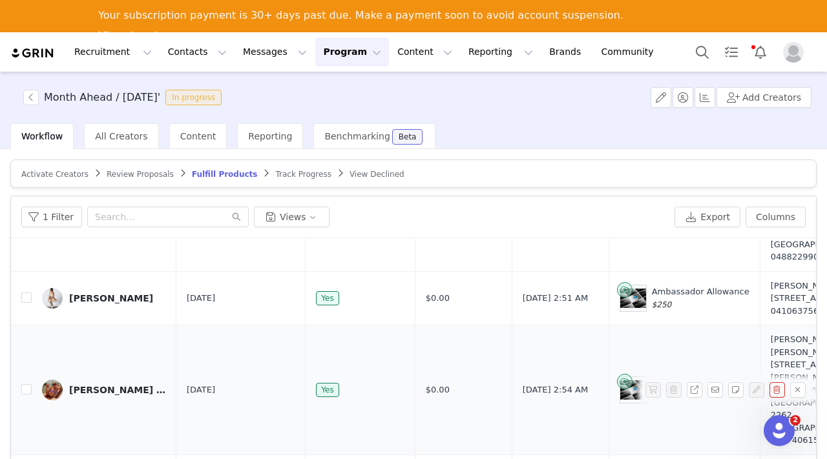
scroll to position [103, 0]
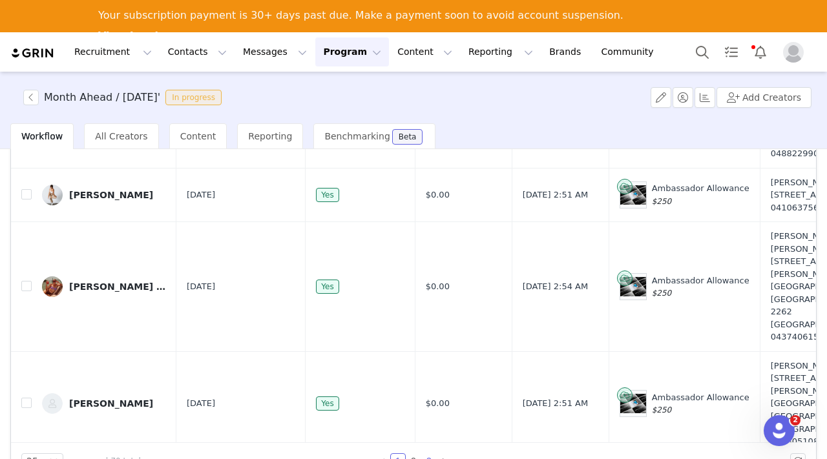
click at [428, 457] on link "3" at bounding box center [429, 461] width 14 height 14
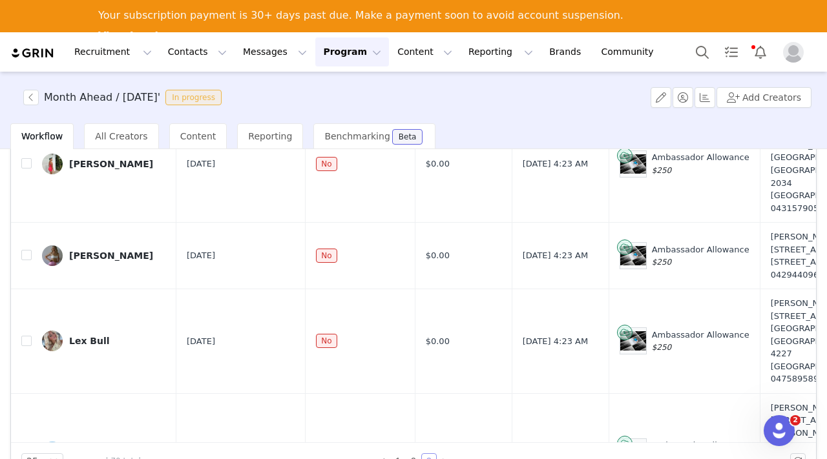
scroll to position [395, 0]
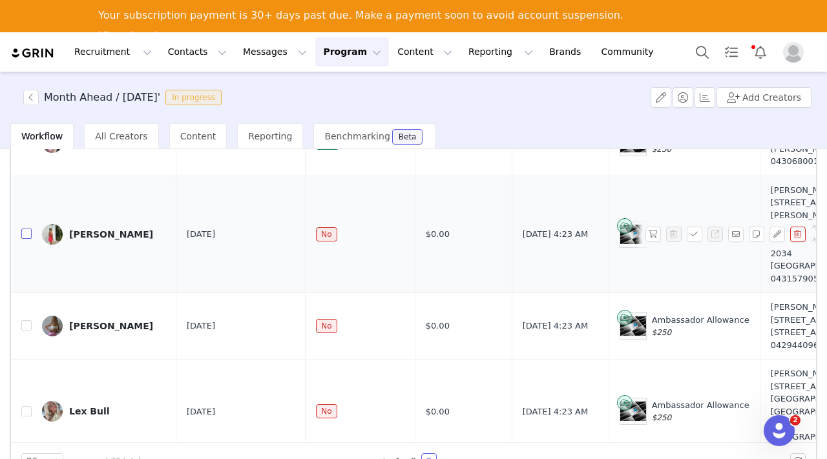
click at [25, 229] on input "checkbox" at bounding box center [26, 234] width 10 height 10
checkbox input "true"
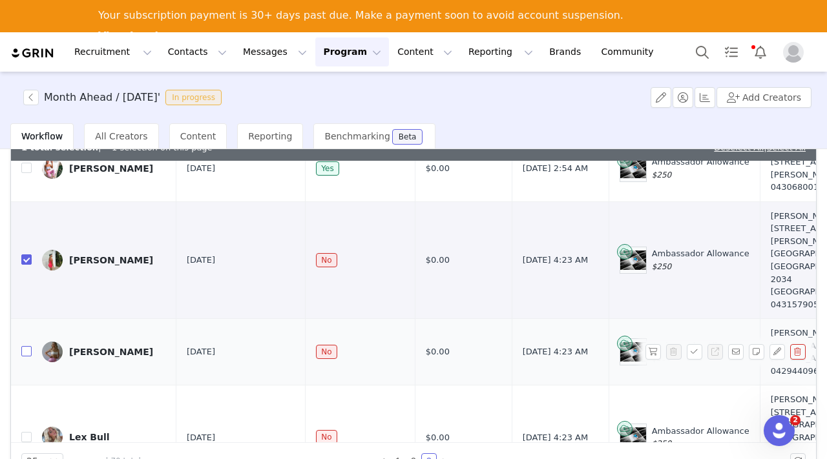
click at [29, 346] on input "checkbox" at bounding box center [26, 351] width 10 height 10
checkbox input "true"
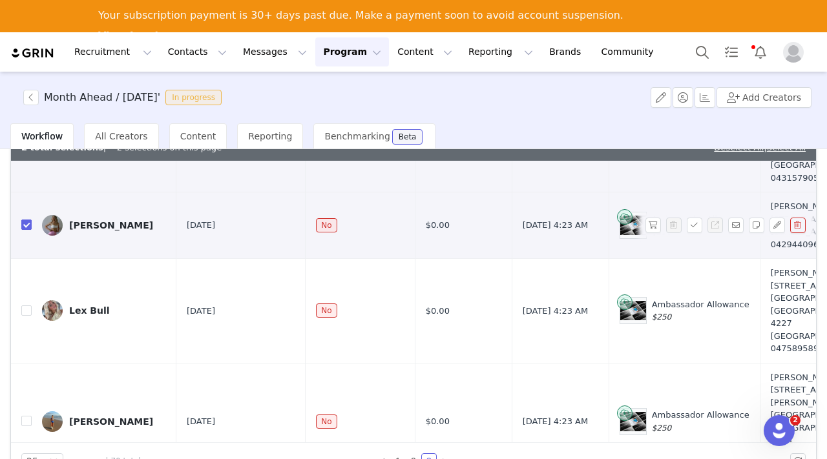
scroll to position [527, 0]
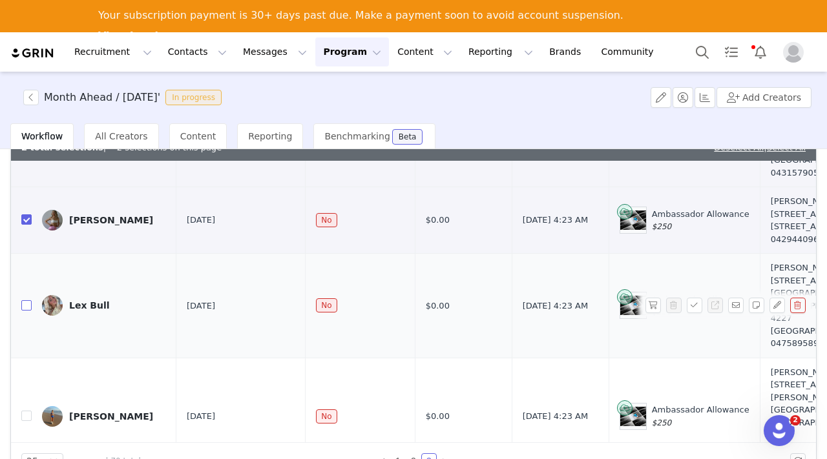
click at [30, 300] on input "checkbox" at bounding box center [26, 305] width 10 height 10
checkbox input "true"
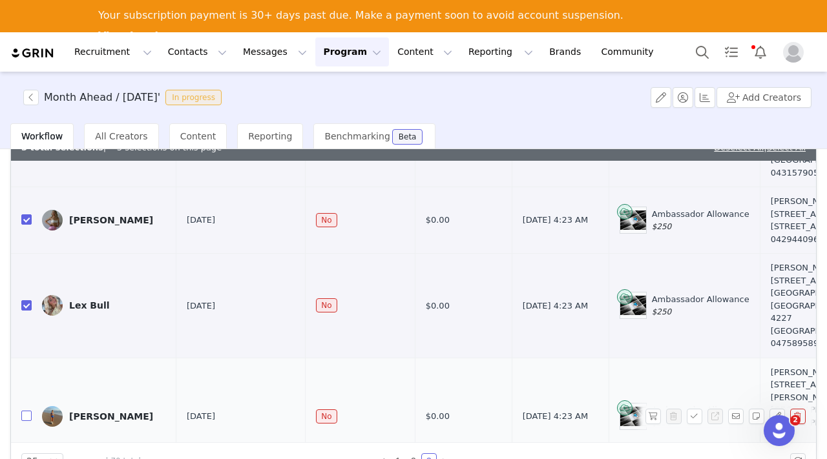
click at [28, 411] on input "checkbox" at bounding box center [26, 416] width 10 height 10
checkbox input "true"
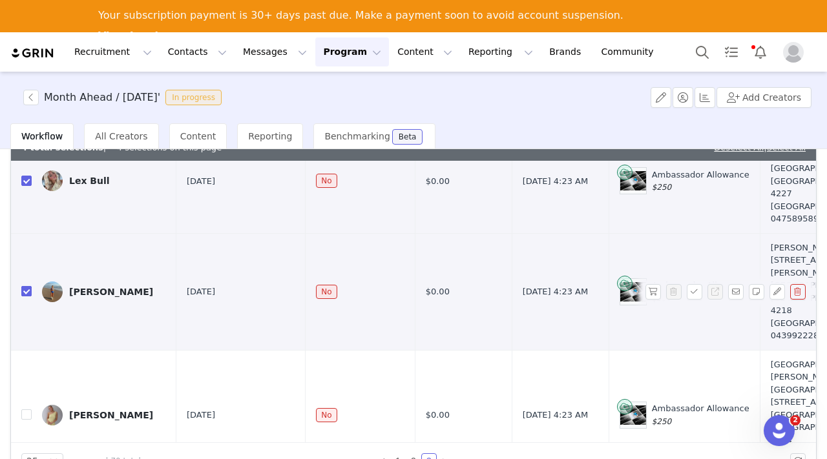
scroll to position [655, 0]
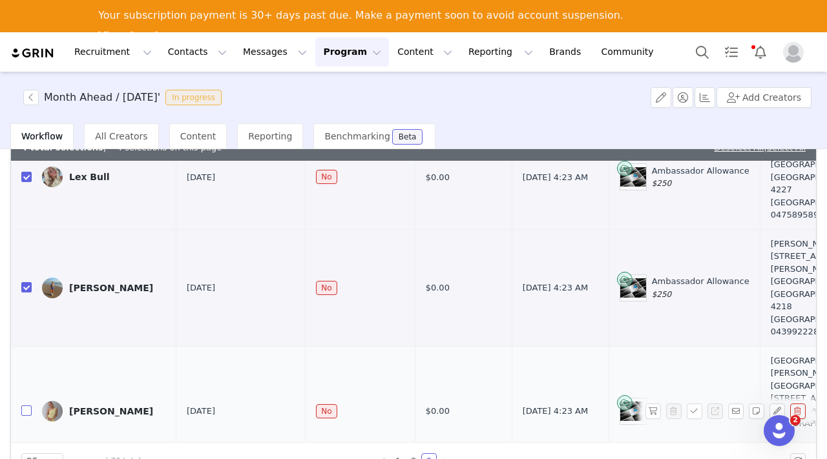
click at [28, 406] on input "checkbox" at bounding box center [26, 411] width 10 height 10
checkbox input "true"
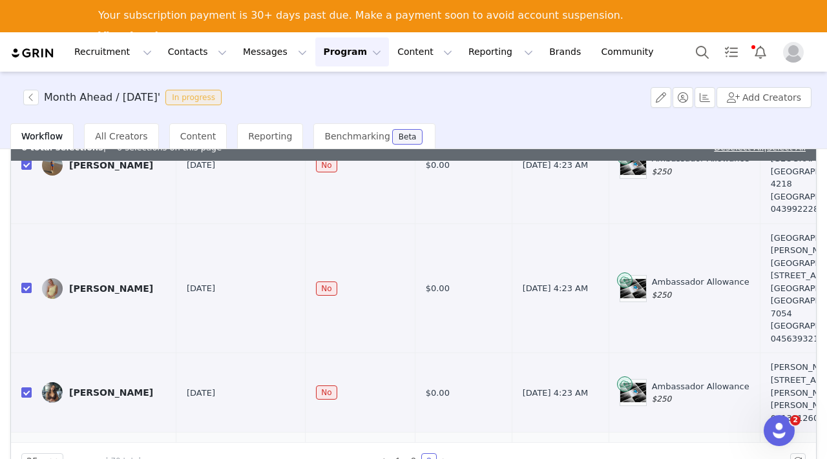
checkbox input "true"
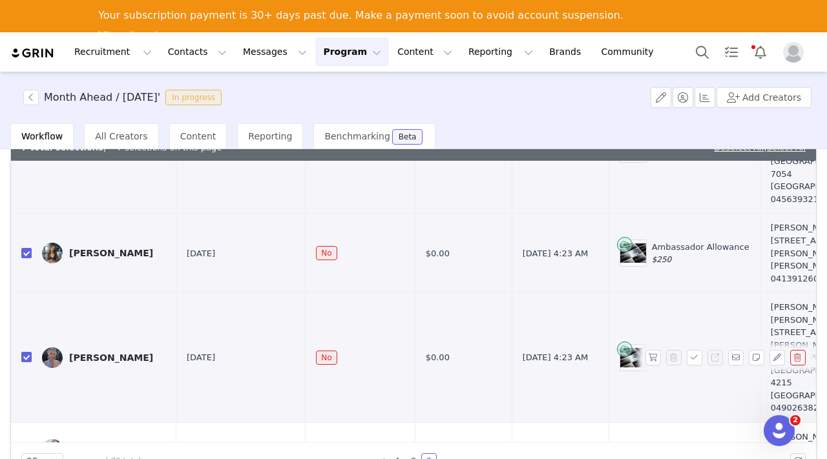
scroll to position [921, 0]
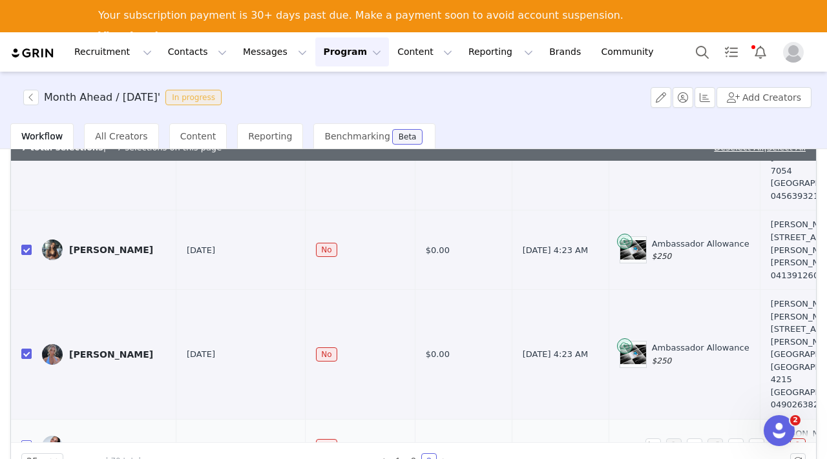
click at [25, 441] on input "checkbox" at bounding box center [26, 446] width 10 height 10
checkbox input "true"
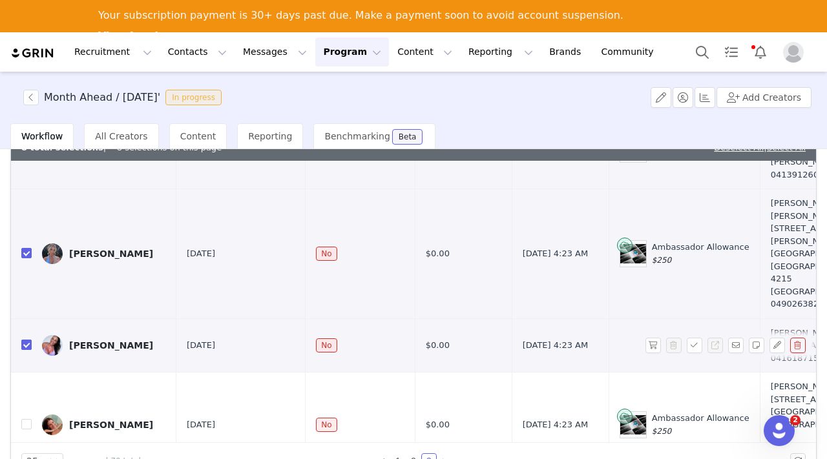
scroll to position [1024, 0]
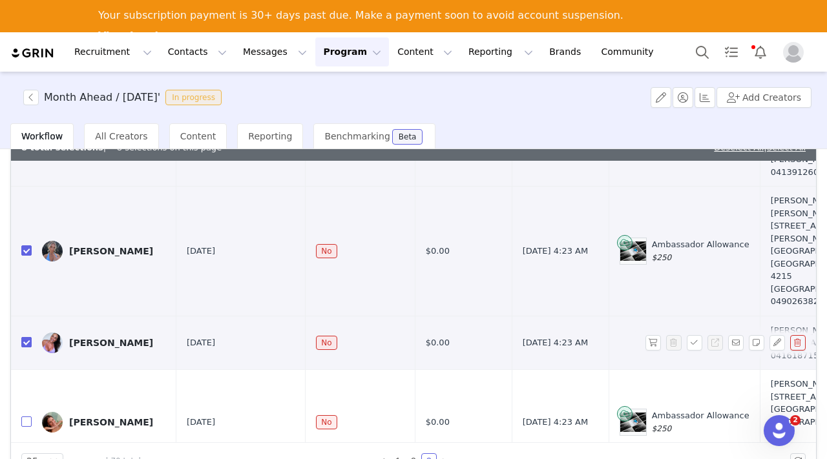
click at [25, 417] on input "checkbox" at bounding box center [26, 422] width 10 height 10
checkbox input "true"
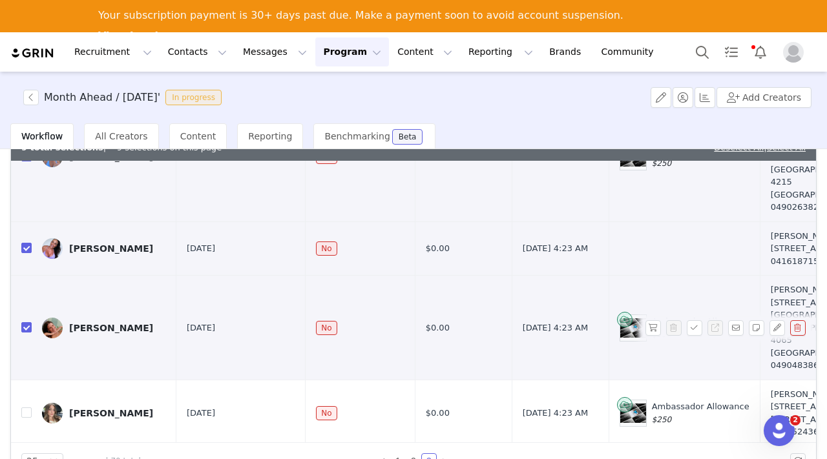
scroll to position [1136, 0]
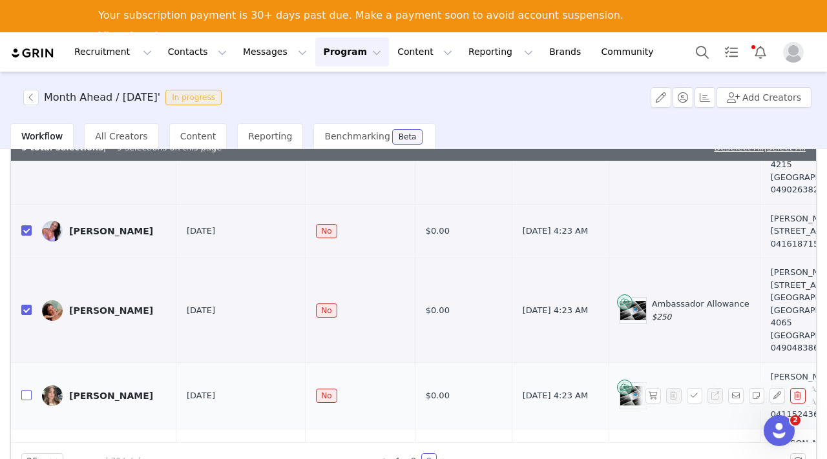
click at [28, 390] on input "checkbox" at bounding box center [26, 395] width 10 height 10
checkbox input "true"
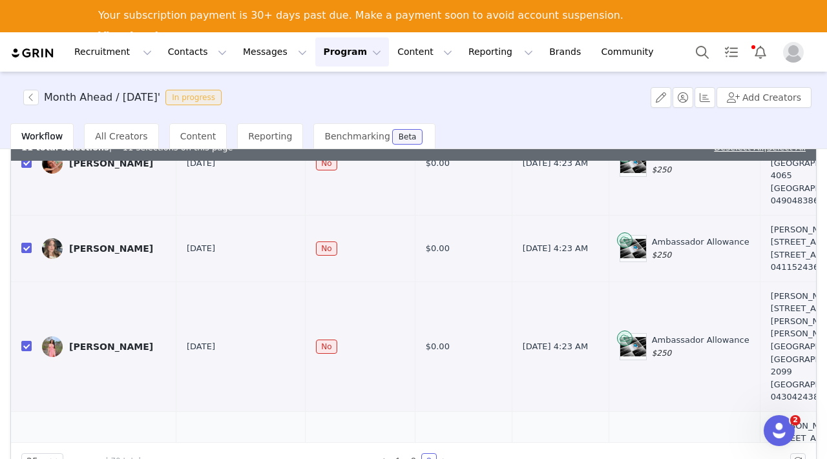
click at [28, 458] on input "checkbox" at bounding box center [26, 463] width 10 height 10
checkbox input "true"
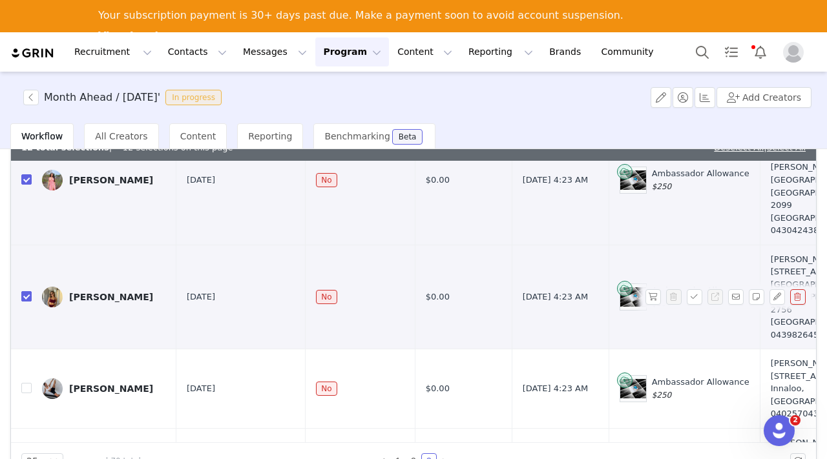
scroll to position [1454, 0]
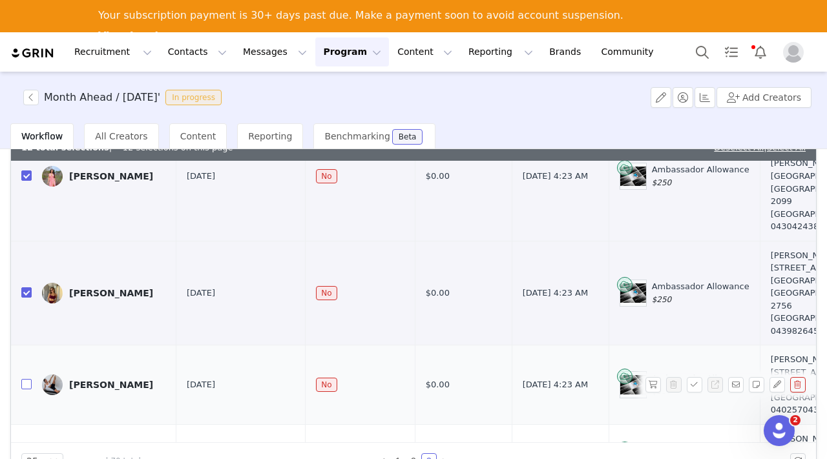
click at [25, 379] on input "checkbox" at bounding box center [26, 384] width 10 height 10
checkbox input "true"
click at [26, 452] on input "checkbox" at bounding box center [26, 457] width 10 height 10
checkbox input "true"
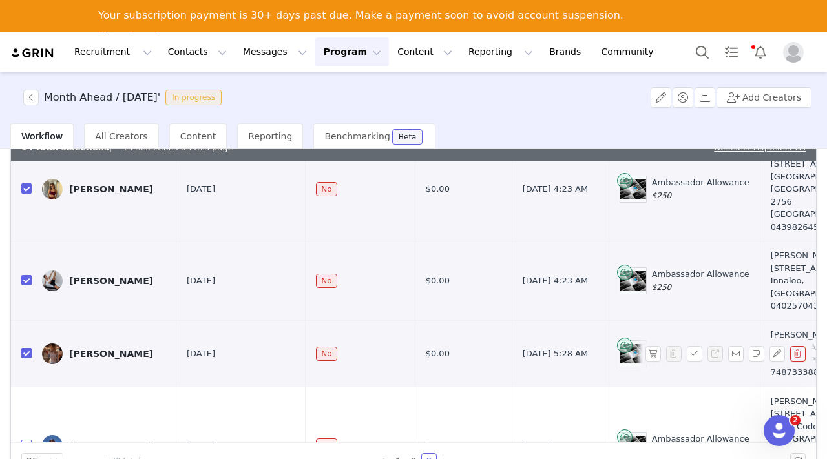
click at [26, 440] on input "checkbox" at bounding box center [26, 445] width 10 height 10
checkbox input "true"
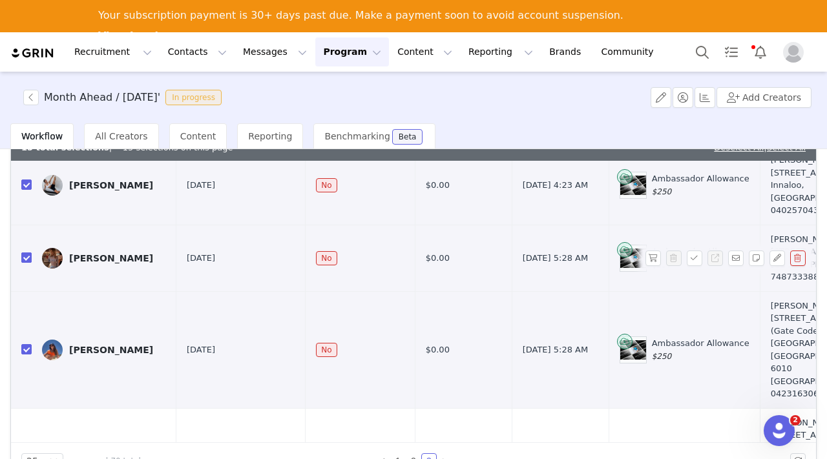
scroll to position [1685, 0]
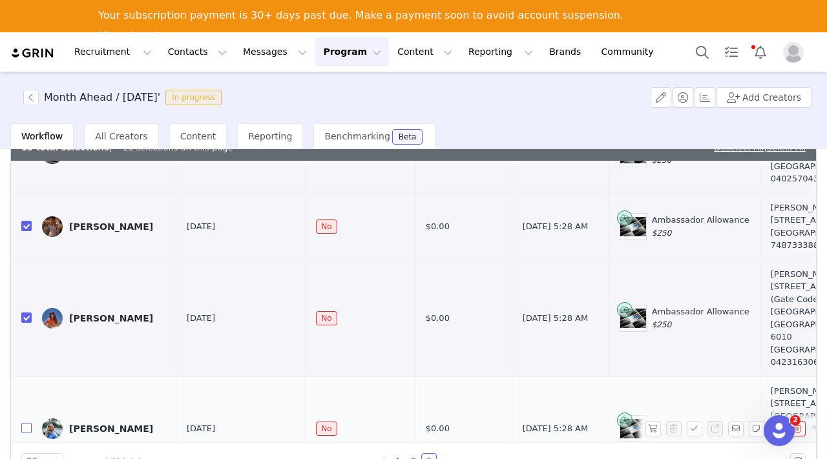
click at [25, 423] on input "checkbox" at bounding box center [26, 428] width 10 height 10
checkbox input "true"
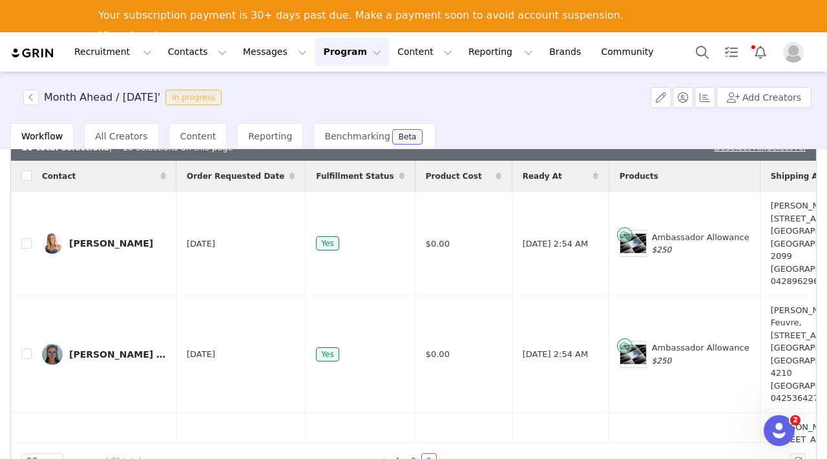
scroll to position [0, 0]
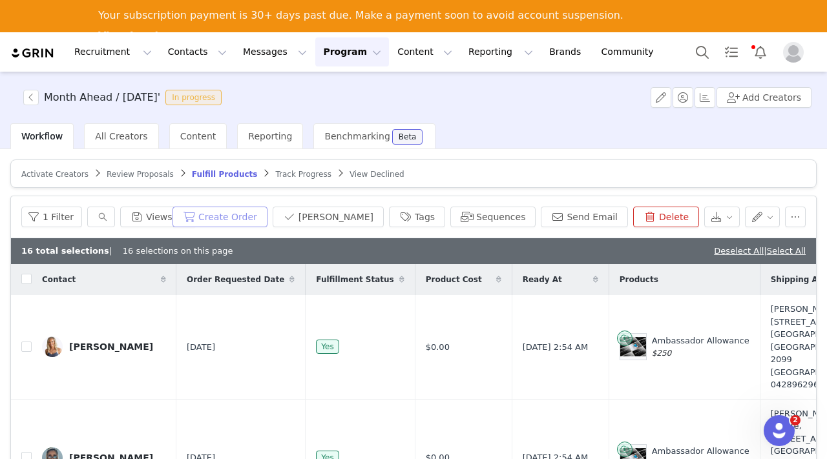
click at [265, 220] on button "Create Order" at bounding box center [219, 217] width 95 height 21
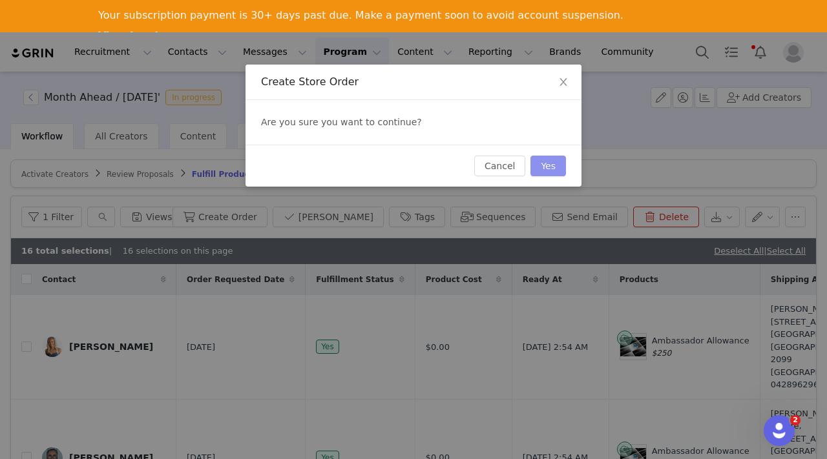
click at [543, 169] on button "Yes" at bounding box center [548, 166] width 36 height 21
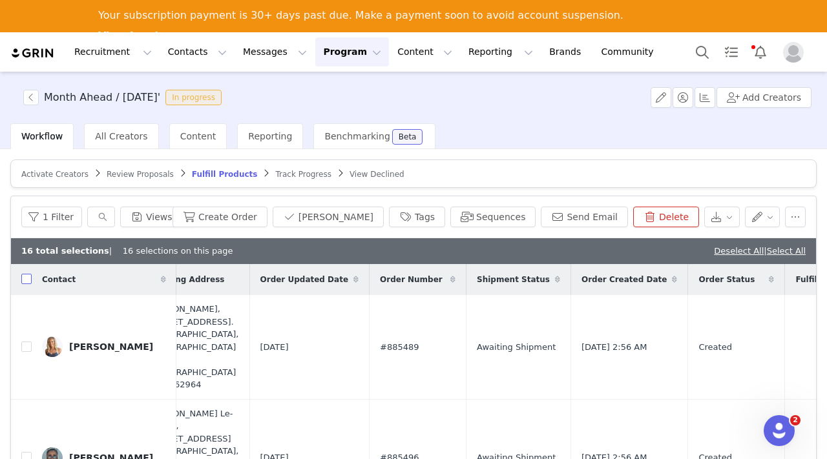
click at [26, 281] on input "checkbox" at bounding box center [26, 279] width 10 height 10
checkbox input "true"
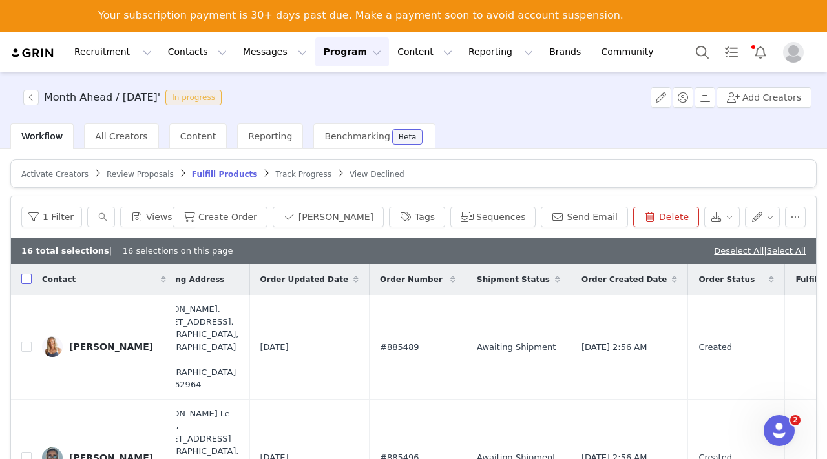
checkbox input "true"
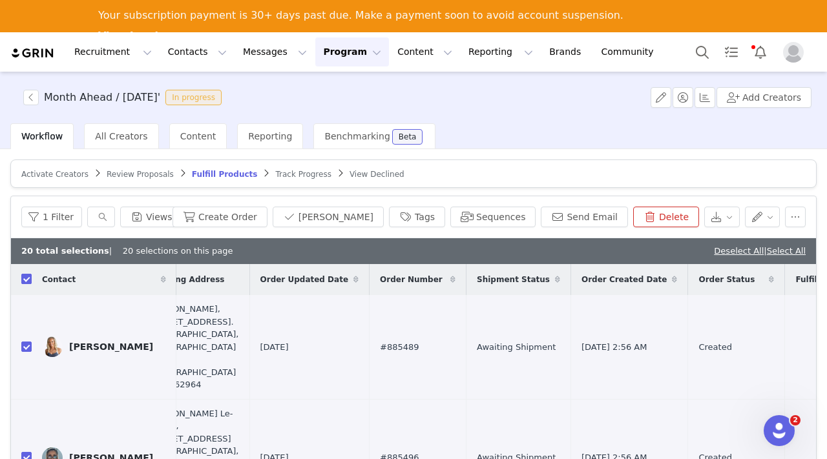
click at [26, 281] on input "checkbox" at bounding box center [26, 279] width 10 height 10
checkbox input "false"
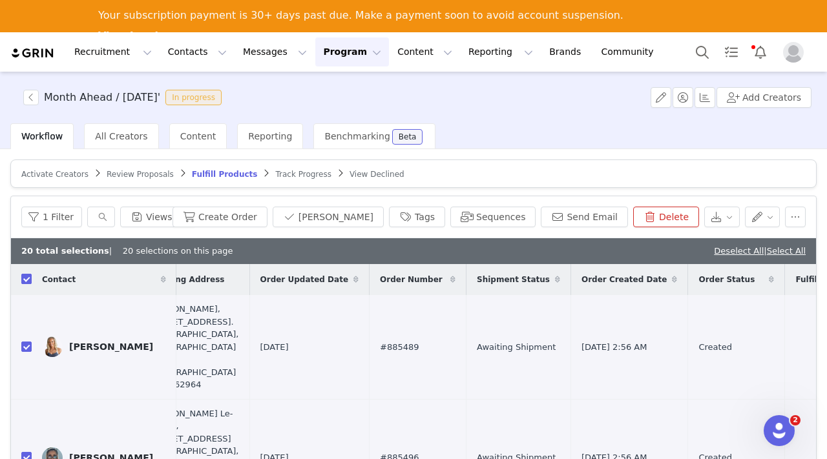
checkbox input "false"
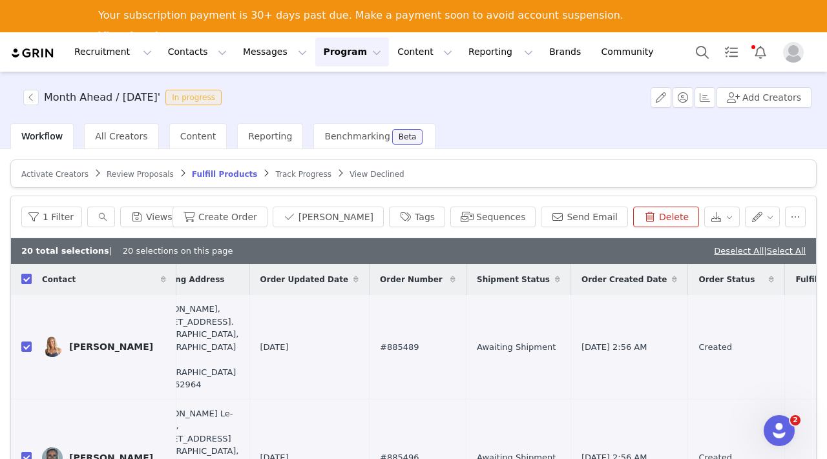
checkbox input "false"
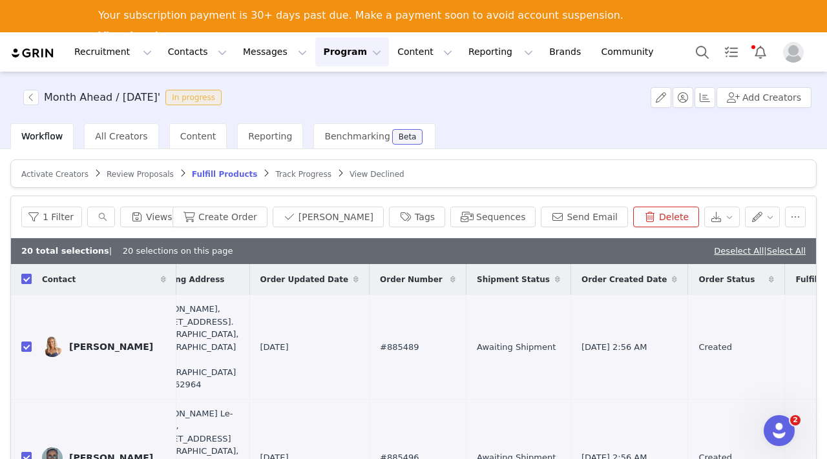
checkbox input "false"
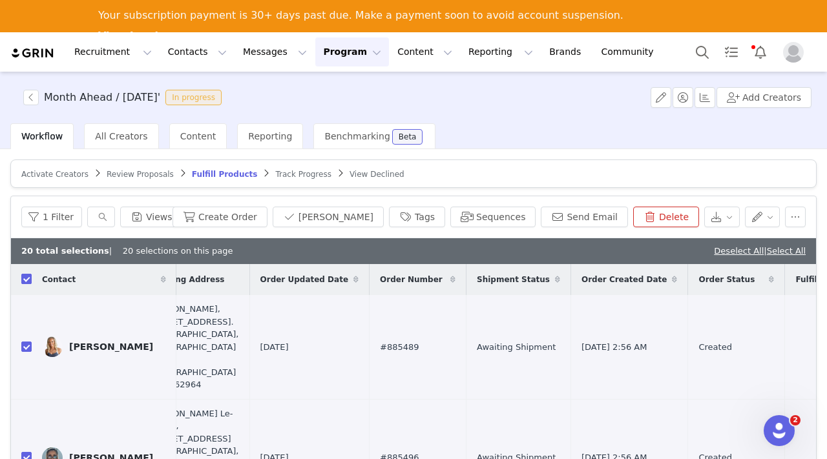
checkbox input "false"
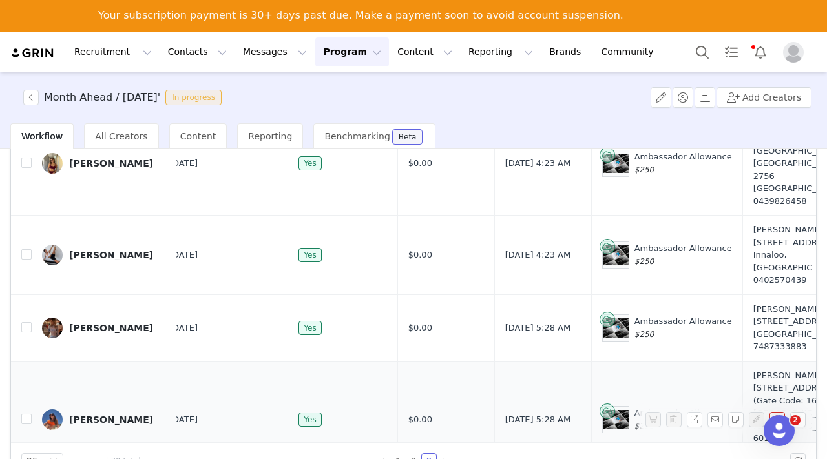
scroll to position [1558, 0]
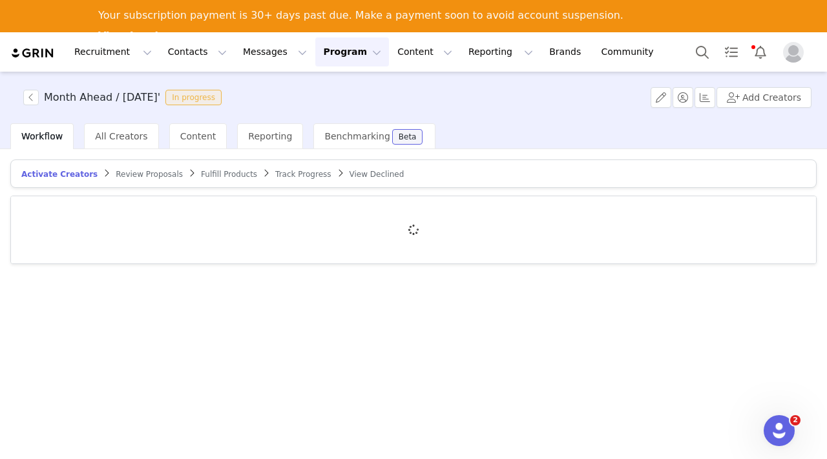
click at [201, 170] on span "Fulfill Products" at bounding box center [229, 174] width 56 height 9
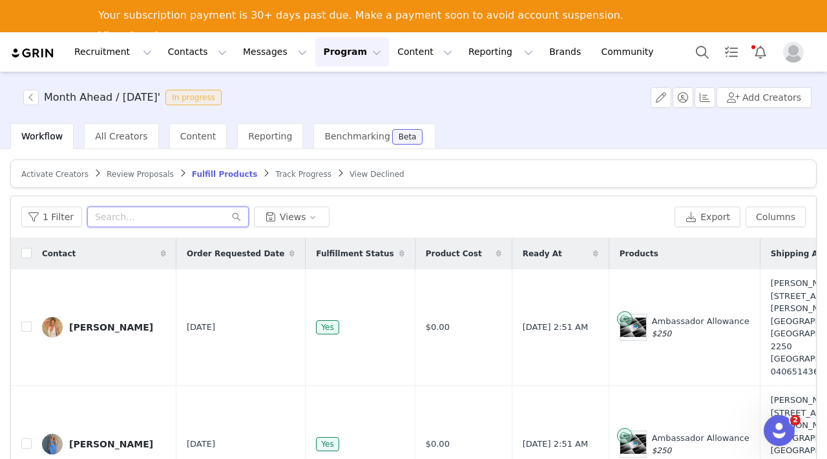
click at [117, 216] on input "text" at bounding box center [168, 217] width 162 height 21
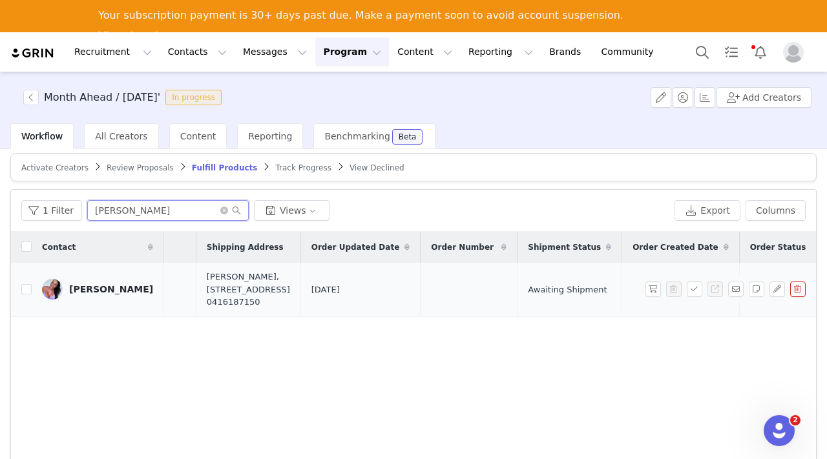
scroll to position [0, 503]
type input "[PERSON_NAME]"
click at [772, 297] on button "button" at bounding box center [777, 290] width 16 height 16
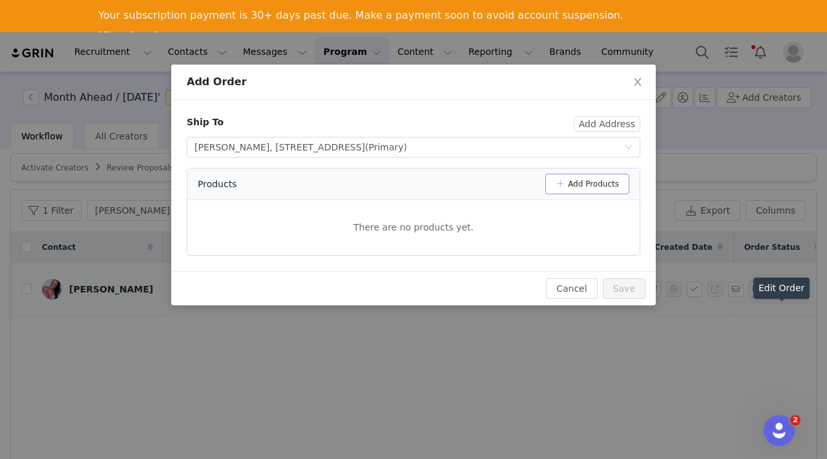
click at [572, 184] on button "Add Products" at bounding box center [587, 184] width 84 height 21
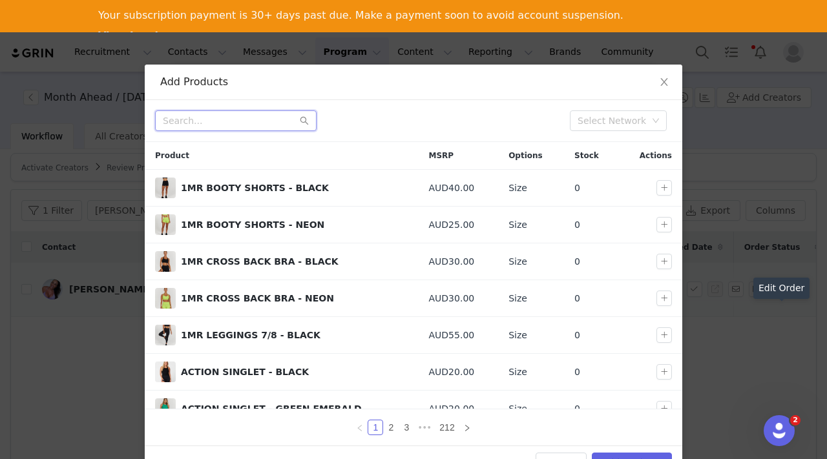
click at [222, 116] on input "text" at bounding box center [236, 120] width 162 height 21
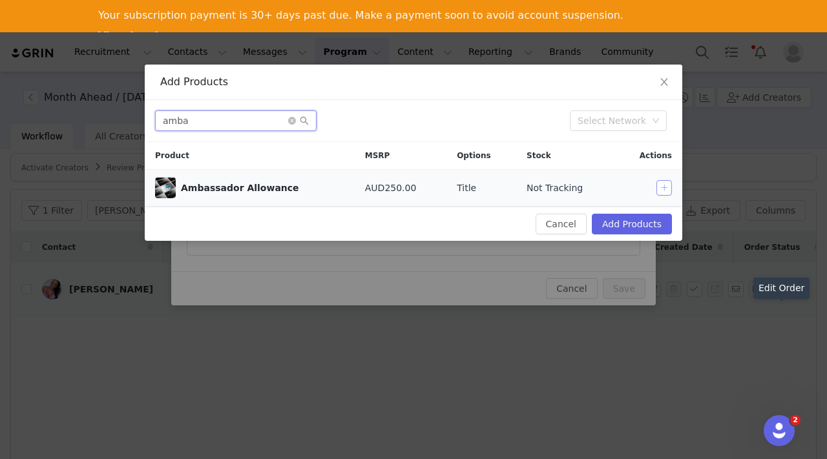
type input "amba"
click at [667, 184] on button "button" at bounding box center [664, 188] width 16 height 16
click at [641, 222] on button "Add Products" at bounding box center [632, 224] width 80 height 21
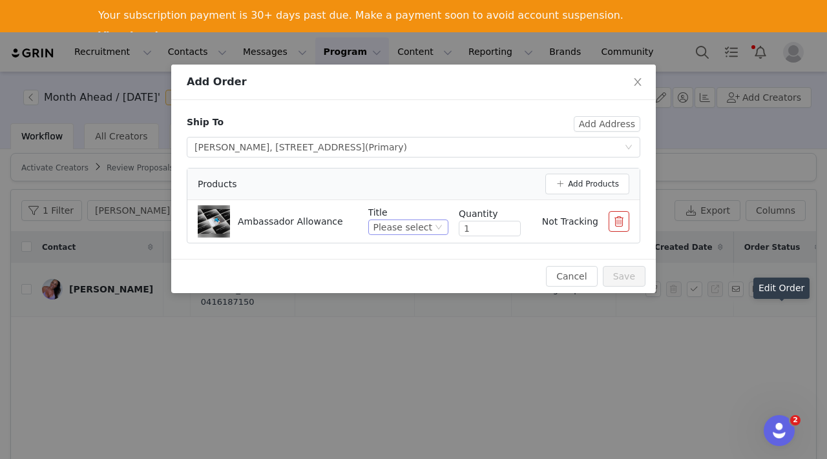
click at [432, 227] on div "Please select" at bounding box center [402, 227] width 59 height 14
click at [423, 267] on li "$250" at bounding box center [410, 271] width 76 height 21
click at [627, 272] on button "Save" at bounding box center [624, 276] width 43 height 21
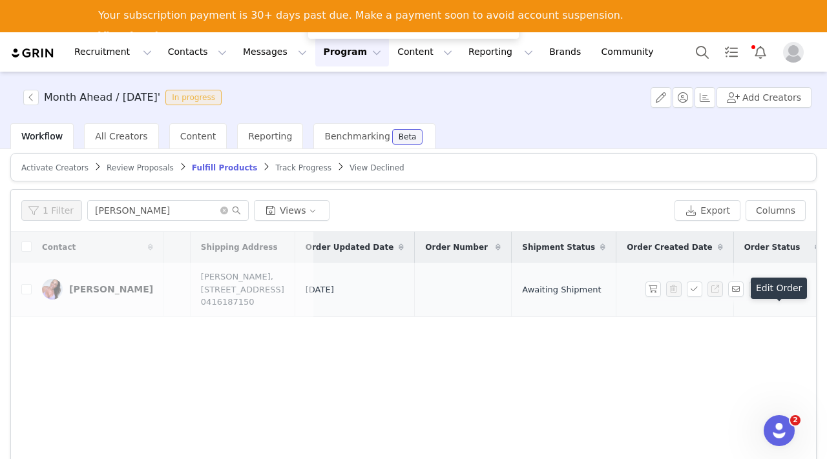
scroll to position [0, 0]
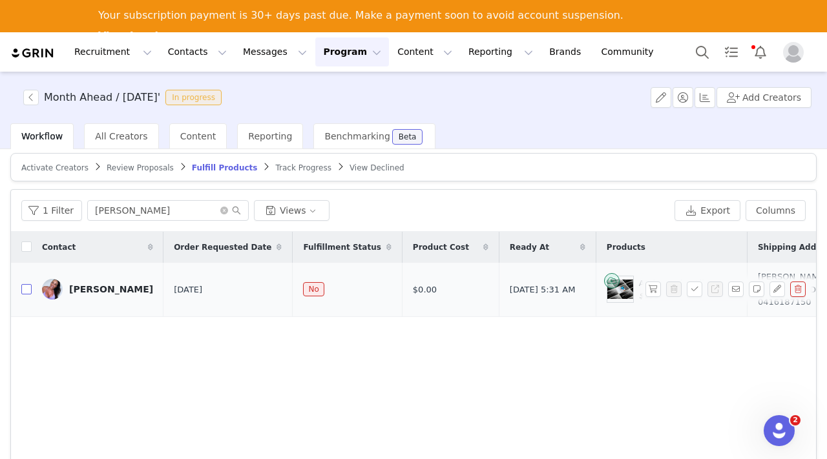
click at [29, 295] on input "checkbox" at bounding box center [26, 289] width 10 height 10
checkbox input "true"
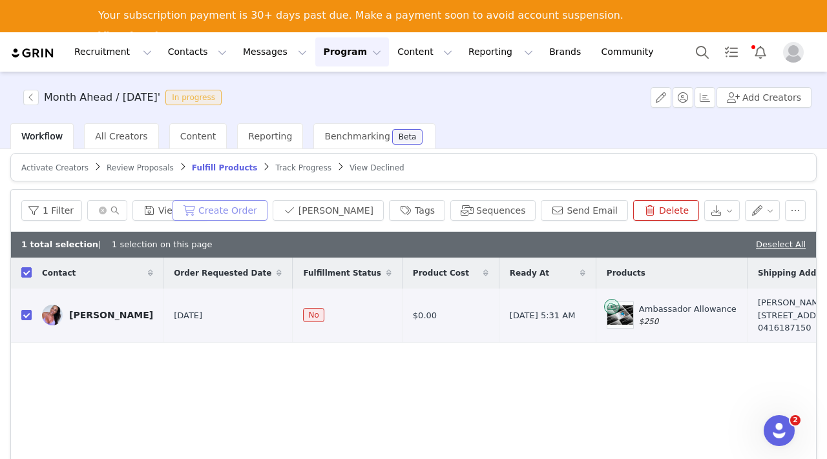
click at [244, 210] on button "Create Order" at bounding box center [219, 210] width 95 height 21
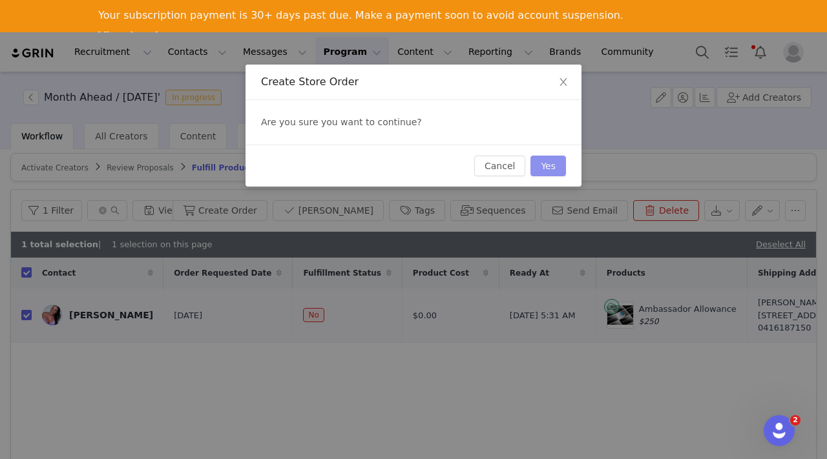
click at [549, 171] on button "Yes" at bounding box center [548, 166] width 36 height 21
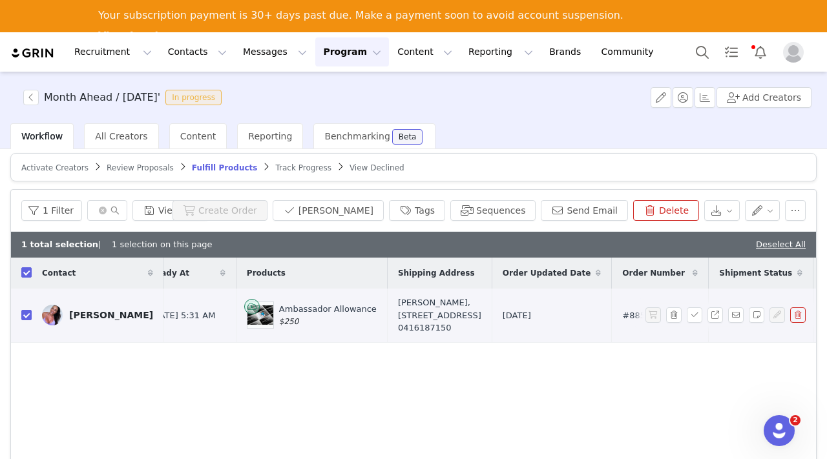
scroll to position [0, 370]
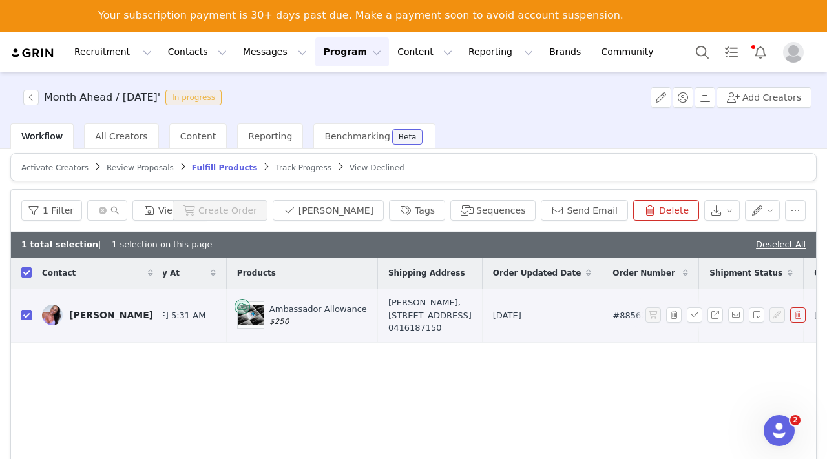
click at [25, 320] on input "checkbox" at bounding box center [26, 315] width 10 height 10
checkbox input "false"
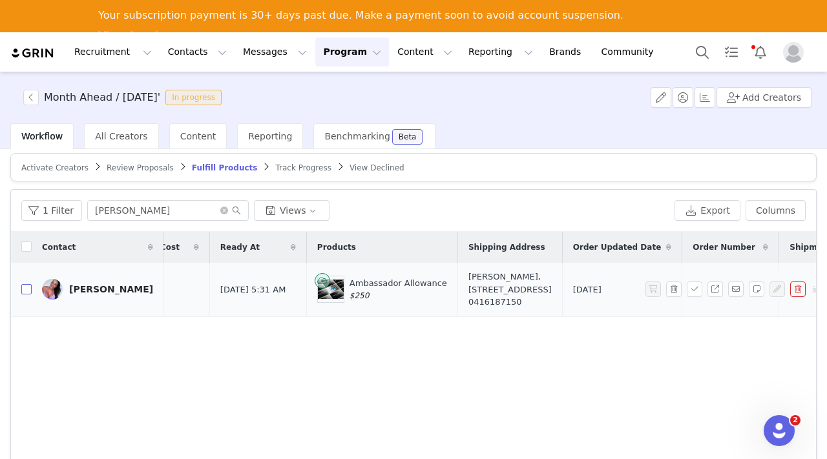
scroll to position [0, 0]
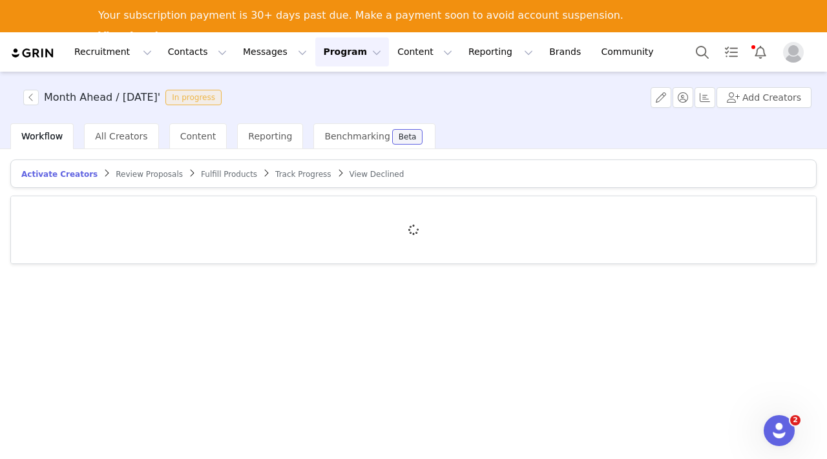
click at [204, 172] on span "Fulfill Products" at bounding box center [229, 174] width 56 height 9
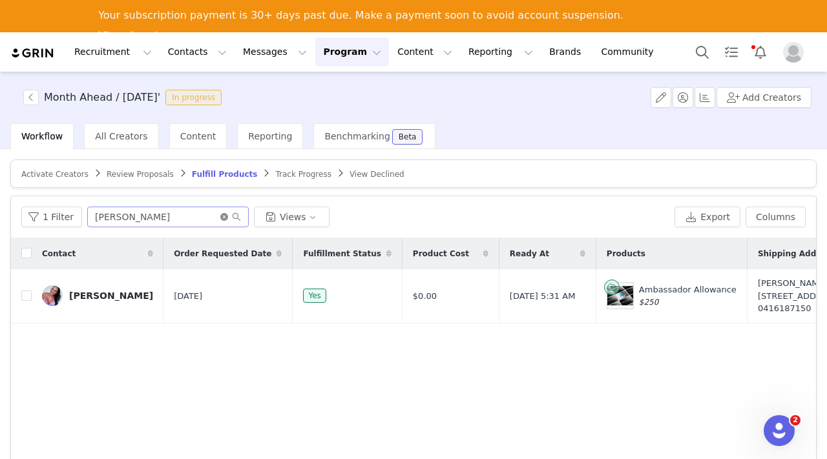
click at [222, 214] on icon "icon: close-circle" at bounding box center [224, 217] width 8 height 8
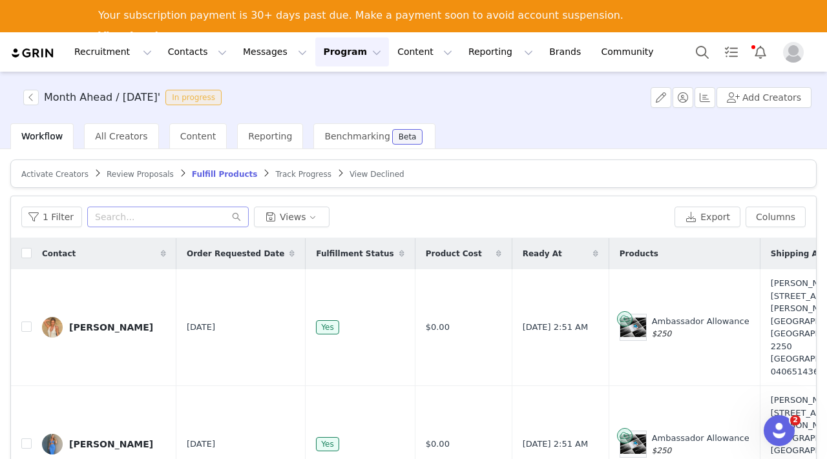
click at [320, 59] on button "Program Program" at bounding box center [352, 51] width 74 height 29
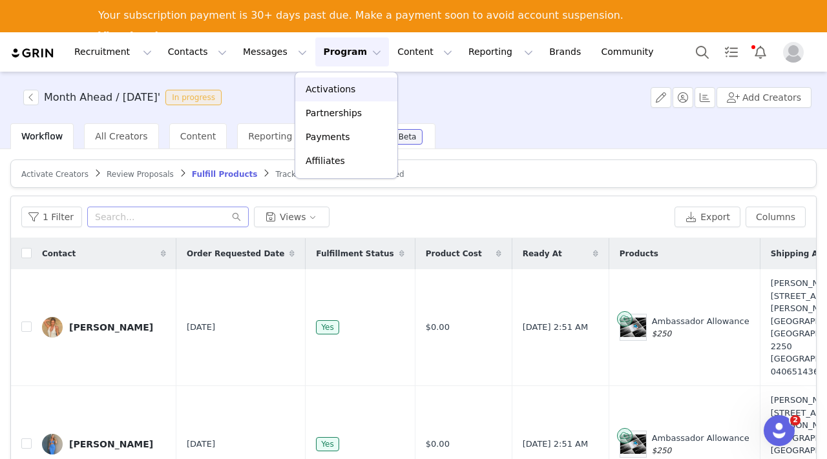
click at [328, 88] on p "Activations" at bounding box center [331, 90] width 50 height 14
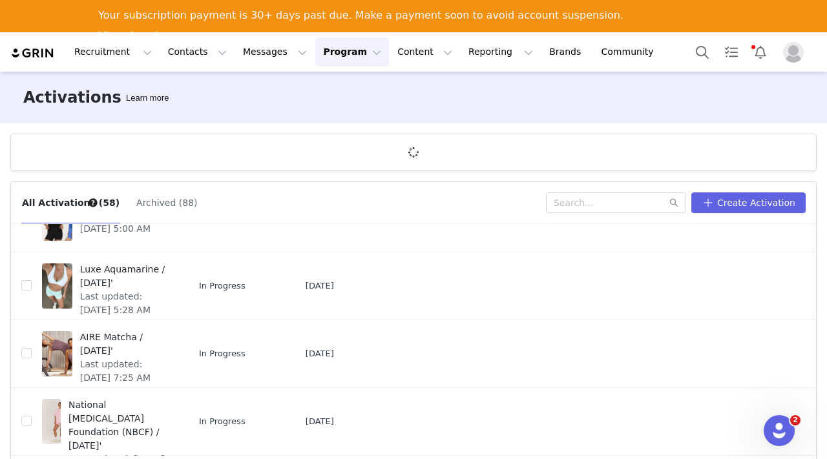
scroll to position [165, 0]
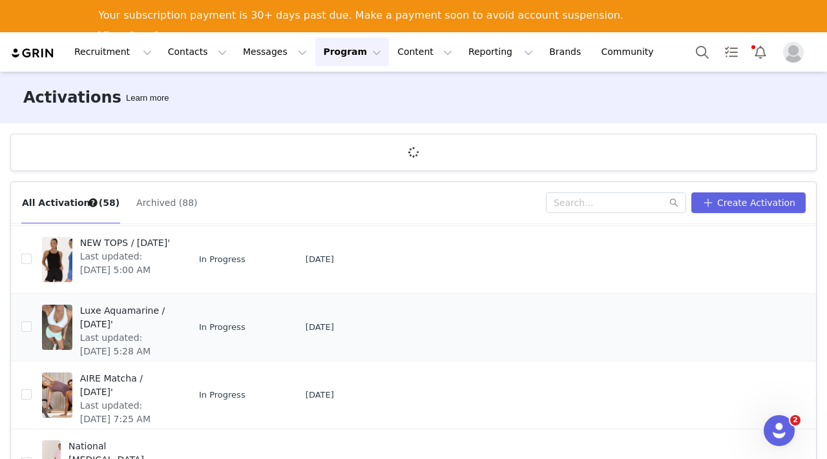
click at [105, 319] on span "Luxe Aquamarine / [DATE]'" at bounding box center [125, 317] width 90 height 27
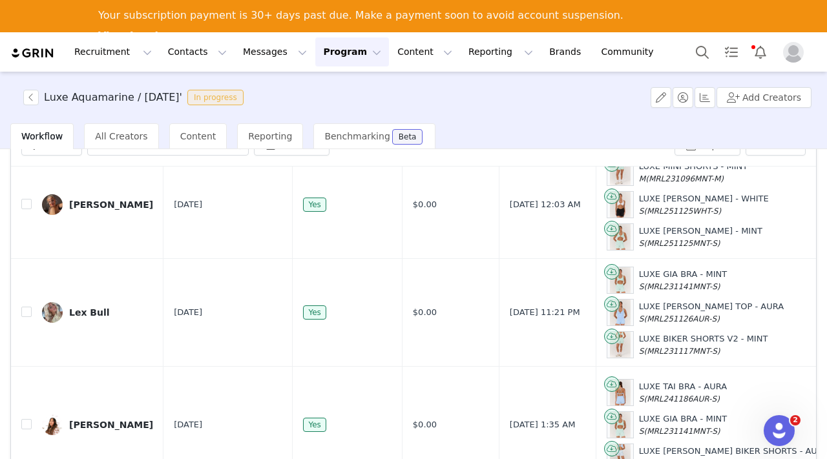
scroll to position [103, 0]
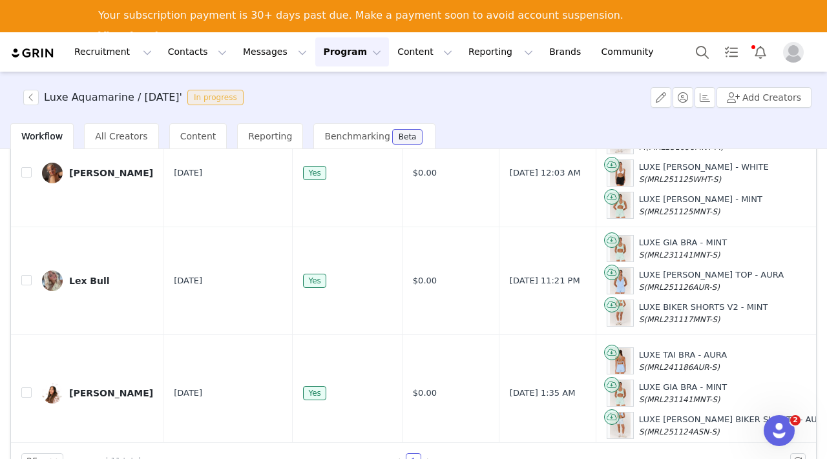
click at [315, 50] on button "Program Program" at bounding box center [352, 51] width 74 height 29
click at [328, 87] on p "Activations" at bounding box center [331, 90] width 50 height 14
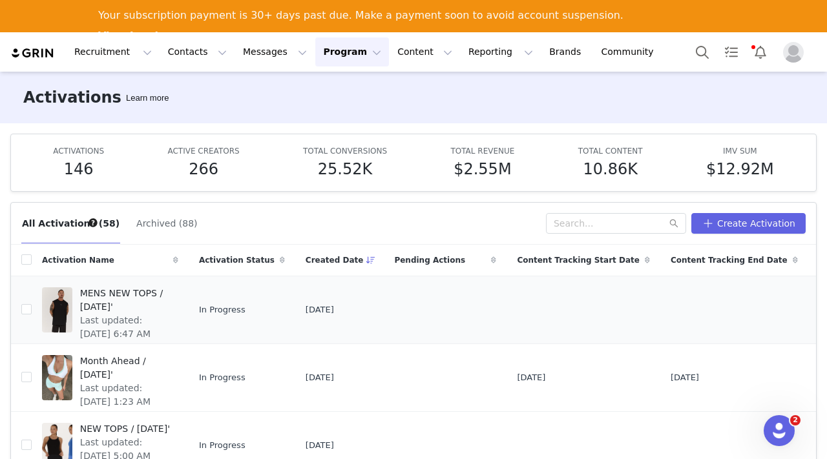
click at [118, 290] on span "MENS NEW TOPS / [DATE]'" at bounding box center [125, 300] width 90 height 27
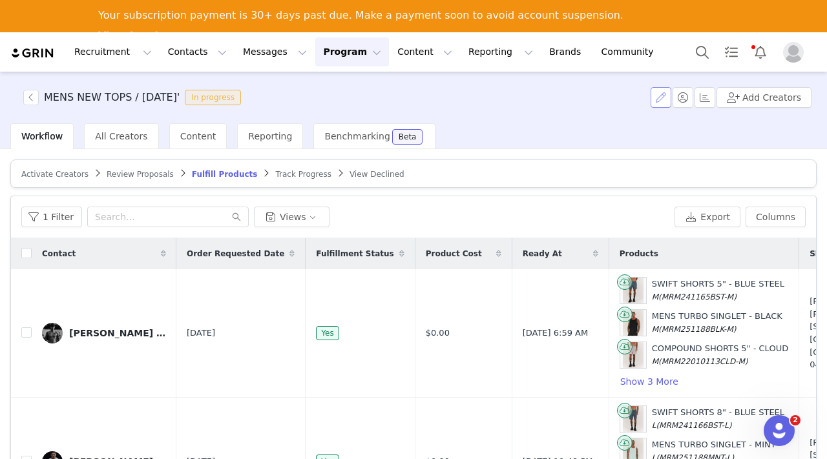
click at [666, 95] on button "button" at bounding box center [661, 97] width 21 height 21
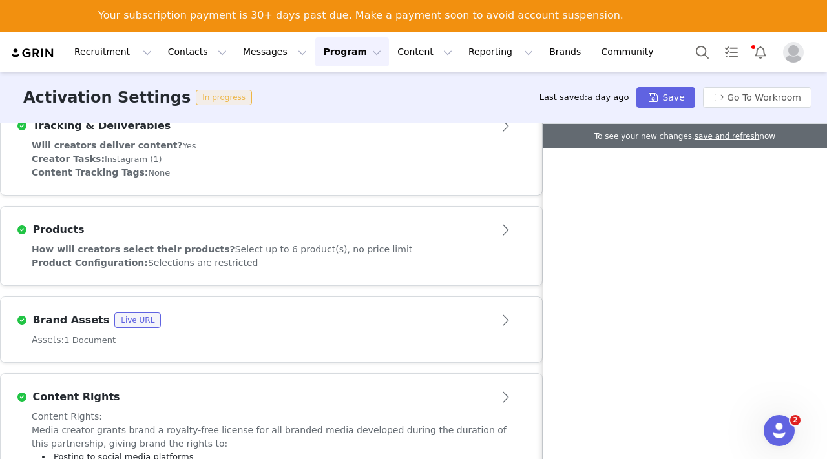
scroll to position [448, 0]
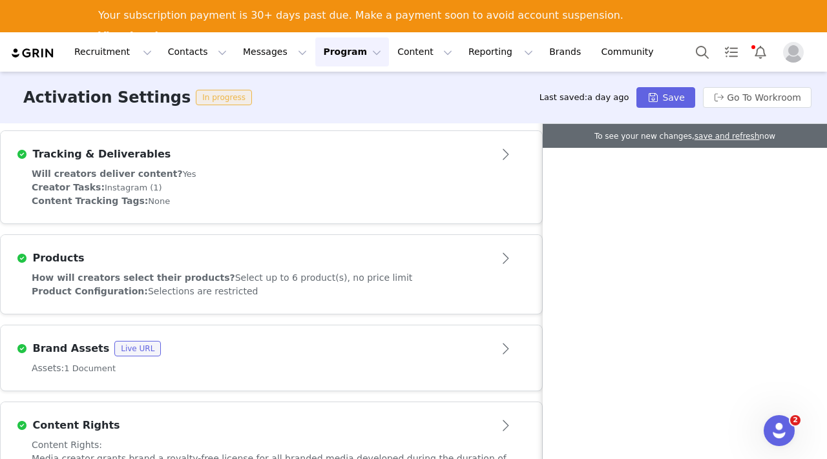
click at [508, 266] on button "Open module" at bounding box center [506, 258] width 40 height 21
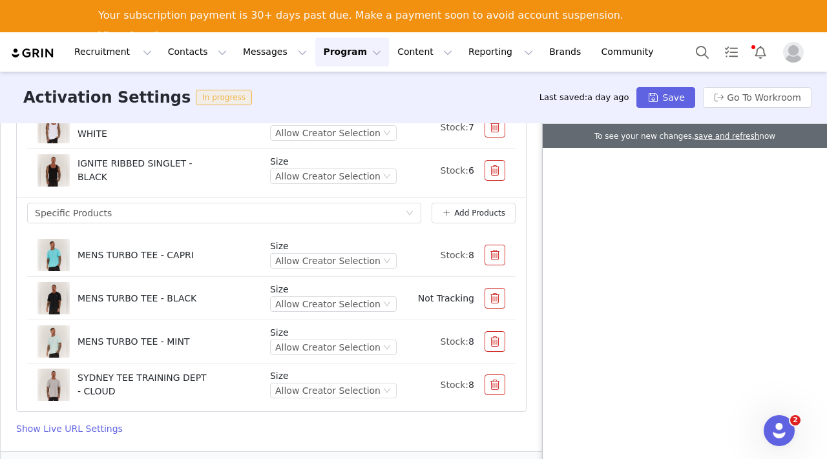
scroll to position [2045, 0]
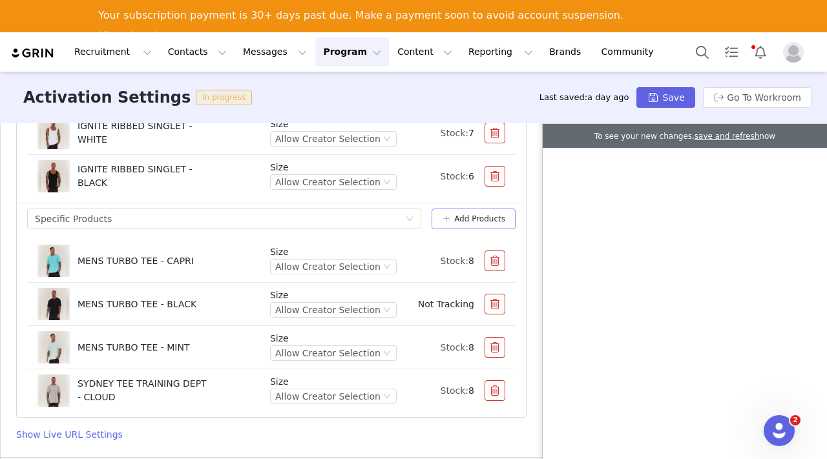
click at [455, 218] on button "Add Products" at bounding box center [474, 219] width 84 height 21
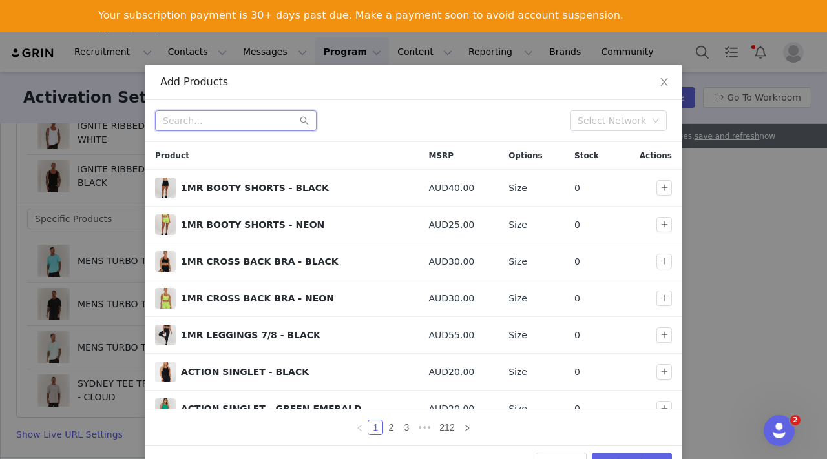
click at [236, 123] on input "text" at bounding box center [236, 120] width 162 height 21
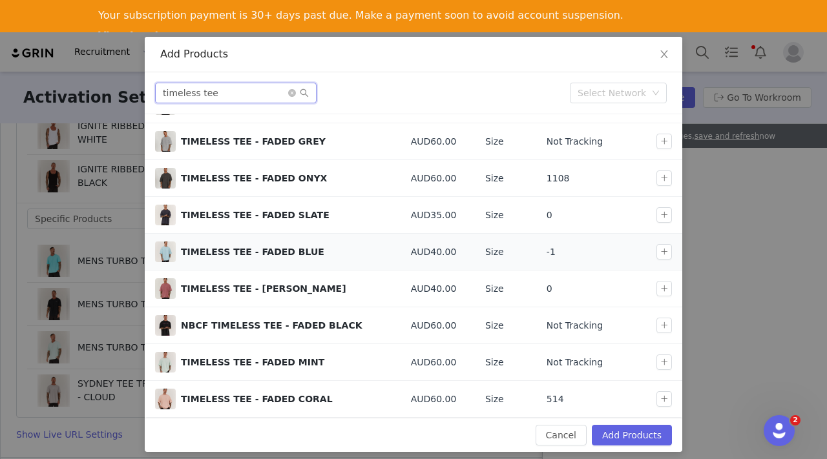
scroll to position [36, 0]
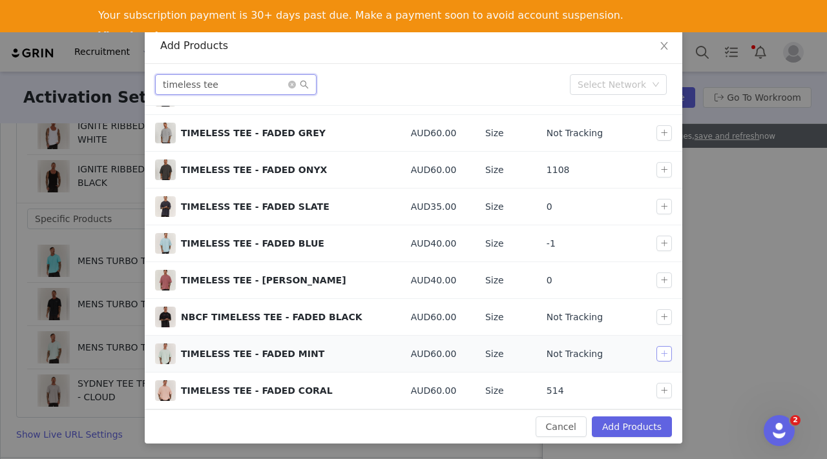
type input "timeless tee"
click at [664, 353] on button "button" at bounding box center [664, 354] width 16 height 16
click at [636, 429] on button "Add Products" at bounding box center [632, 427] width 80 height 21
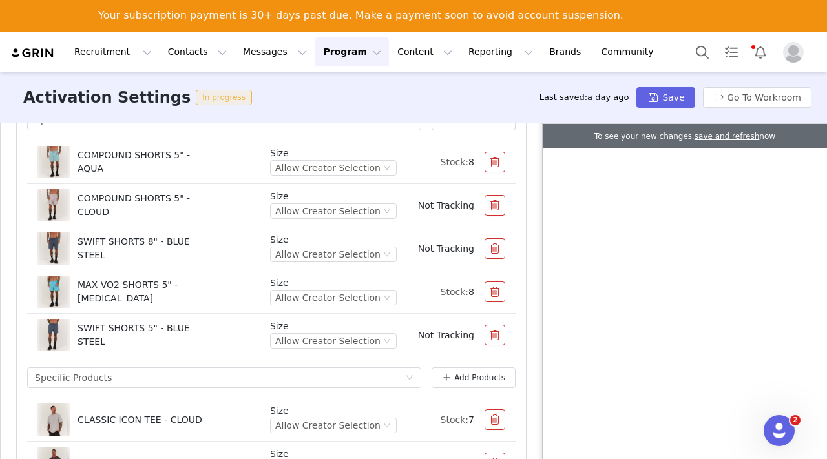
scroll to position [404, 0]
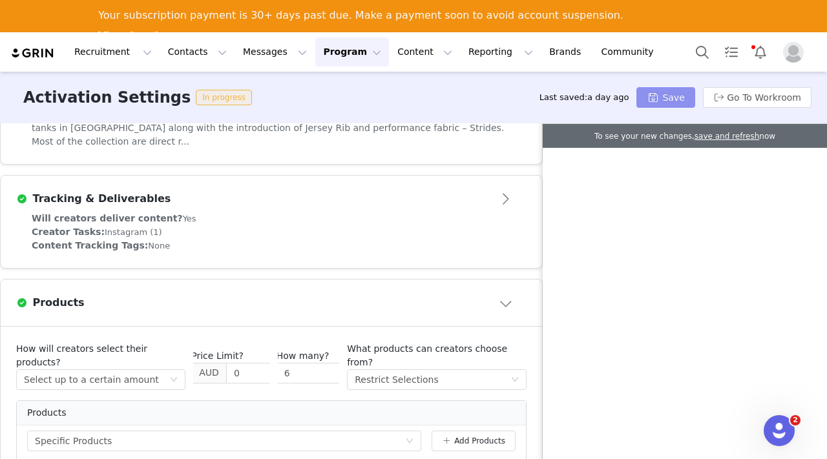
click at [668, 101] on button "Save" at bounding box center [665, 97] width 58 height 21
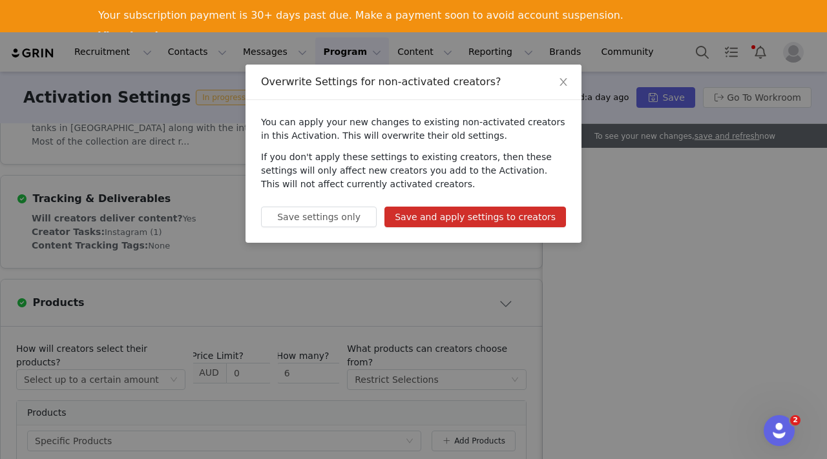
click at [505, 213] on button "Save and apply settings to creators" at bounding box center [475, 217] width 182 height 21
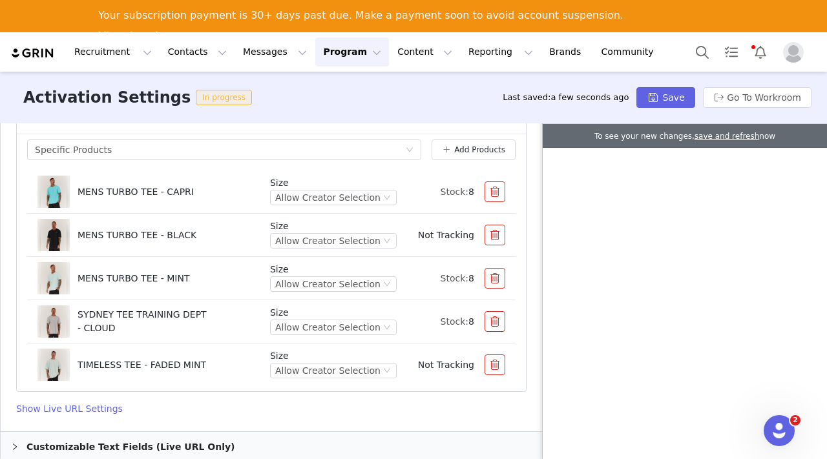
scroll to position [2114, 0]
click at [661, 94] on button "Save" at bounding box center [665, 97] width 58 height 21
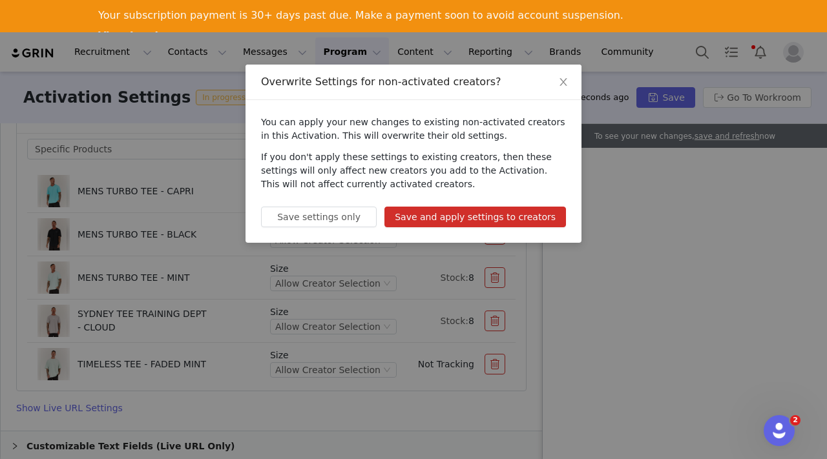
click at [525, 214] on button "Save and apply settings to creators" at bounding box center [475, 217] width 182 height 21
